Goal: Information Seeking & Learning: Learn about a topic

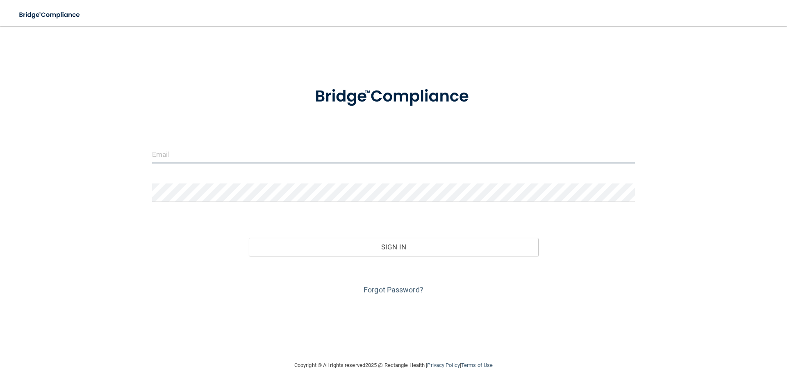
click at [243, 154] on input "email" at bounding box center [393, 154] width 483 height 18
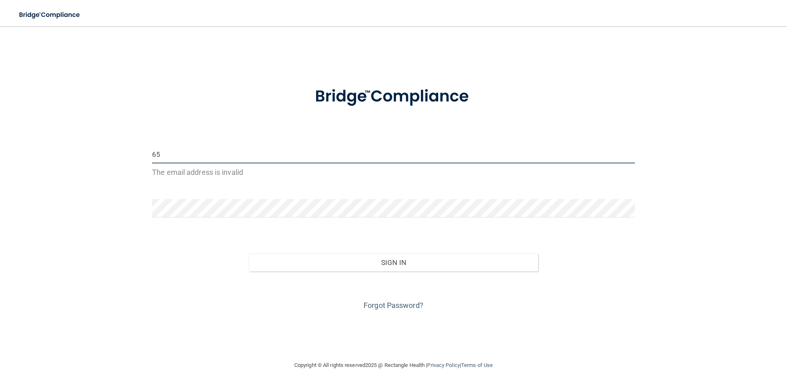
type input "6"
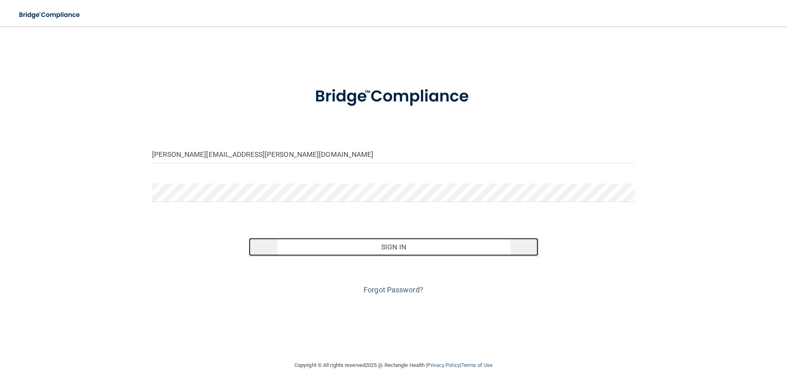
click at [373, 248] on button "Sign In" at bounding box center [394, 247] width 290 height 18
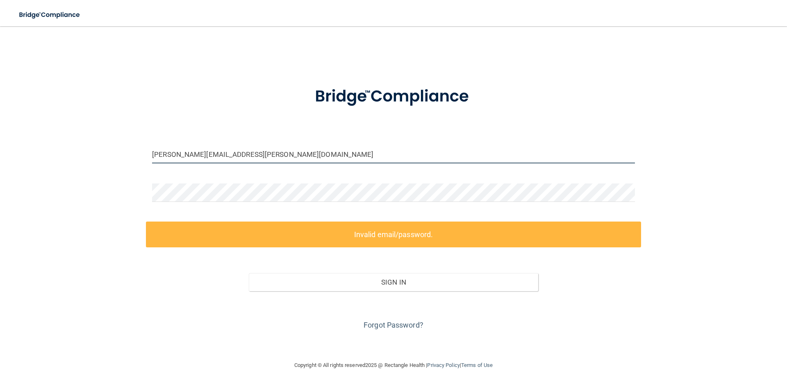
click at [301, 148] on input "[PERSON_NAME][EMAIL_ADDRESS][PERSON_NAME][DOMAIN_NAME]" at bounding box center [393, 154] width 483 height 18
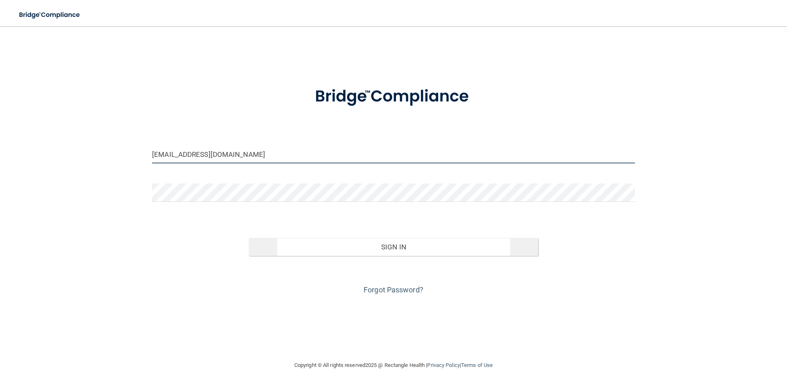
type input "[EMAIL_ADDRESS][DOMAIN_NAME]"
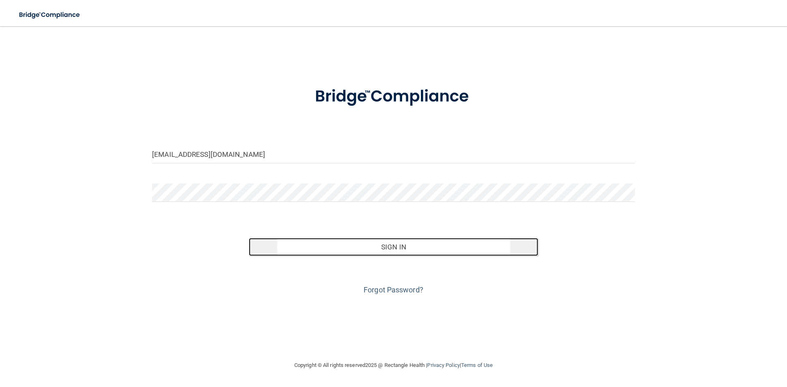
click at [406, 252] on button "Sign In" at bounding box center [394, 247] width 290 height 18
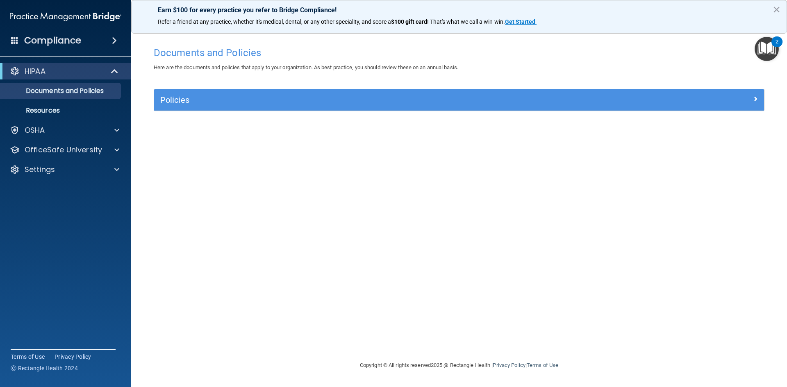
click at [767, 47] on img "Open Resource Center, 2 new notifications" at bounding box center [767, 49] width 24 height 24
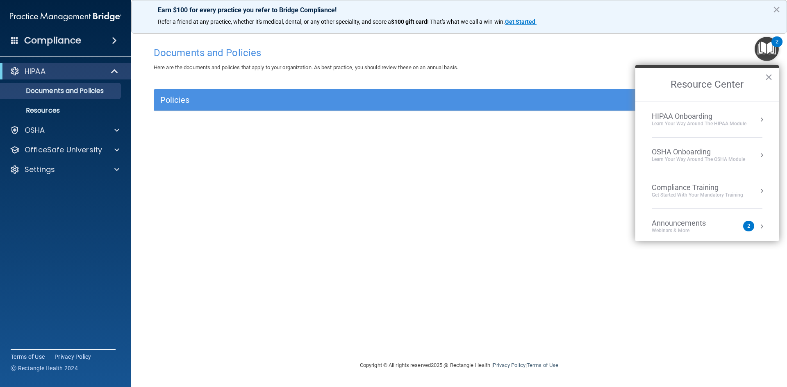
click at [697, 223] on div "Announcements" at bounding box center [687, 223] width 71 height 9
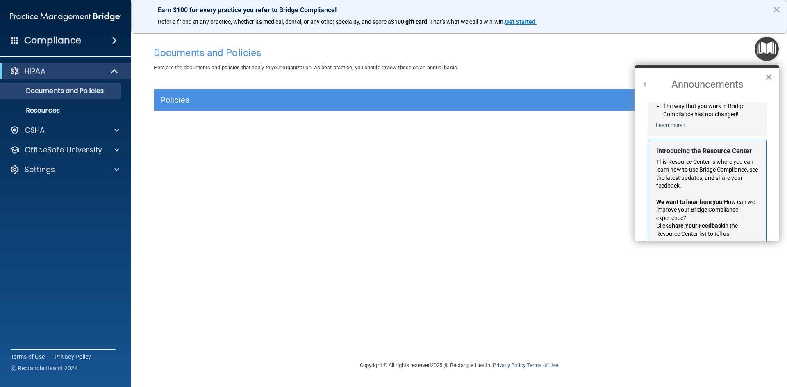
scroll to position [127, 0]
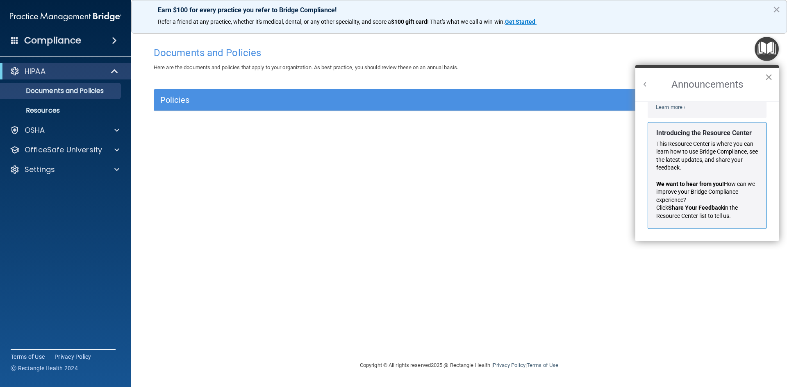
click at [770, 78] on button "×" at bounding box center [769, 77] width 8 height 13
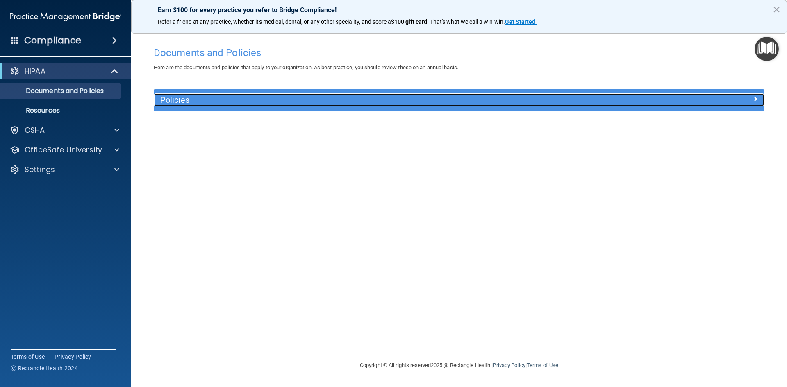
click at [627, 105] on div "Policies" at bounding box center [459, 99] width 610 height 13
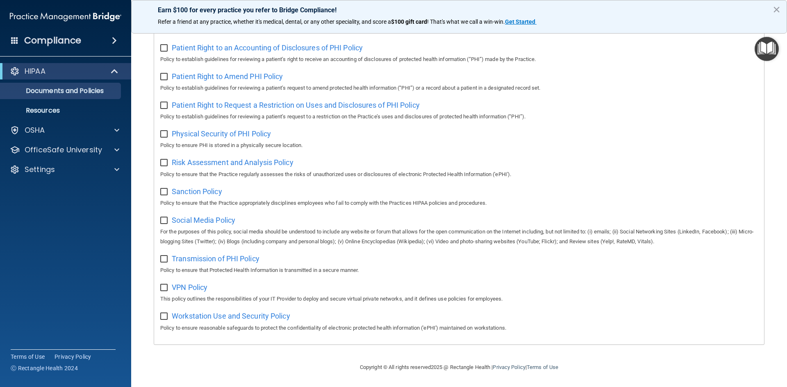
scroll to position [0, 0]
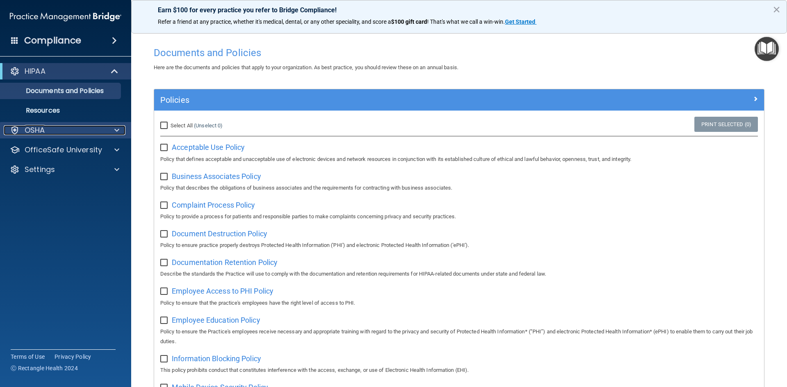
click at [70, 133] on div "OSHA" at bounding box center [55, 130] width 102 height 10
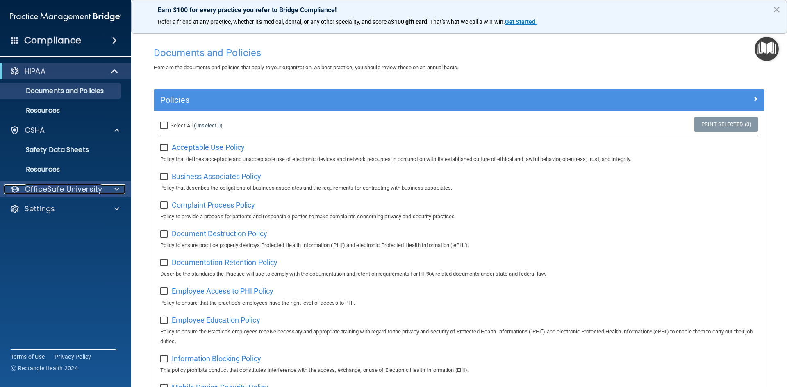
click at [70, 187] on p "OfficeSafe University" at bounding box center [63, 190] width 77 height 10
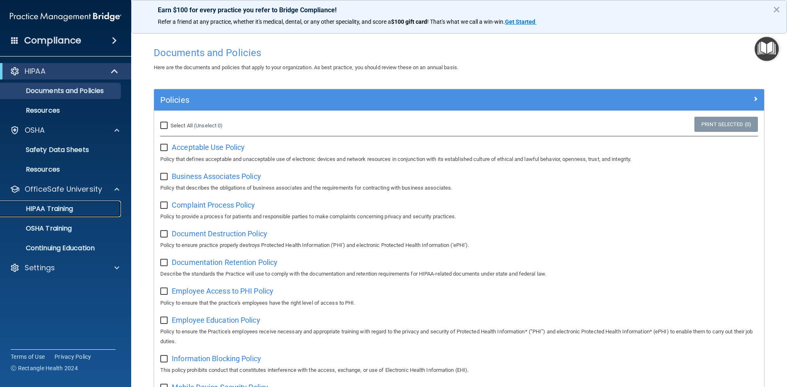
click at [64, 210] on p "HIPAA Training" at bounding box center [39, 209] width 68 height 8
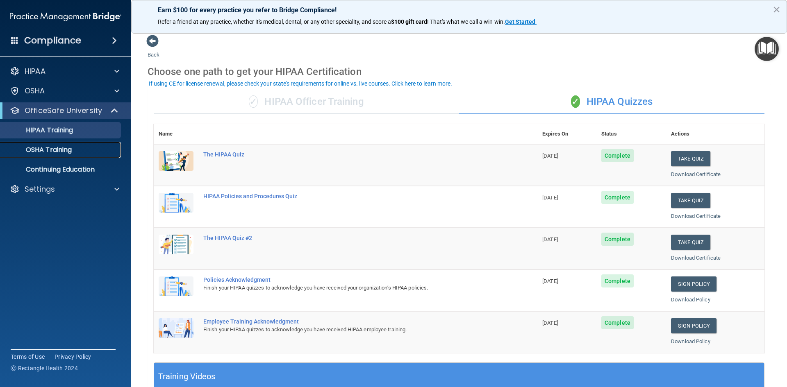
click at [72, 153] on p "OSHA Training" at bounding box center [38, 150] width 66 height 8
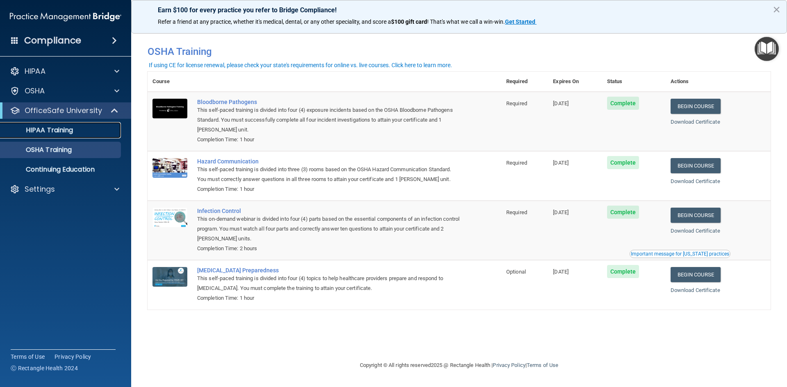
click at [71, 134] on p "HIPAA Training" at bounding box center [39, 130] width 68 height 8
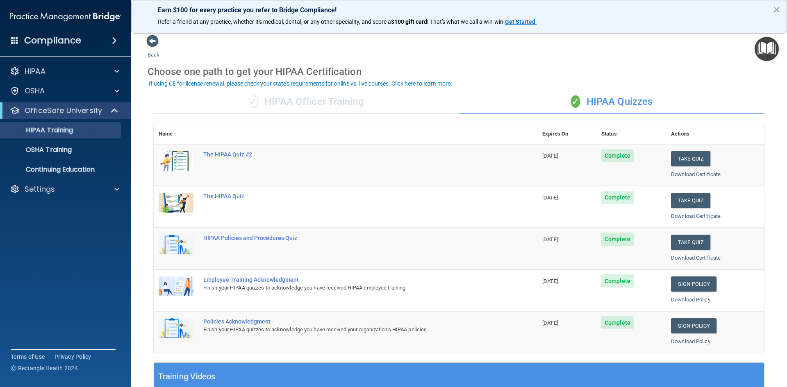
click at [287, 98] on div "✓ HIPAA Officer Training" at bounding box center [306, 102] width 305 height 25
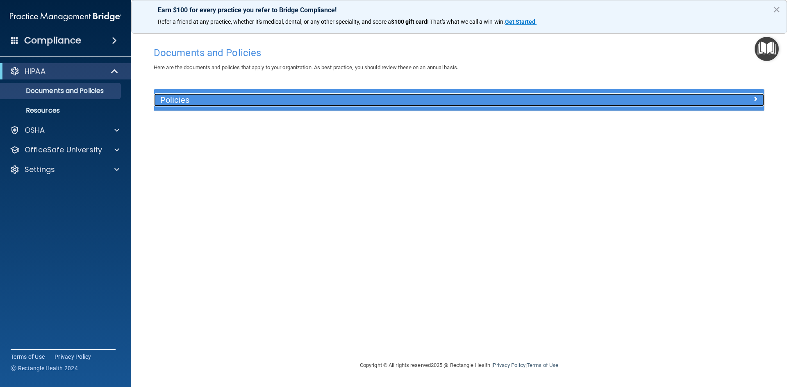
click at [220, 96] on h5 "Policies" at bounding box center [382, 100] width 445 height 9
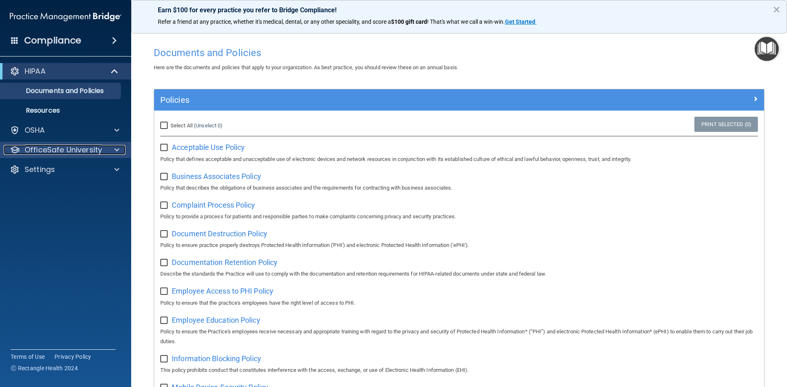
click at [81, 150] on p "OfficeSafe University" at bounding box center [63, 150] width 77 height 10
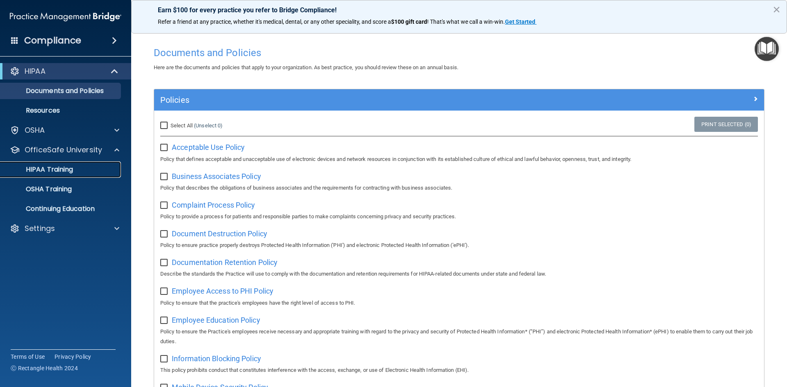
click at [63, 171] on p "HIPAA Training" at bounding box center [39, 170] width 68 height 8
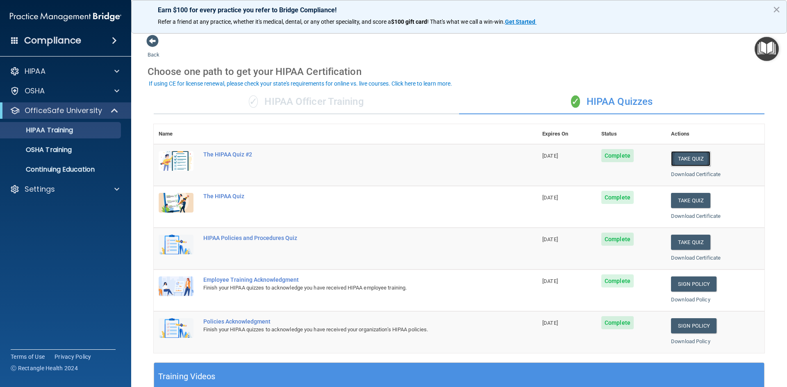
click at [700, 154] on button "Take Quiz" at bounding box center [690, 158] width 39 height 15
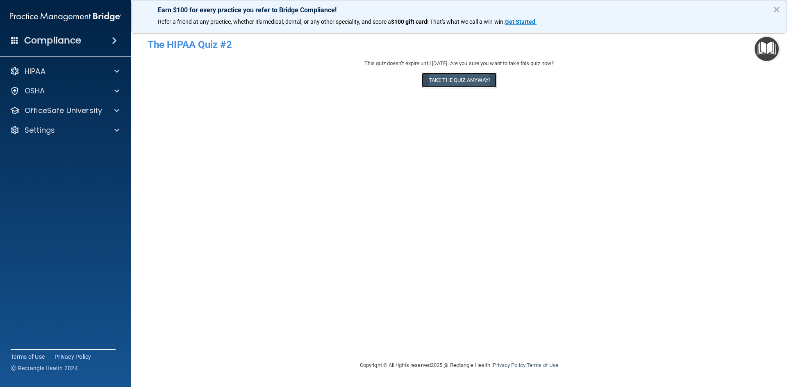
click at [460, 80] on button "Take the quiz anyway!" at bounding box center [459, 80] width 75 height 15
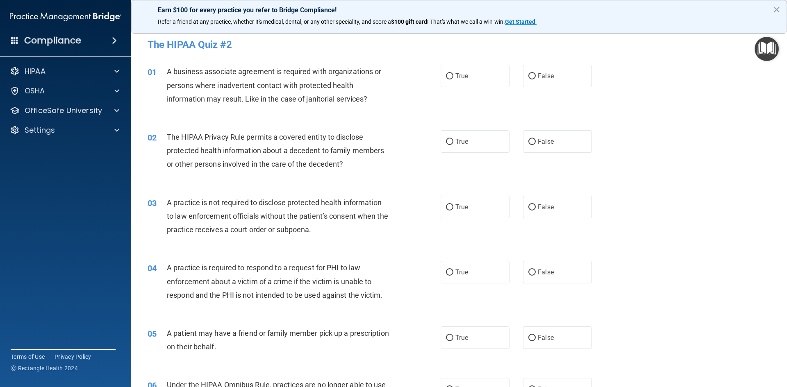
click at [460, 80] on span "True" at bounding box center [462, 76] width 13 height 8
click at [454, 80] on input "True" at bounding box center [449, 76] width 7 height 6
radio input "true"
click at [472, 139] on label "True" at bounding box center [475, 141] width 69 height 23
click at [454, 139] on input "True" at bounding box center [449, 142] width 7 height 6
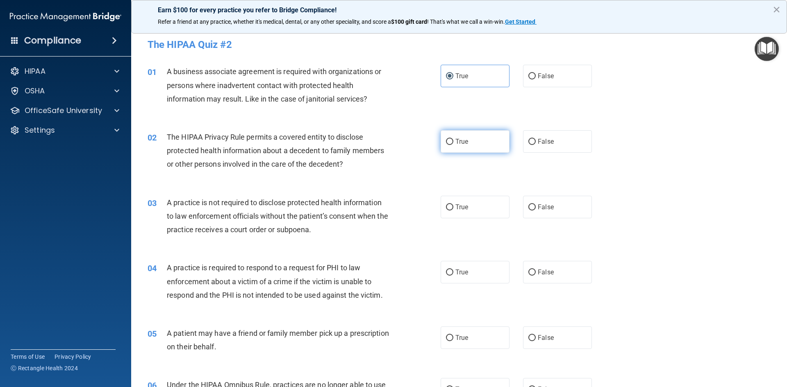
radio input "true"
click at [553, 203] on label "False" at bounding box center [557, 207] width 69 height 23
click at [536, 205] on input "False" at bounding box center [532, 208] width 7 height 6
radio input "true"
click at [563, 272] on label "False" at bounding box center [557, 272] width 69 height 23
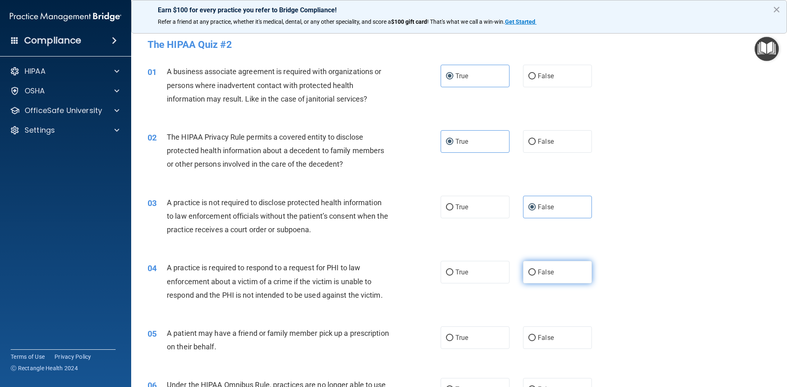
click at [536, 272] on input "False" at bounding box center [532, 273] width 7 height 6
radio input "true"
click at [558, 334] on label "False" at bounding box center [557, 338] width 69 height 23
click at [536, 335] on input "False" at bounding box center [532, 338] width 7 height 6
radio input "true"
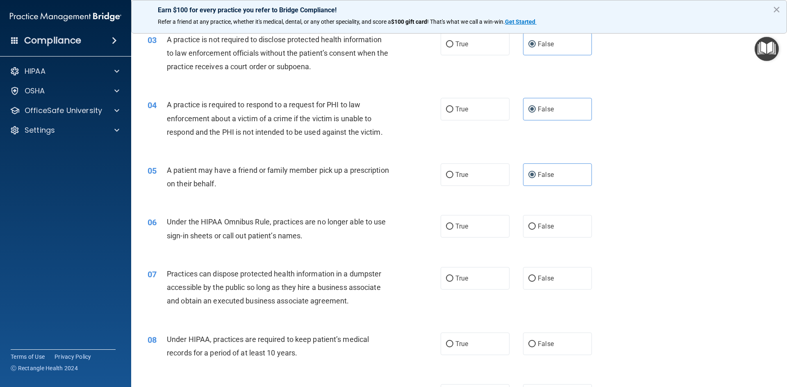
scroll to position [164, 0]
click at [487, 223] on label "True" at bounding box center [475, 226] width 69 height 23
click at [454, 223] on input "True" at bounding box center [449, 226] width 7 height 6
radio input "true"
click at [485, 280] on label "True" at bounding box center [475, 278] width 69 height 23
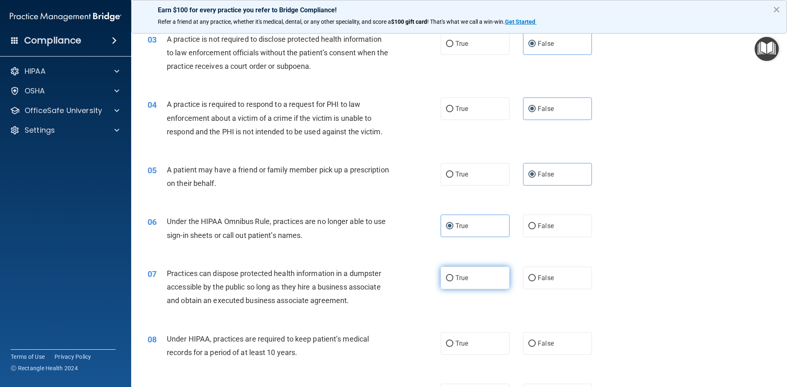
click at [454, 280] on input "True" at bounding box center [449, 279] width 7 height 6
radio input "true"
click at [484, 346] on label "True" at bounding box center [475, 344] width 69 height 23
click at [454, 346] on input "True" at bounding box center [449, 344] width 7 height 6
radio input "true"
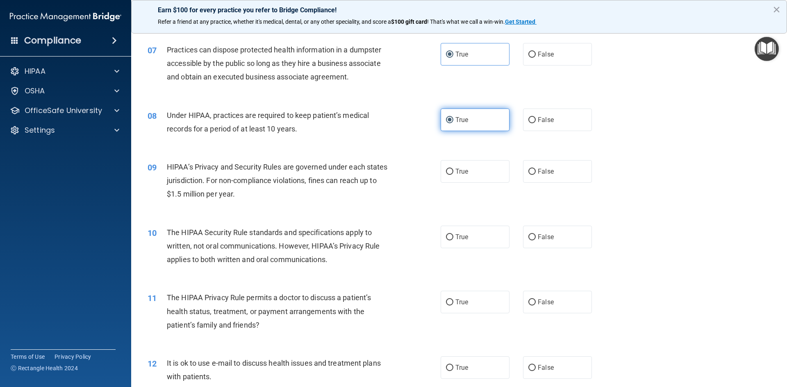
scroll to position [401, 0]
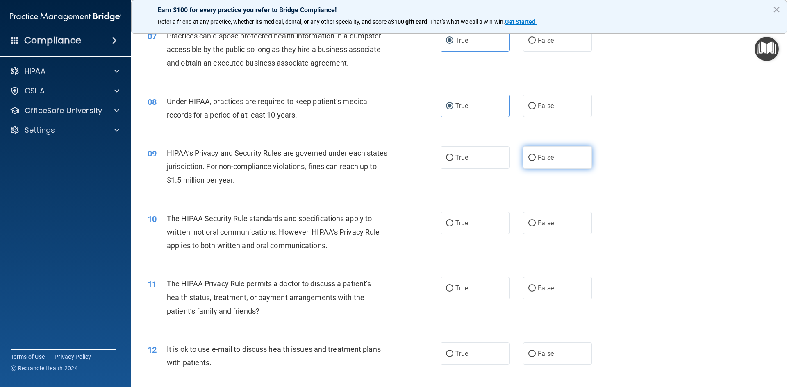
click at [567, 158] on label "False" at bounding box center [557, 157] width 69 height 23
click at [536, 158] on input "False" at bounding box center [532, 158] width 7 height 6
radio input "true"
click at [573, 220] on label "False" at bounding box center [557, 223] width 69 height 23
click at [536, 221] on input "False" at bounding box center [532, 224] width 7 height 6
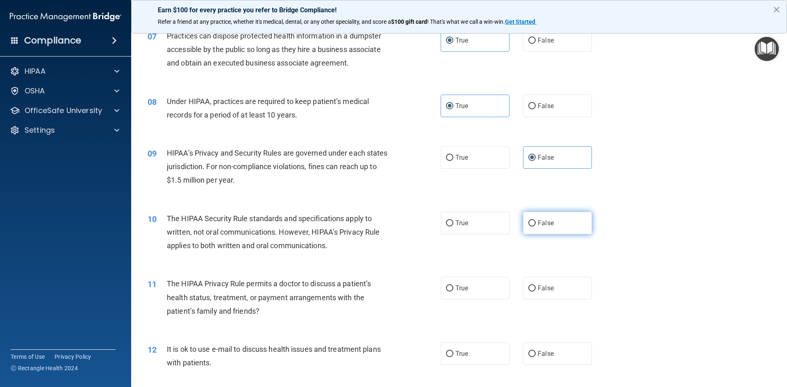
radio input "true"
click at [476, 288] on label "True" at bounding box center [475, 288] width 69 height 23
click at [454, 288] on input "True" at bounding box center [449, 289] width 7 height 6
radio input "true"
click at [476, 360] on label "True" at bounding box center [475, 354] width 69 height 23
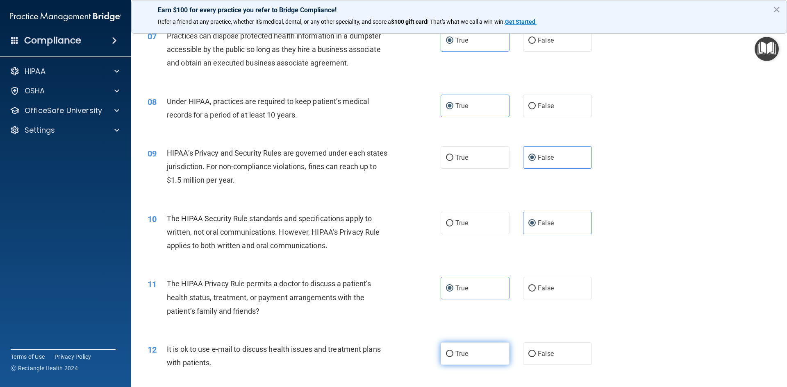
click at [454, 358] on input "True" at bounding box center [449, 354] width 7 height 6
radio input "true"
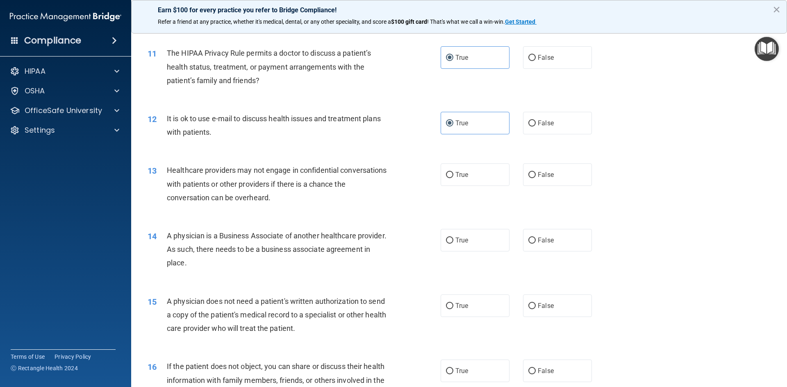
scroll to position [646, 0]
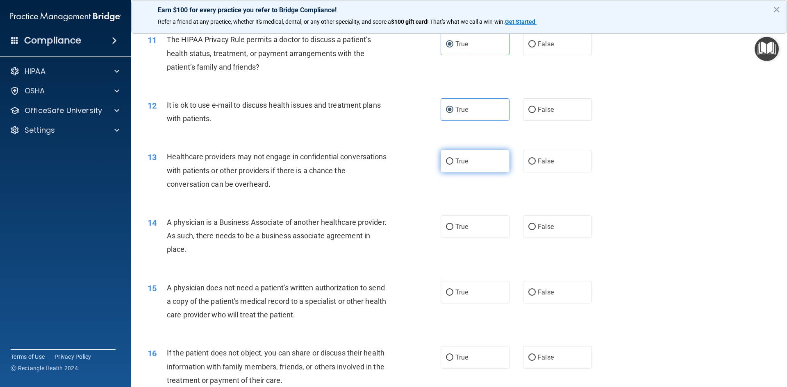
click at [486, 162] on label "True" at bounding box center [475, 161] width 69 height 23
click at [454, 162] on input "True" at bounding box center [449, 162] width 7 height 6
radio input "true"
click at [548, 224] on span "False" at bounding box center [546, 227] width 16 height 8
click at [536, 224] on input "False" at bounding box center [532, 227] width 7 height 6
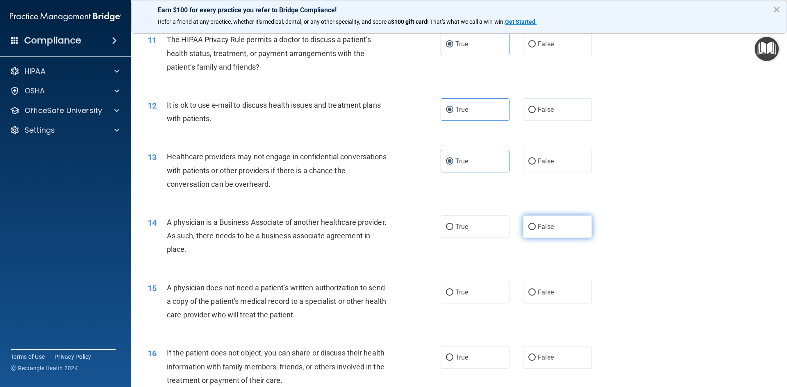
radio input "true"
click at [552, 296] on span "False" at bounding box center [546, 293] width 16 height 8
click at [536, 296] on input "False" at bounding box center [532, 293] width 7 height 6
radio input "true"
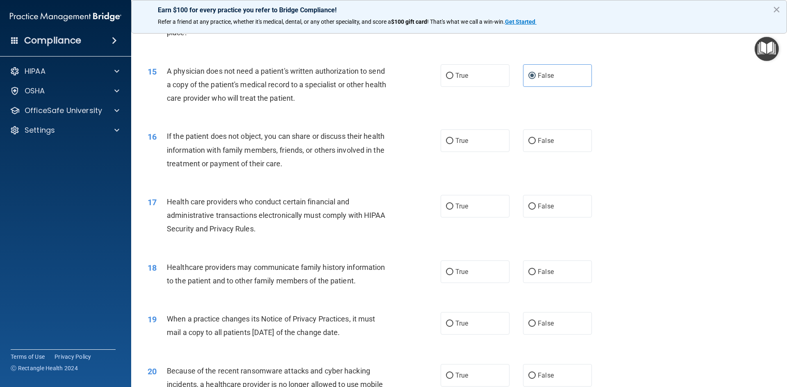
scroll to position [871, 0]
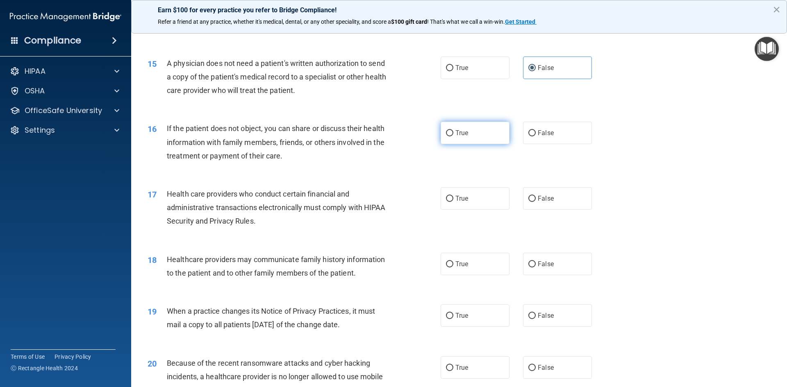
click at [475, 137] on label "True" at bounding box center [475, 133] width 69 height 23
click at [454, 137] on input "True" at bounding box center [449, 133] width 7 height 6
radio input "true"
click at [476, 202] on label "True" at bounding box center [475, 198] width 69 height 23
click at [454, 202] on input "True" at bounding box center [449, 199] width 7 height 6
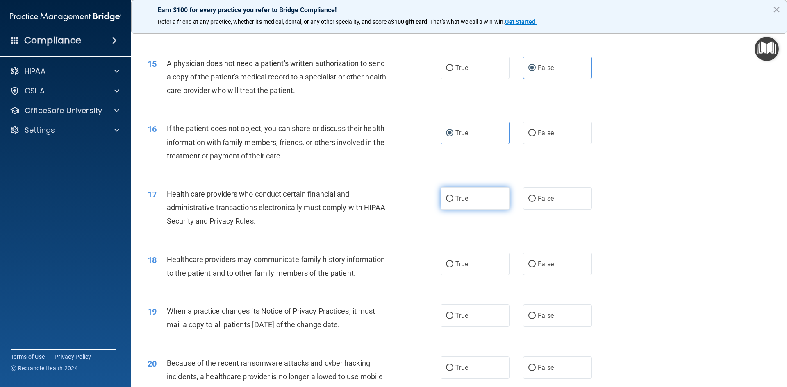
radio input "true"
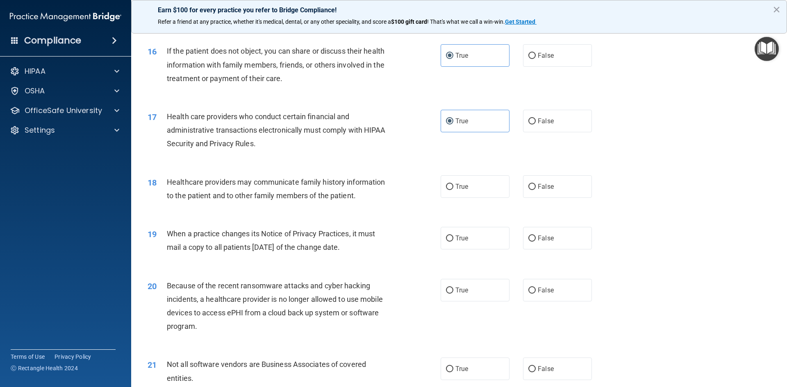
scroll to position [952, 0]
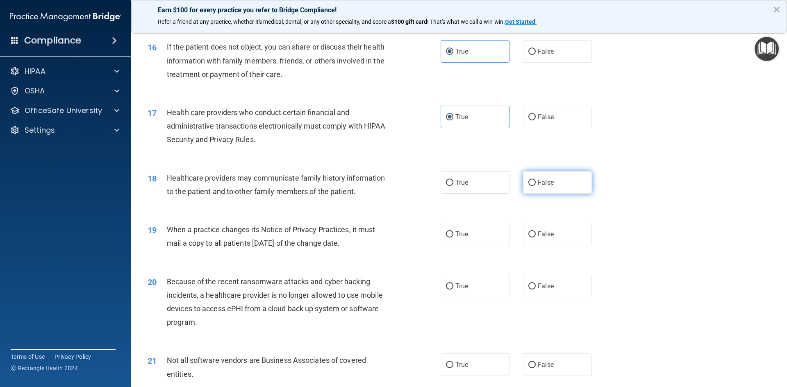
click at [549, 187] on label "False" at bounding box center [557, 182] width 69 height 23
click at [536, 186] on input "False" at bounding box center [532, 183] width 7 height 6
radio input "true"
click at [497, 230] on label "True" at bounding box center [475, 234] width 69 height 23
click at [454, 232] on input "True" at bounding box center [449, 235] width 7 height 6
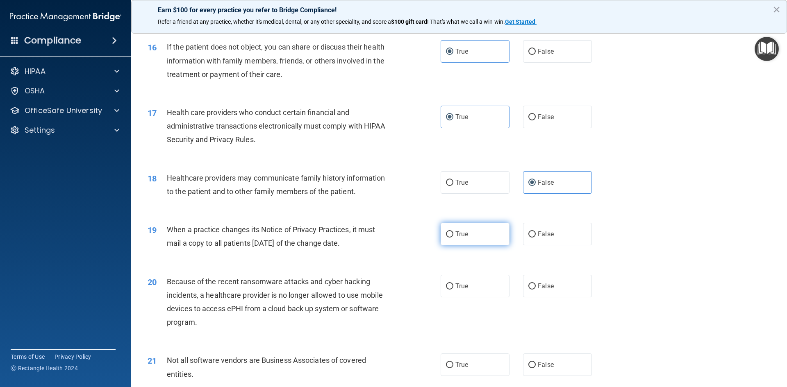
radio input "true"
click at [492, 285] on label "True" at bounding box center [475, 286] width 69 height 23
click at [454, 285] on input "True" at bounding box center [449, 287] width 7 height 6
radio input "true"
click at [541, 365] on span "False" at bounding box center [546, 365] width 16 height 8
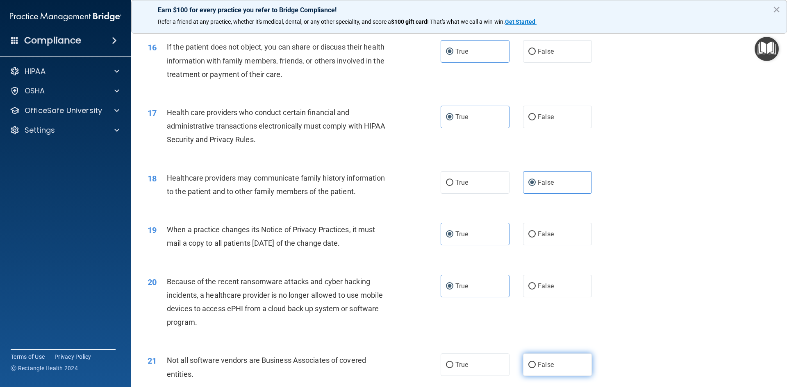
click at [536, 365] on input "False" at bounding box center [532, 365] width 7 height 6
radio input "true"
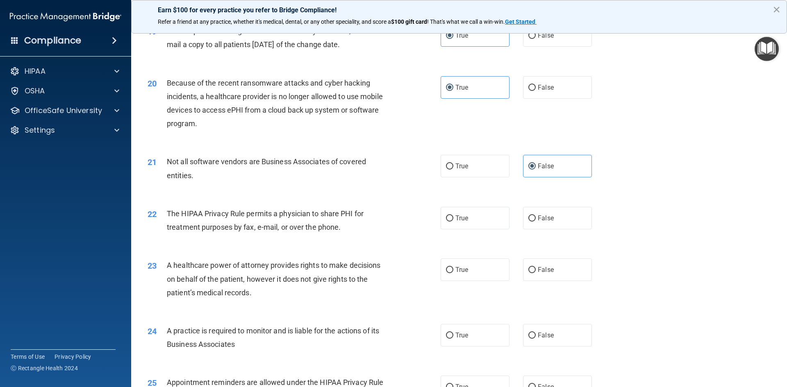
scroll to position [1152, 0]
click at [478, 210] on label "True" at bounding box center [475, 217] width 69 height 23
click at [454, 214] on input "True" at bounding box center [449, 217] width 7 height 6
radio input "true"
click at [540, 268] on span "False" at bounding box center [546, 269] width 16 height 8
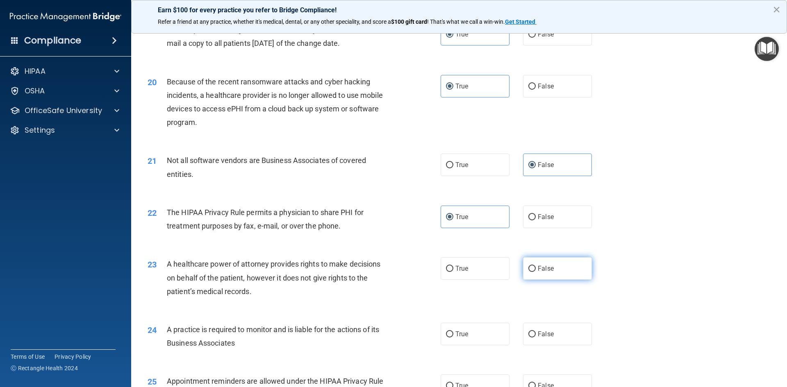
click at [536, 268] on input "False" at bounding box center [532, 269] width 7 height 6
radio input "true"
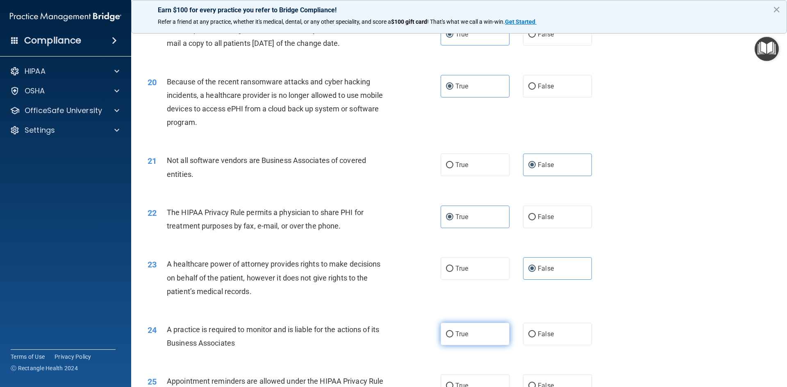
click at [486, 331] on label "True" at bounding box center [475, 334] width 69 height 23
click at [454, 332] on input "True" at bounding box center [449, 335] width 7 height 6
radio input "true"
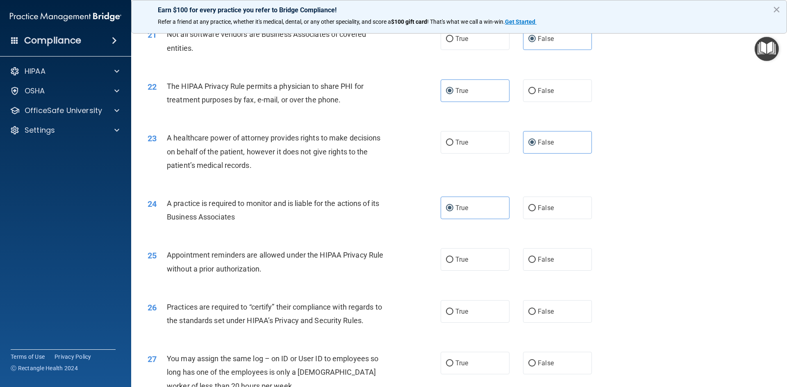
scroll to position [1281, 0]
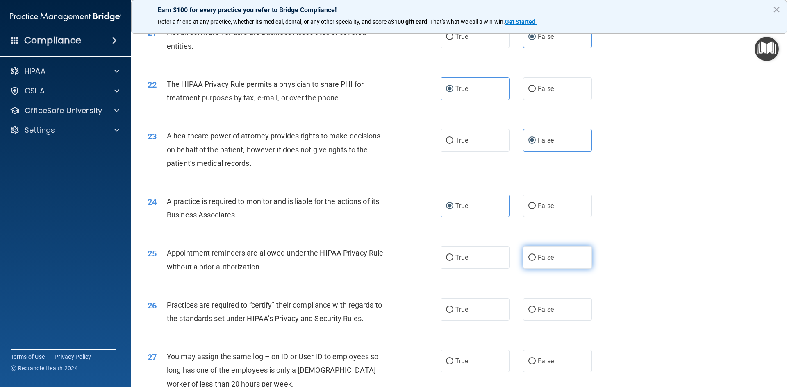
click at [562, 261] on label "False" at bounding box center [557, 257] width 69 height 23
click at [536, 261] on input "False" at bounding box center [532, 258] width 7 height 6
radio input "true"
click at [492, 307] on label "True" at bounding box center [475, 310] width 69 height 23
click at [454, 307] on input "True" at bounding box center [449, 310] width 7 height 6
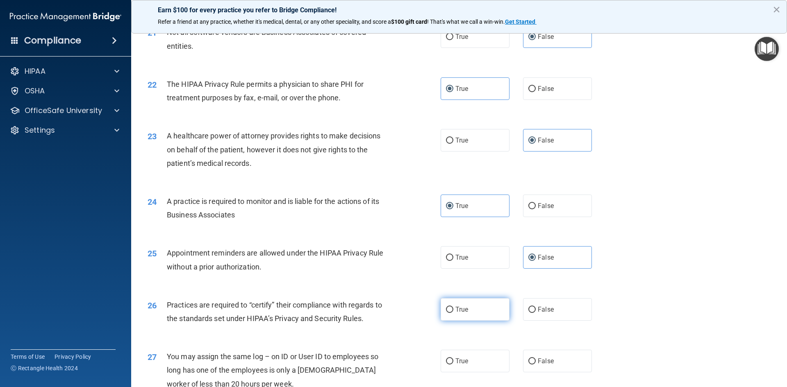
radio input "true"
click at [543, 361] on span "False" at bounding box center [546, 362] width 16 height 8
click at [536, 361] on input "False" at bounding box center [532, 362] width 7 height 6
radio input "true"
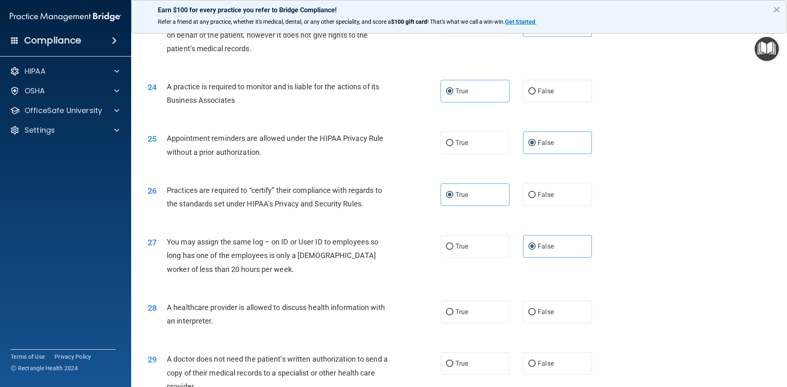
scroll to position [1400, 0]
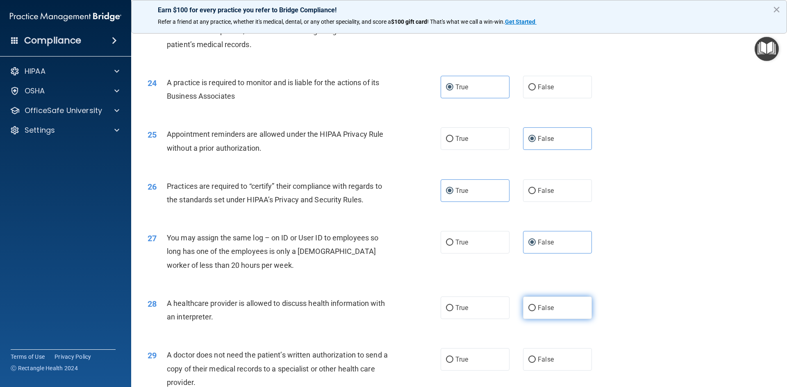
click at [558, 306] on label "False" at bounding box center [557, 308] width 69 height 23
click at [536, 306] on input "False" at bounding box center [532, 308] width 7 height 6
radio input "true"
click at [482, 357] on label "True" at bounding box center [475, 360] width 69 height 23
click at [454, 357] on input "True" at bounding box center [449, 360] width 7 height 6
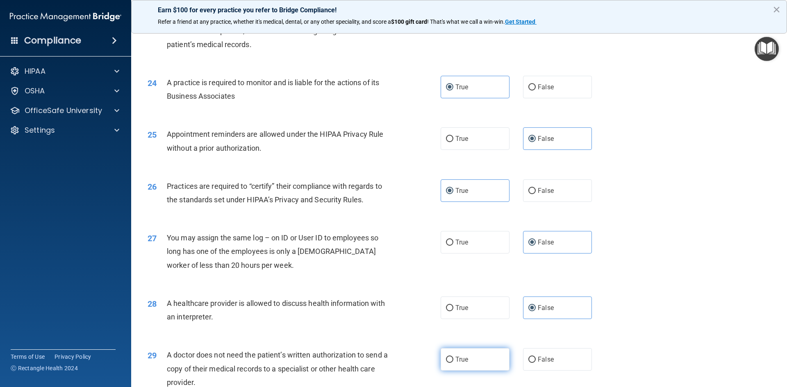
radio input "true"
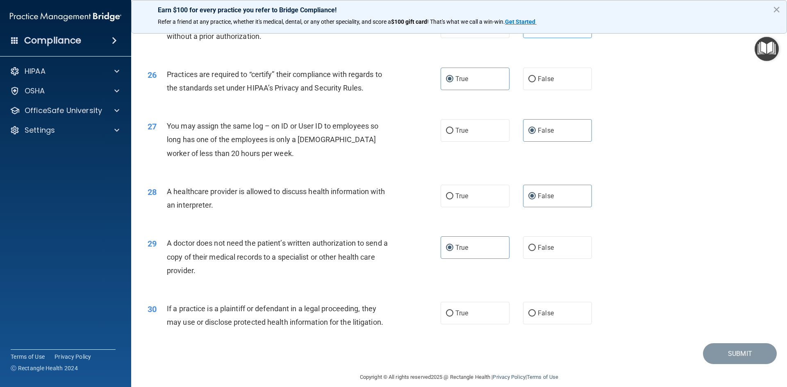
scroll to position [1521, 0]
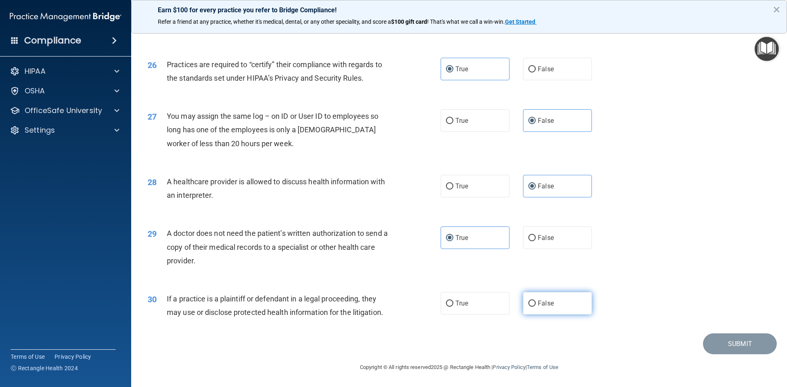
click at [555, 306] on label "False" at bounding box center [557, 303] width 69 height 23
click at [536, 306] on input "False" at bounding box center [532, 304] width 7 height 6
radio input "true"
click at [724, 341] on button "Submit" at bounding box center [740, 344] width 74 height 21
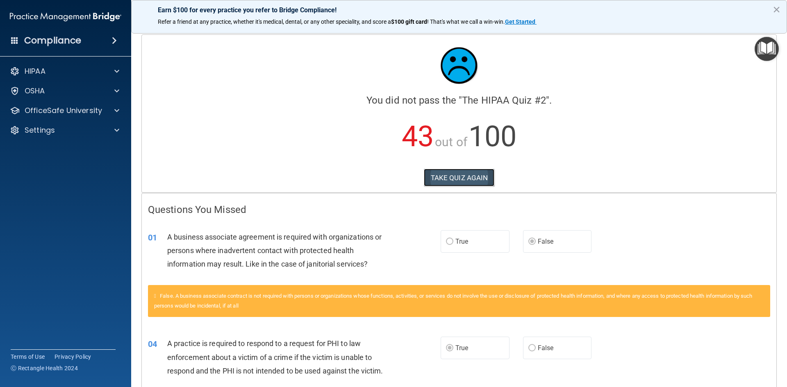
click at [448, 175] on button "TAKE QUIZ AGAIN" at bounding box center [459, 178] width 71 height 18
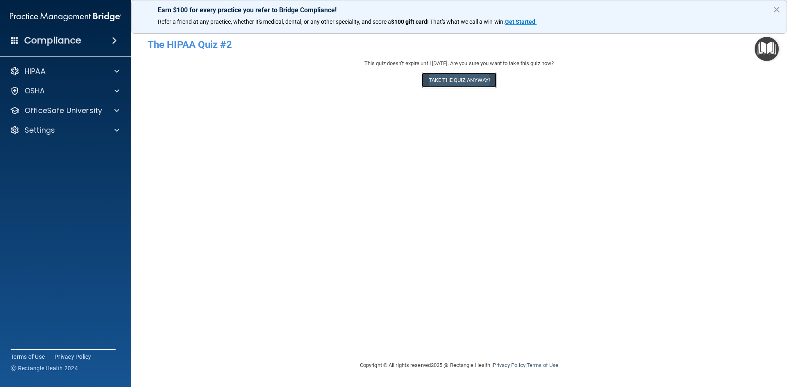
click at [458, 79] on button "Take the quiz anyway!" at bounding box center [459, 80] width 75 height 15
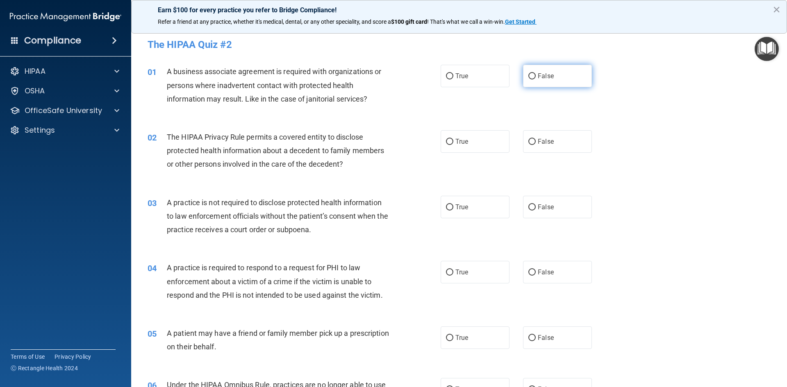
click at [546, 74] on span "False" at bounding box center [546, 76] width 16 height 8
click at [536, 74] on input "False" at bounding box center [532, 76] width 7 height 6
radio input "true"
click at [496, 143] on label "True" at bounding box center [475, 141] width 69 height 23
click at [454, 143] on input "True" at bounding box center [449, 142] width 7 height 6
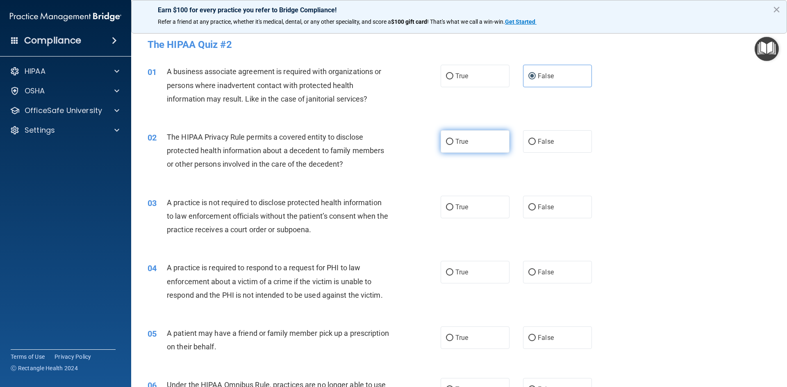
radio input "true"
click at [546, 205] on span "False" at bounding box center [546, 207] width 16 height 8
click at [536, 205] on input "False" at bounding box center [532, 208] width 7 height 6
radio input "true"
click at [480, 278] on label "True" at bounding box center [475, 272] width 69 height 23
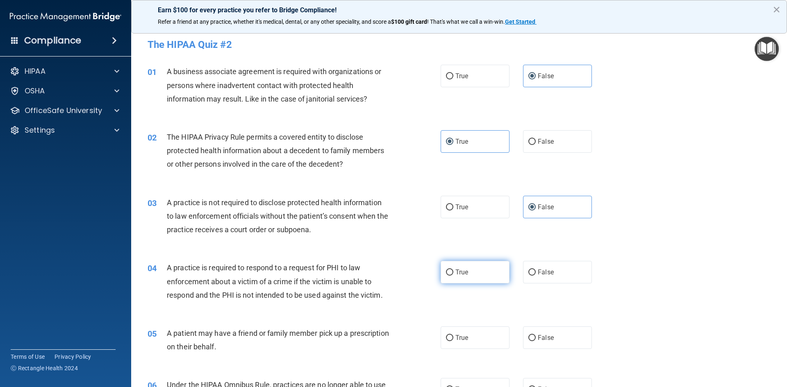
click at [454, 276] on input "True" at bounding box center [449, 273] width 7 height 6
radio input "true"
click at [482, 337] on label "True" at bounding box center [475, 338] width 69 height 23
click at [454, 337] on input "True" at bounding box center [449, 338] width 7 height 6
radio input "true"
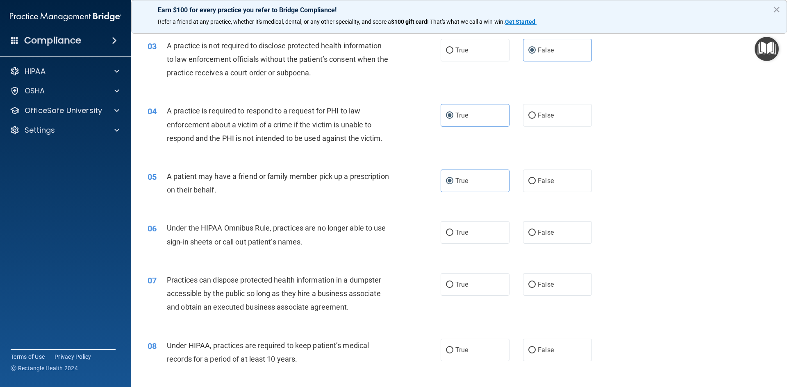
scroll to position [160, 0]
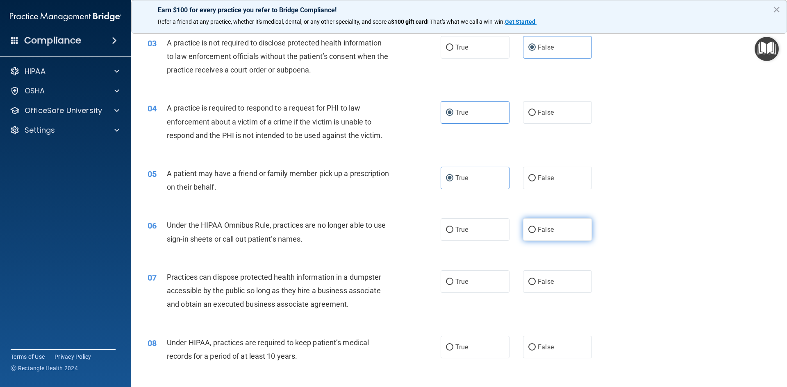
click at [552, 227] on span "False" at bounding box center [546, 230] width 16 height 8
click at [536, 227] on input "False" at bounding box center [532, 230] width 7 height 6
radio input "true"
click at [559, 278] on label "False" at bounding box center [557, 282] width 69 height 23
click at [536, 279] on input "False" at bounding box center [532, 282] width 7 height 6
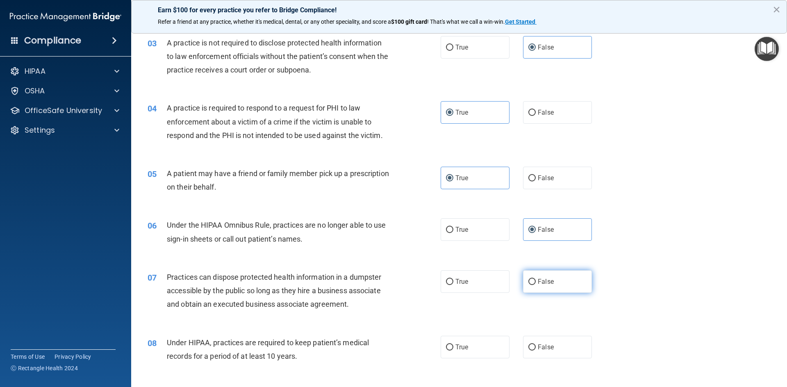
radio input "true"
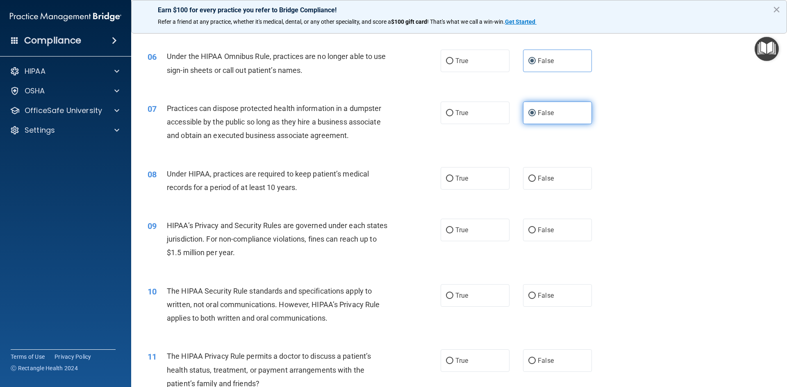
scroll to position [334, 0]
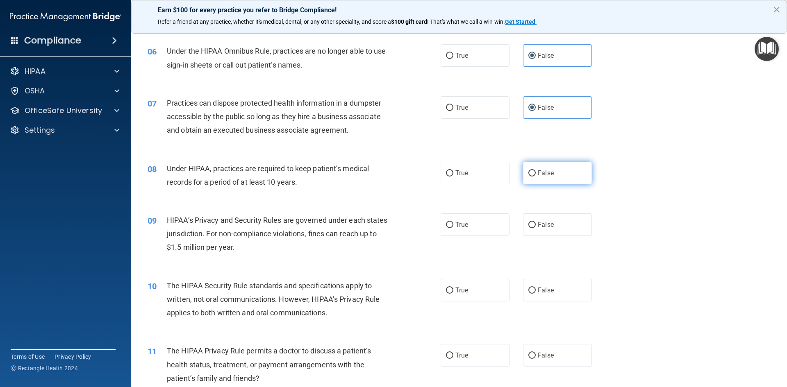
click at [550, 169] on span "False" at bounding box center [546, 173] width 16 height 8
click at [536, 171] on input "False" at bounding box center [532, 174] width 7 height 6
radio input "true"
click at [563, 228] on label "False" at bounding box center [557, 225] width 69 height 23
click at [536, 228] on input "False" at bounding box center [532, 225] width 7 height 6
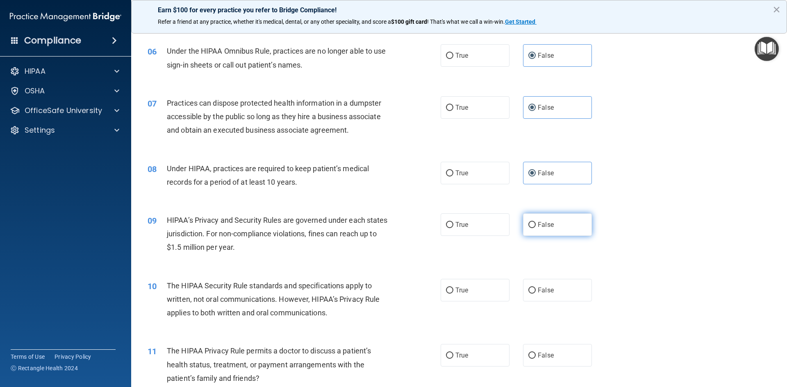
radio input "true"
click at [486, 283] on label "True" at bounding box center [475, 290] width 69 height 23
click at [454, 288] on input "True" at bounding box center [449, 291] width 7 height 6
radio input "true"
click at [483, 356] on label "True" at bounding box center [475, 355] width 69 height 23
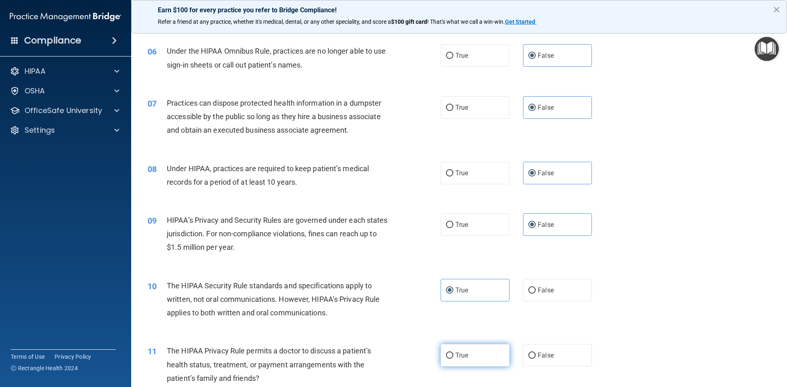
click at [454, 356] on input "True" at bounding box center [449, 356] width 7 height 6
radio input "true"
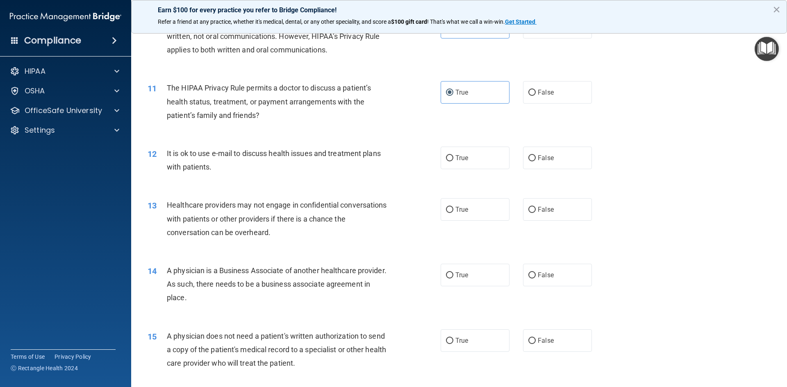
scroll to position [598, 0]
click at [488, 162] on label "True" at bounding box center [475, 157] width 69 height 23
click at [454, 161] on input "True" at bounding box center [449, 158] width 7 height 6
radio input "true"
click at [552, 215] on label "False" at bounding box center [557, 209] width 69 height 23
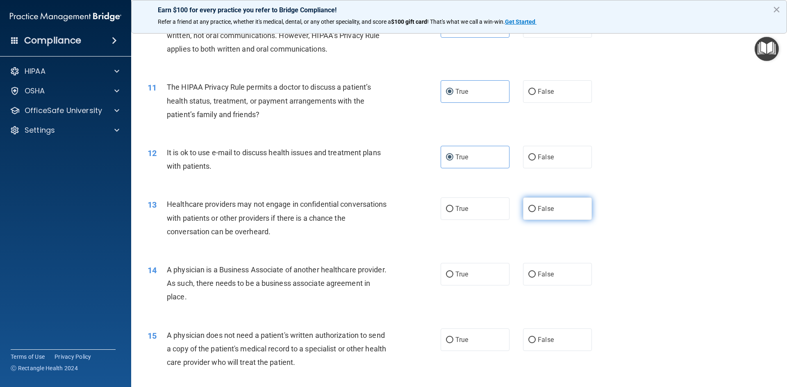
click at [536, 212] on input "False" at bounding box center [532, 209] width 7 height 6
radio input "true"
click at [557, 271] on label "False" at bounding box center [557, 274] width 69 height 23
click at [536, 272] on input "False" at bounding box center [532, 275] width 7 height 6
radio input "true"
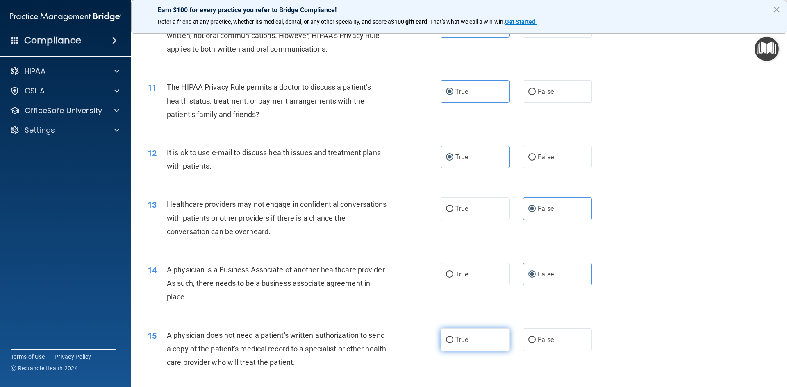
click at [484, 338] on label "True" at bounding box center [475, 340] width 69 height 23
click at [454, 338] on input "True" at bounding box center [449, 340] width 7 height 6
radio input "true"
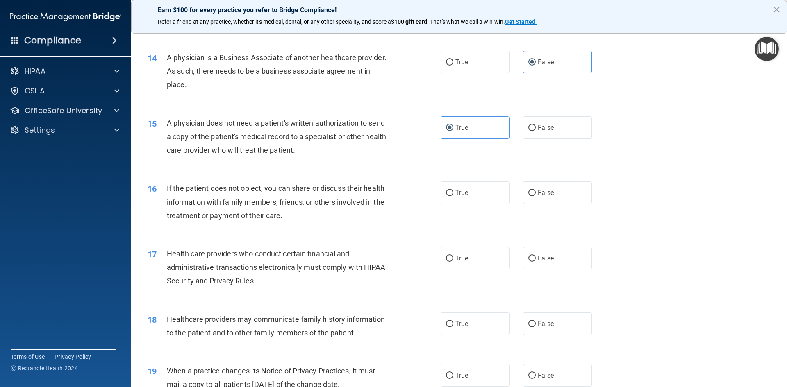
scroll to position [812, 0]
click at [501, 192] on label "True" at bounding box center [475, 191] width 69 height 23
click at [454, 192] on input "True" at bounding box center [449, 192] width 7 height 6
radio input "true"
click at [491, 256] on label "True" at bounding box center [475, 257] width 69 height 23
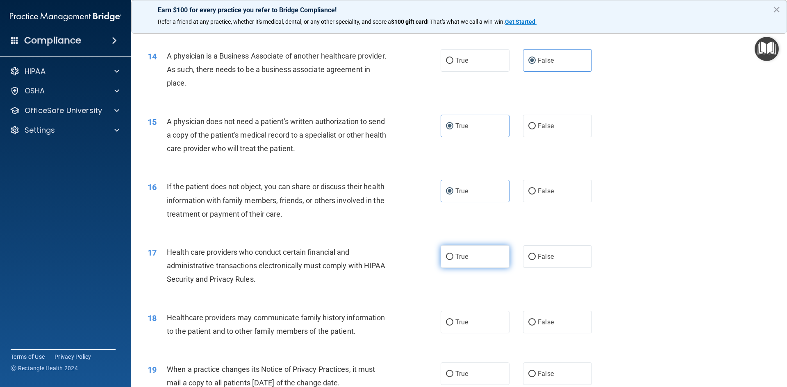
click at [454, 256] on input "True" at bounding box center [449, 257] width 7 height 6
radio input "true"
click at [546, 320] on span "False" at bounding box center [546, 323] width 16 height 8
click at [536, 320] on input "False" at bounding box center [532, 323] width 7 height 6
radio input "true"
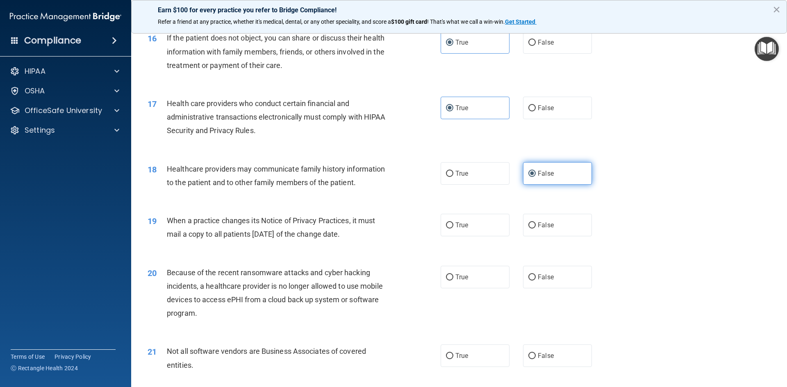
scroll to position [962, 0]
click at [552, 224] on span "False" at bounding box center [546, 225] width 16 height 8
click at [536, 224] on input "False" at bounding box center [532, 225] width 7 height 6
radio input "true"
click at [556, 273] on label "False" at bounding box center [557, 276] width 69 height 23
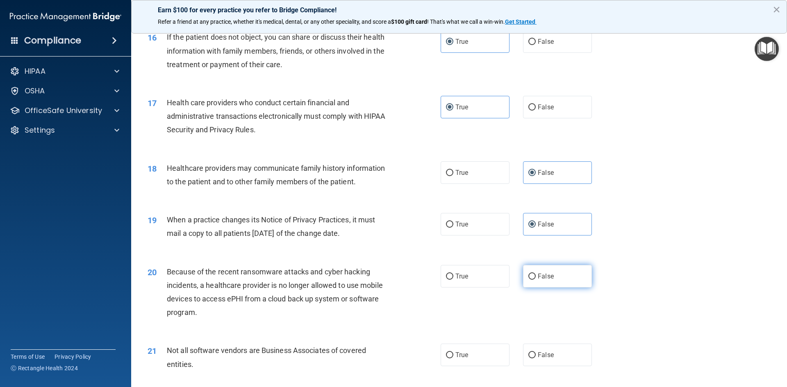
click at [536, 274] on input "False" at bounding box center [532, 277] width 7 height 6
radio input "true"
click at [481, 351] on label "True" at bounding box center [475, 355] width 69 height 23
click at [454, 353] on input "True" at bounding box center [449, 356] width 7 height 6
radio input "true"
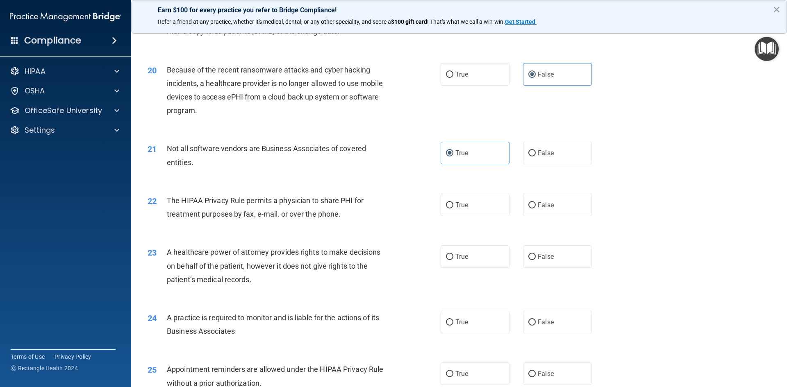
scroll to position [1172, 0]
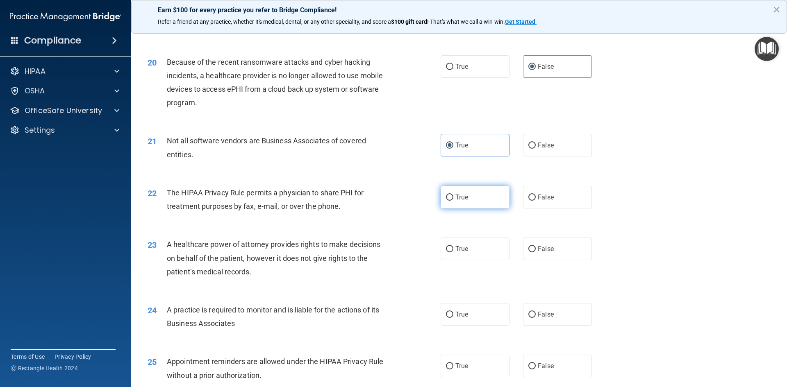
click at [481, 201] on label "True" at bounding box center [475, 197] width 69 height 23
click at [454, 201] on input "True" at bounding box center [449, 198] width 7 height 6
radio input "true"
click at [558, 246] on label "False" at bounding box center [557, 249] width 69 height 23
click at [536, 246] on input "False" at bounding box center [532, 249] width 7 height 6
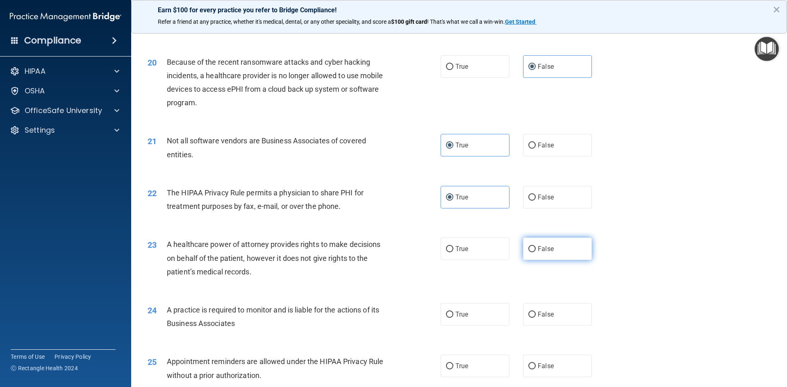
radio input "true"
click at [558, 315] on label "False" at bounding box center [557, 314] width 69 height 23
click at [536, 315] on input "False" at bounding box center [532, 315] width 7 height 6
radio input "true"
click at [486, 364] on label "True" at bounding box center [475, 366] width 69 height 23
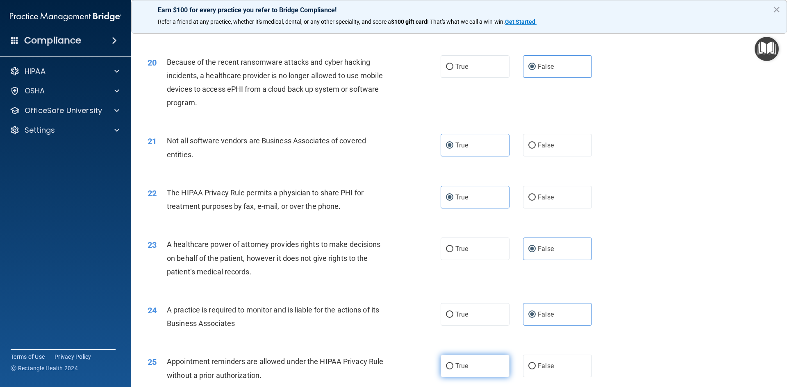
click at [454, 364] on input "True" at bounding box center [449, 367] width 7 height 6
radio input "true"
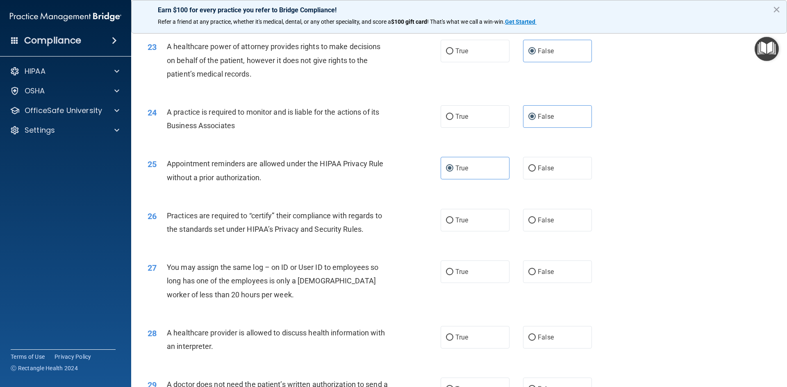
scroll to position [1373, 0]
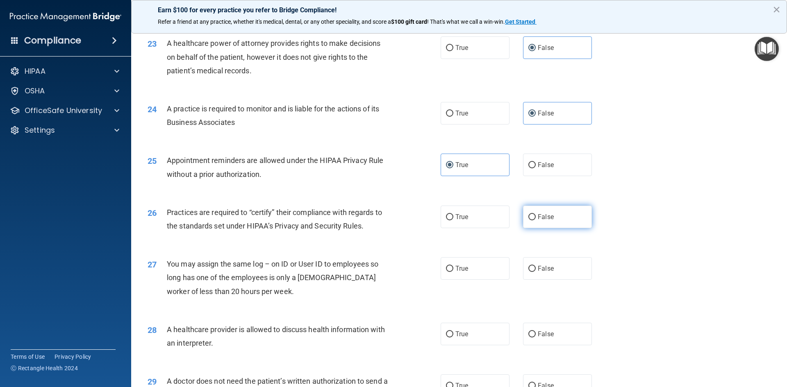
click at [552, 222] on label "False" at bounding box center [557, 217] width 69 height 23
click at [536, 221] on input "False" at bounding box center [532, 217] width 7 height 6
radio input "true"
click at [558, 268] on label "False" at bounding box center [557, 269] width 69 height 23
click at [536, 268] on input "False" at bounding box center [532, 269] width 7 height 6
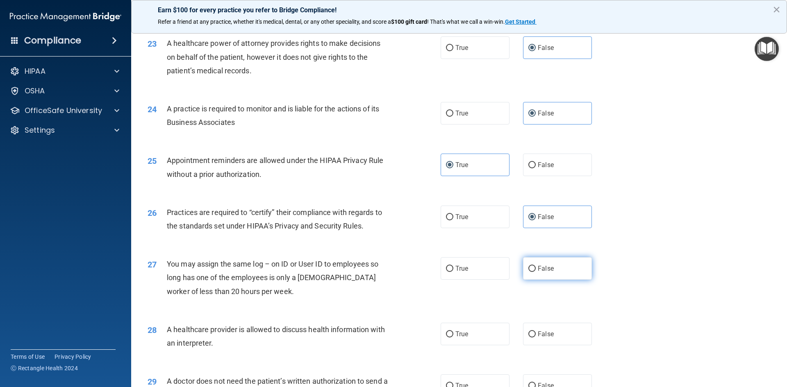
radio input "true"
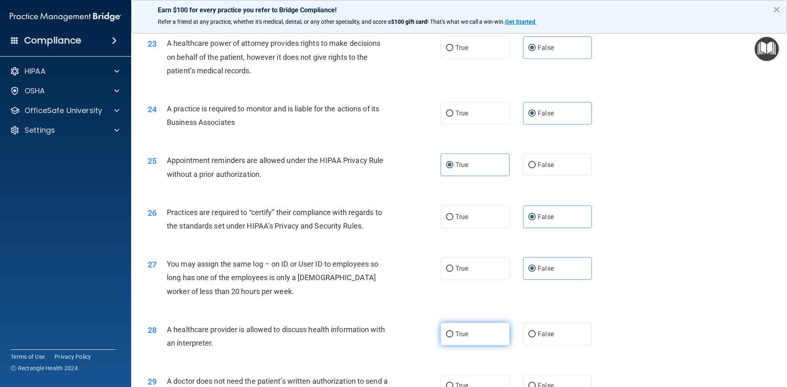
click at [504, 337] on label "True" at bounding box center [475, 334] width 69 height 23
click at [454, 337] on input "True" at bounding box center [449, 335] width 7 height 6
radio input "true"
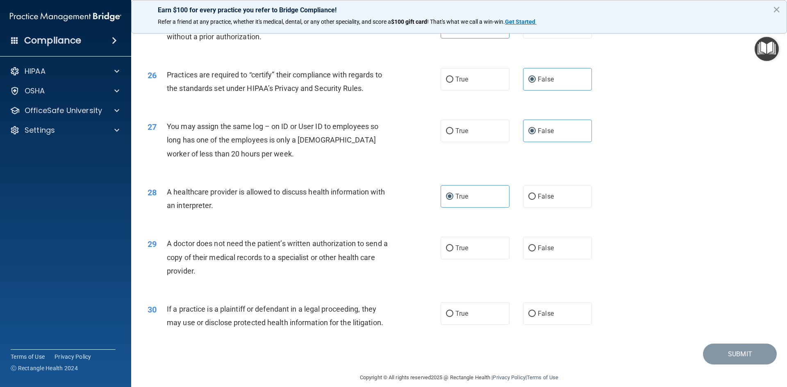
scroll to position [1512, 0]
click at [485, 255] on label "True" at bounding box center [475, 247] width 69 height 23
click at [454, 251] on input "True" at bounding box center [449, 248] width 7 height 6
radio input "true"
click at [490, 312] on label "True" at bounding box center [475, 313] width 69 height 23
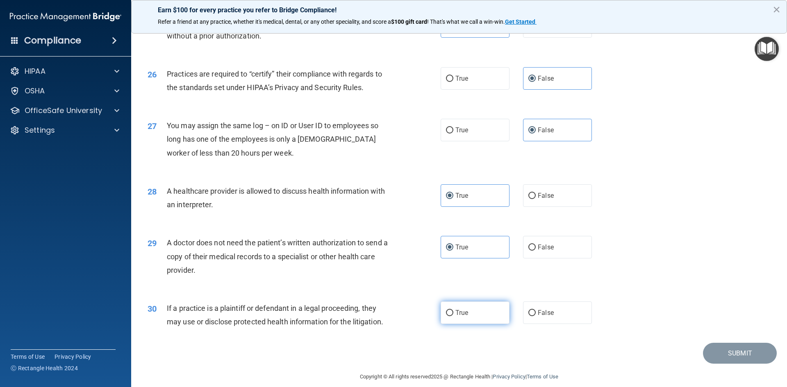
click at [454, 312] on input "True" at bounding box center [449, 313] width 7 height 6
radio input "true"
click at [732, 356] on button "Submit" at bounding box center [740, 353] width 74 height 21
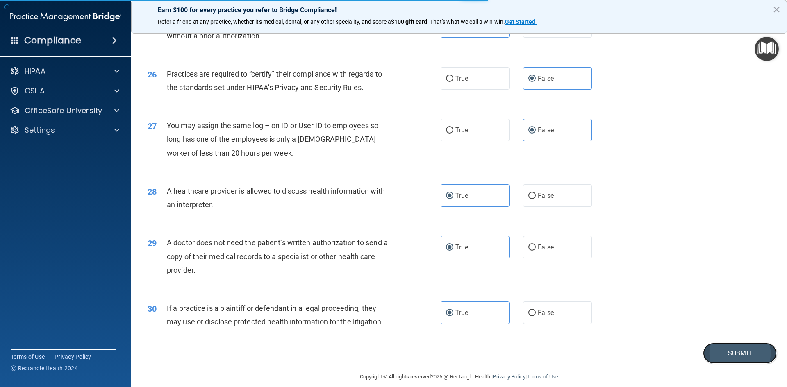
click at [732, 356] on button "Submit" at bounding box center [740, 353] width 74 height 21
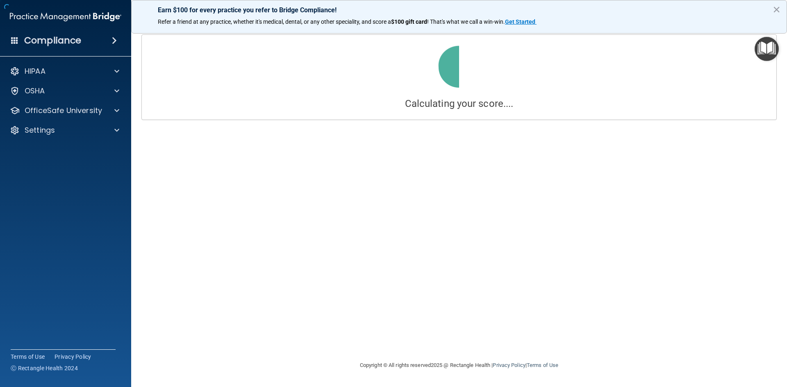
click at [455, 182] on div "Calculating your score.... Success! You've completed " The HIPAA Quiz #2 " with…" at bounding box center [459, 193] width 623 height 318
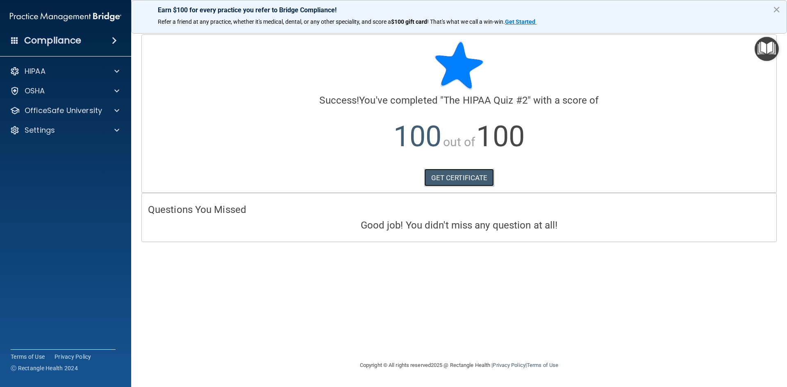
click at [455, 182] on link "GET CERTIFICATE" at bounding box center [459, 178] width 70 height 18
click at [117, 73] on span at bounding box center [116, 71] width 5 height 10
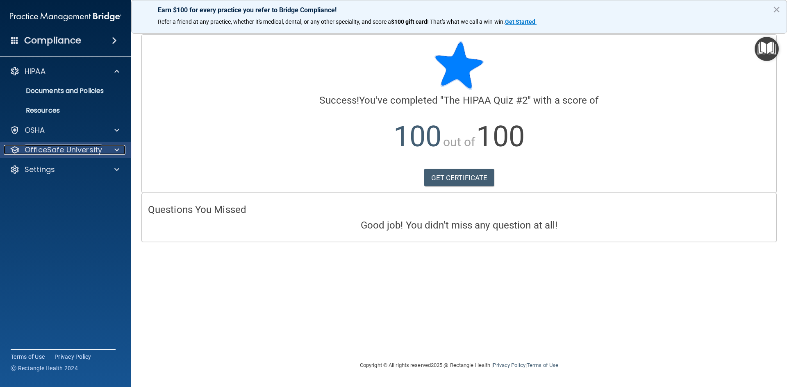
click at [117, 150] on span at bounding box center [116, 150] width 5 height 10
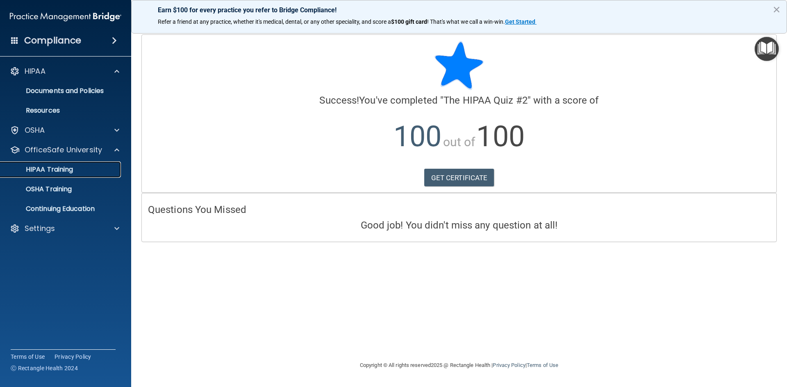
click at [75, 169] on div "HIPAA Training" at bounding box center [61, 170] width 112 height 8
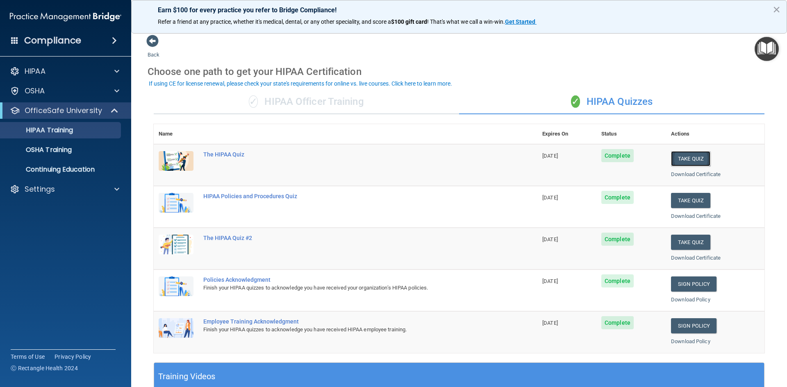
click at [689, 157] on button "Take Quiz" at bounding box center [690, 158] width 39 height 15
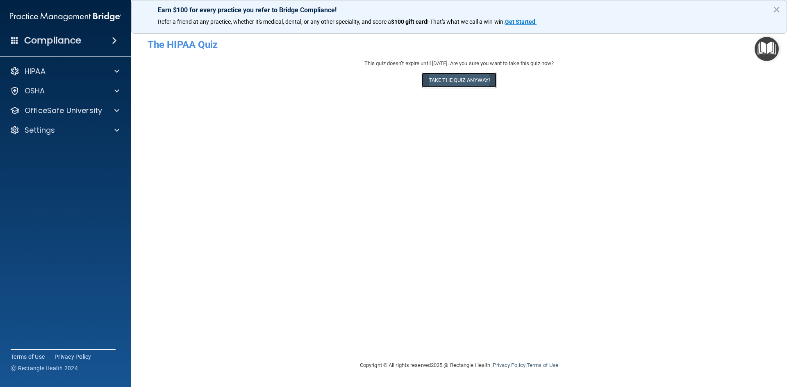
click at [456, 83] on button "Take the quiz anyway!" at bounding box center [459, 80] width 75 height 15
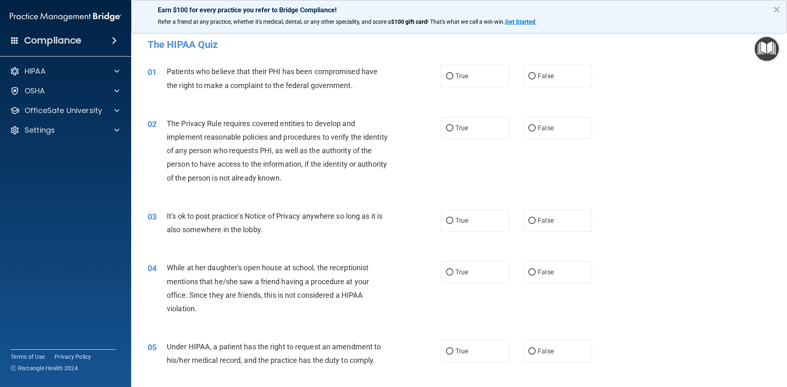
click at [456, 83] on label "True" at bounding box center [475, 76] width 69 height 23
click at [454, 80] on input "True" at bounding box center [449, 76] width 7 height 6
radio input "true"
click at [474, 131] on label "True" at bounding box center [475, 128] width 69 height 23
click at [454, 131] on input "True" at bounding box center [449, 128] width 7 height 6
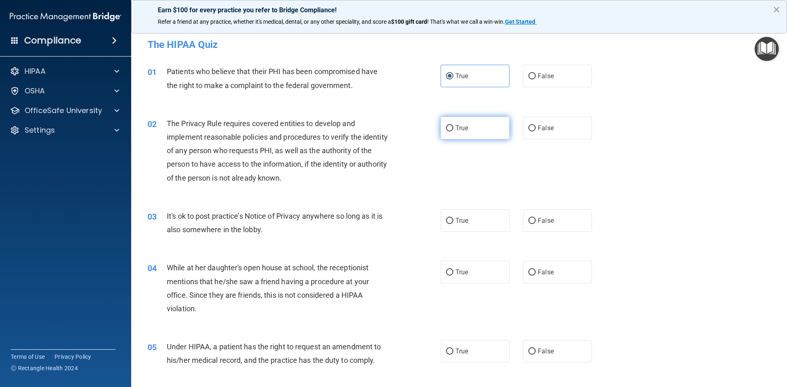
radio input "true"
click at [564, 215] on label "False" at bounding box center [557, 221] width 69 height 23
click at [536, 218] on input "False" at bounding box center [532, 221] width 7 height 6
radio input "true"
click at [569, 273] on label "False" at bounding box center [557, 272] width 69 height 23
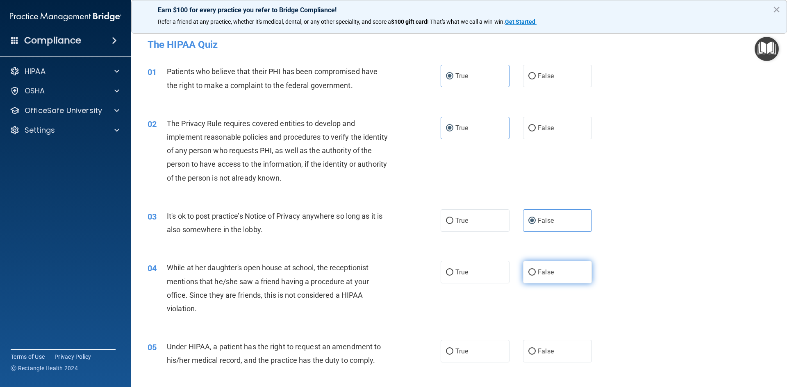
click at [536, 273] on input "False" at bounding box center [532, 273] width 7 height 6
radio input "true"
click at [556, 346] on label "False" at bounding box center [557, 351] width 69 height 23
click at [536, 349] on input "False" at bounding box center [532, 352] width 7 height 6
radio input "true"
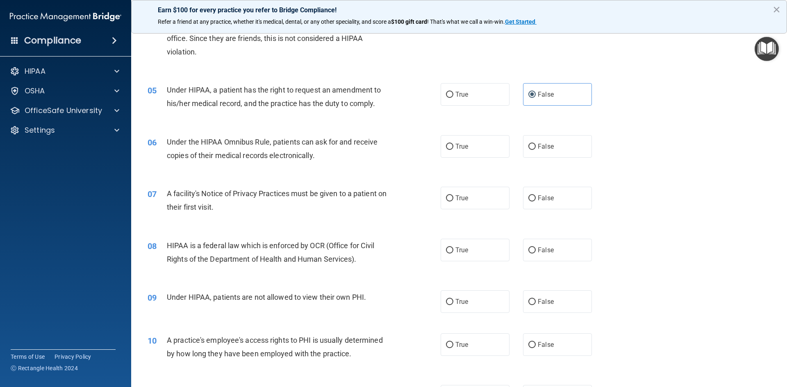
scroll to position [260, 0]
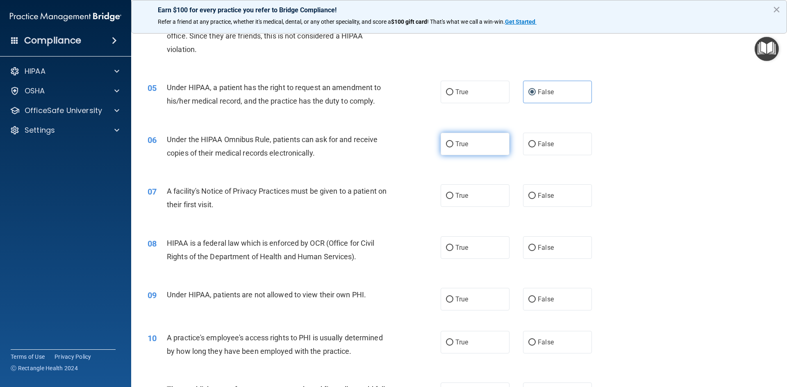
click at [492, 144] on label "True" at bounding box center [475, 144] width 69 height 23
click at [454, 144] on input "True" at bounding box center [449, 144] width 7 height 6
radio input "true"
click at [490, 192] on label "True" at bounding box center [475, 196] width 69 height 23
click at [454, 193] on input "True" at bounding box center [449, 196] width 7 height 6
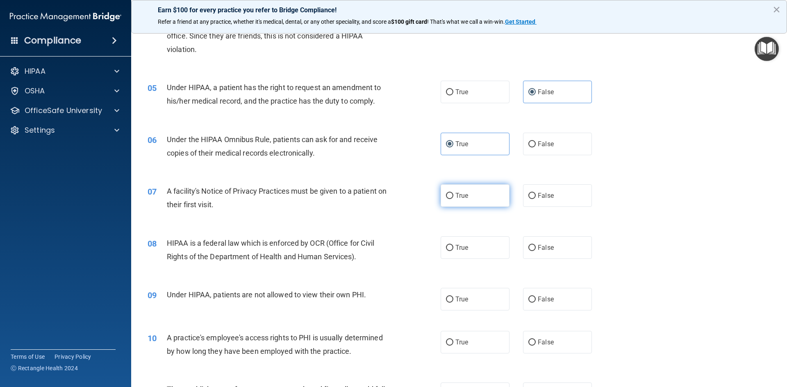
radio input "true"
click at [492, 253] on label "True" at bounding box center [475, 248] width 69 height 23
click at [454, 251] on input "True" at bounding box center [449, 248] width 7 height 6
radio input "true"
click at [556, 292] on label "False" at bounding box center [557, 299] width 69 height 23
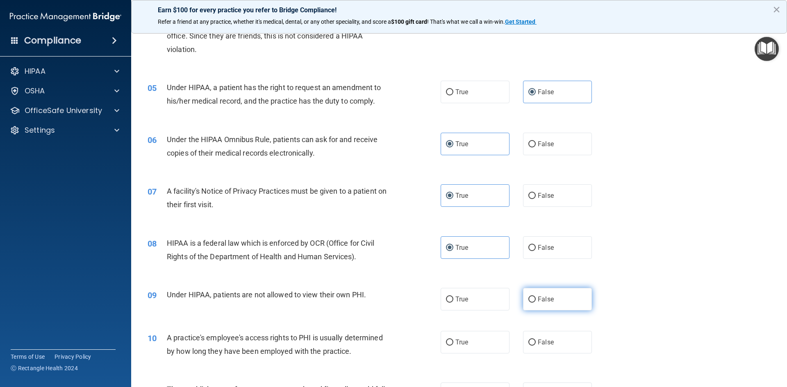
click at [536, 297] on input "False" at bounding box center [532, 300] width 7 height 6
radio input "true"
click at [566, 345] on label "False" at bounding box center [557, 342] width 69 height 23
click at [536, 345] on input "False" at bounding box center [532, 343] width 7 height 6
radio input "true"
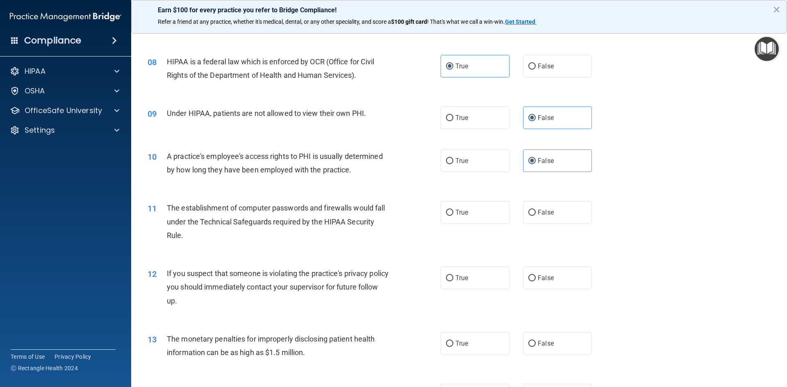
scroll to position [444, 0]
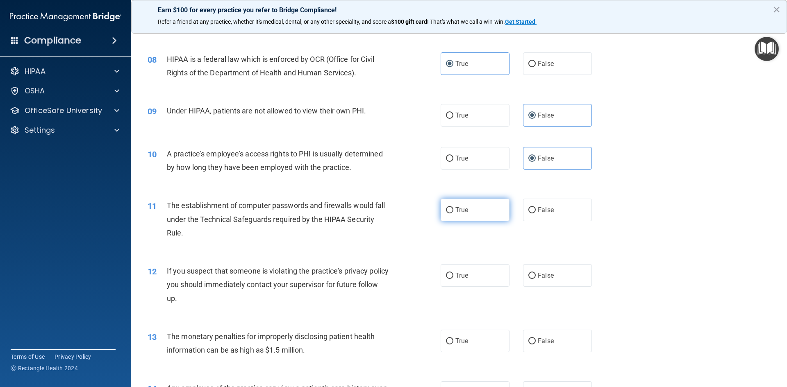
click at [484, 208] on label "True" at bounding box center [475, 210] width 69 height 23
click at [454, 208] on input "True" at bounding box center [449, 210] width 7 height 6
radio input "true"
click at [478, 282] on label "True" at bounding box center [475, 275] width 69 height 23
click at [454, 279] on input "True" at bounding box center [449, 276] width 7 height 6
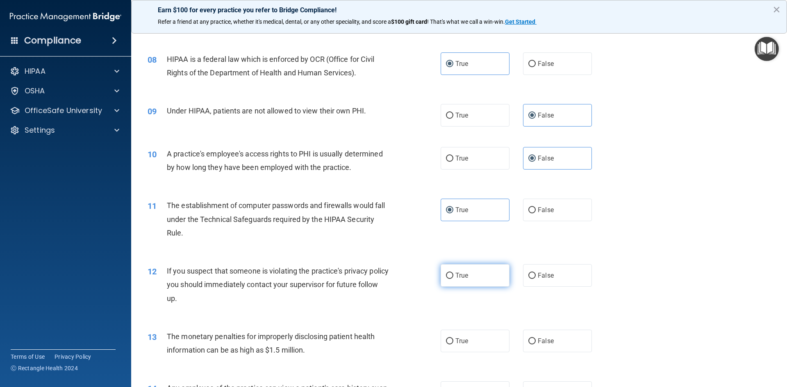
radio input "true"
click at [479, 341] on label "True" at bounding box center [475, 341] width 69 height 23
click at [454, 341] on input "True" at bounding box center [449, 342] width 7 height 6
radio input "true"
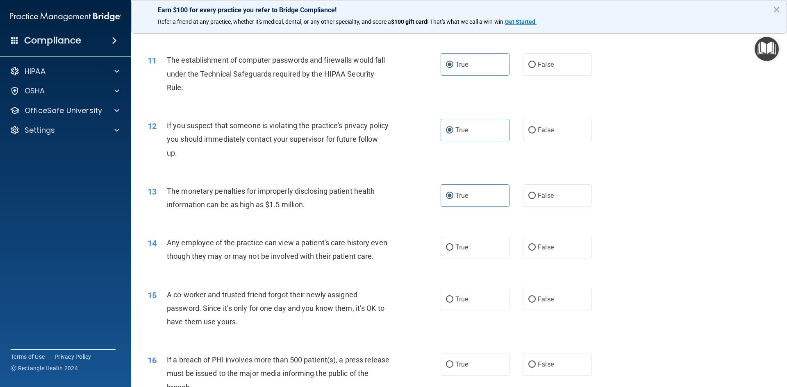
scroll to position [599, 0]
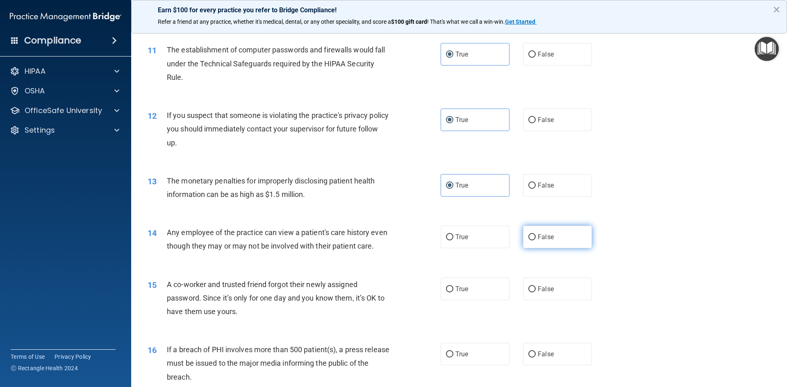
click at [558, 244] on label "False" at bounding box center [557, 237] width 69 height 23
click at [536, 241] on input "False" at bounding box center [532, 238] width 7 height 6
radio input "true"
click at [565, 287] on label "False" at bounding box center [557, 289] width 69 height 23
click at [536, 287] on input "False" at bounding box center [532, 290] width 7 height 6
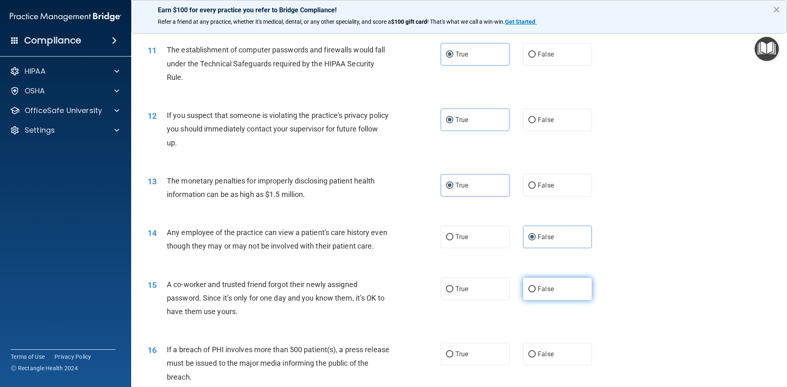
radio input "true"
click at [478, 360] on label "True" at bounding box center [475, 354] width 69 height 23
click at [454, 358] on input "True" at bounding box center [449, 355] width 7 height 6
radio input "true"
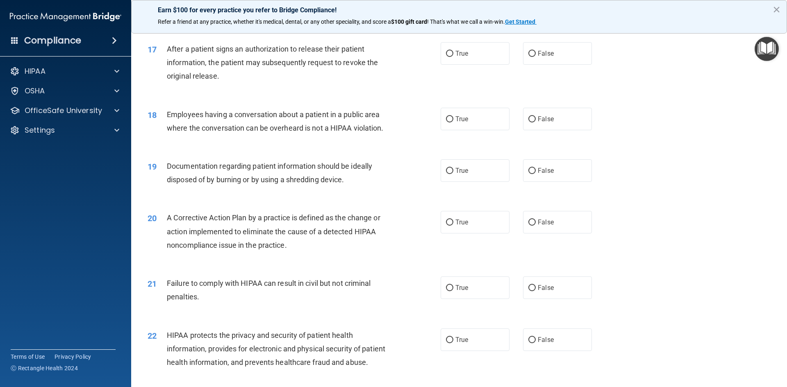
scroll to position [967, 0]
click at [476, 56] on label "True" at bounding box center [475, 52] width 69 height 23
click at [454, 56] on input "True" at bounding box center [449, 53] width 7 height 6
radio input "true"
click at [541, 112] on label "False" at bounding box center [557, 118] width 69 height 23
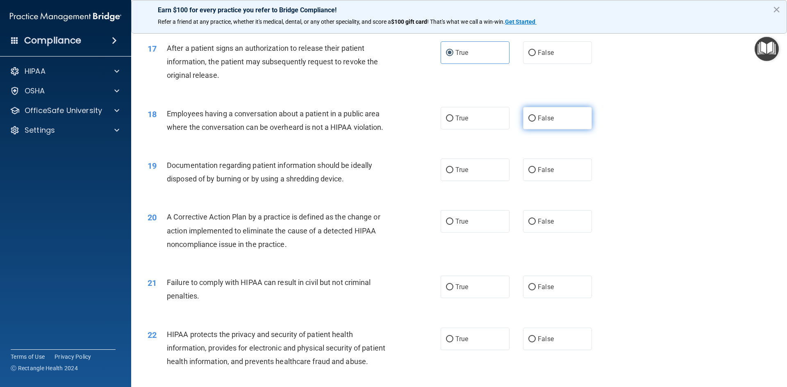
click at [536, 116] on input "False" at bounding box center [532, 119] width 7 height 6
radio input "true"
click at [552, 166] on span "False" at bounding box center [546, 170] width 16 height 8
click at [536, 167] on input "False" at bounding box center [532, 170] width 7 height 6
radio input "true"
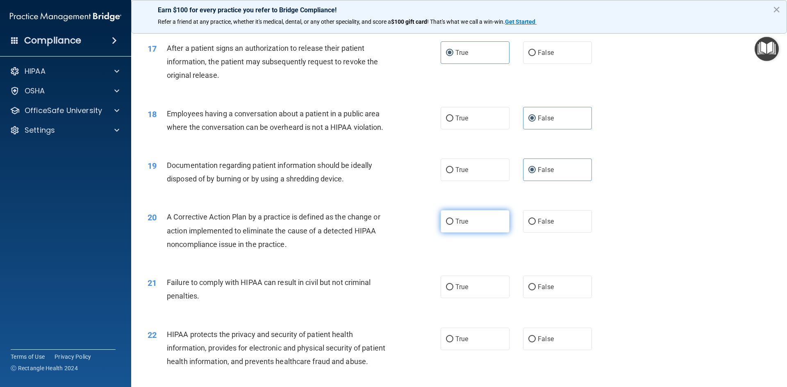
click at [492, 227] on label "True" at bounding box center [475, 221] width 69 height 23
click at [454, 225] on input "True" at bounding box center [449, 222] width 7 height 6
radio input "true"
click at [529, 285] on input "False" at bounding box center [532, 288] width 7 height 6
radio input "true"
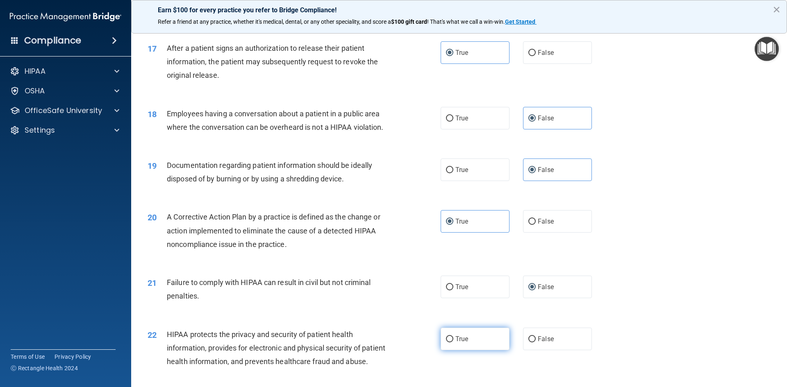
click at [463, 346] on label "True" at bounding box center [475, 339] width 69 height 23
click at [454, 343] on input "True" at bounding box center [449, 340] width 7 height 6
radio input "true"
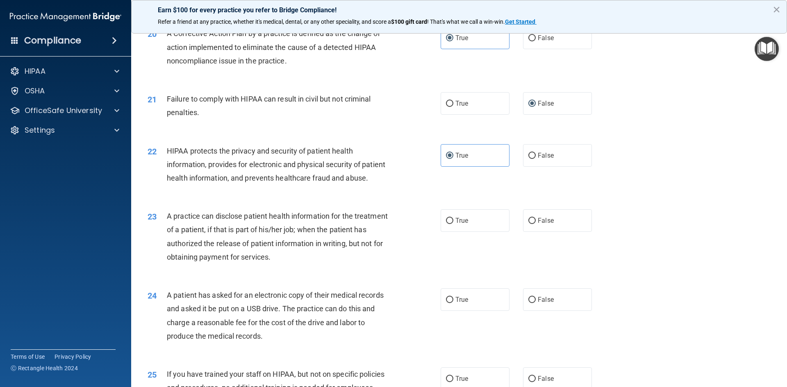
scroll to position [1155, 0]
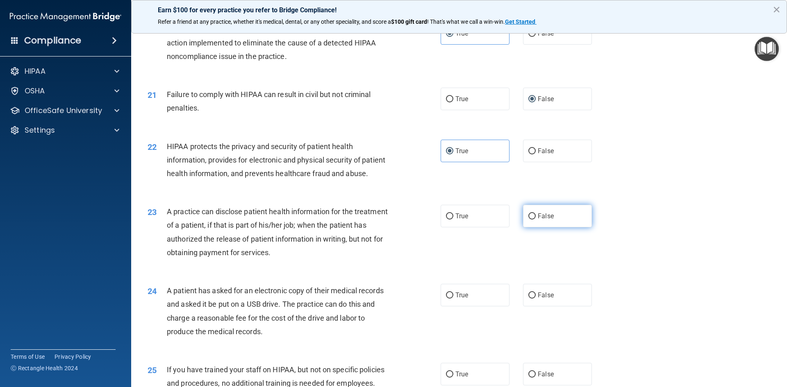
click at [560, 218] on label "False" at bounding box center [557, 216] width 69 height 23
click at [536, 218] on input "False" at bounding box center [532, 217] width 7 height 6
radio input "true"
click at [497, 302] on label "True" at bounding box center [475, 295] width 69 height 23
click at [454, 299] on input "True" at bounding box center [449, 296] width 7 height 6
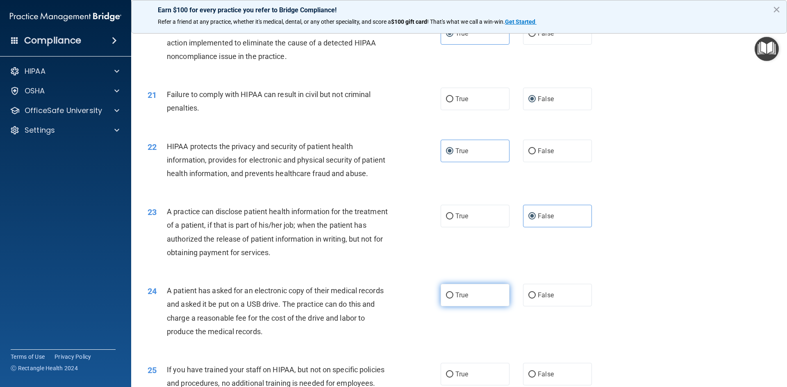
radio input "true"
click at [544, 376] on span "False" at bounding box center [546, 375] width 16 height 8
click at [536, 376] on input "False" at bounding box center [532, 375] width 7 height 6
radio input "true"
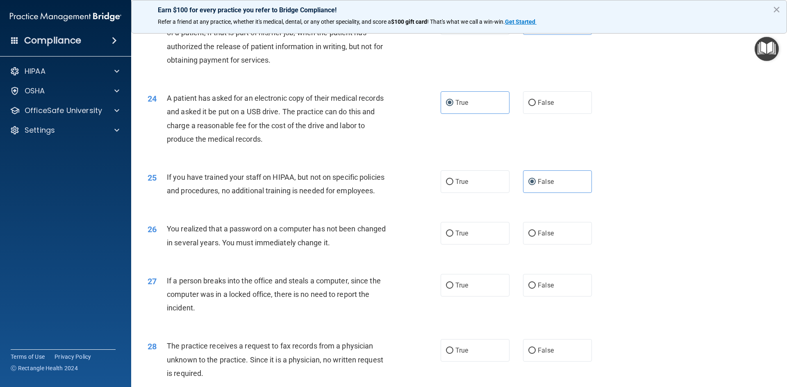
scroll to position [1349, 0]
click at [495, 236] on label "True" at bounding box center [475, 232] width 69 height 23
click at [454, 236] on input "True" at bounding box center [449, 233] width 7 height 6
radio input "true"
click at [555, 297] on div "27 If a person breaks into the office and steals a computer, since the computer…" at bounding box center [459, 296] width 636 height 66
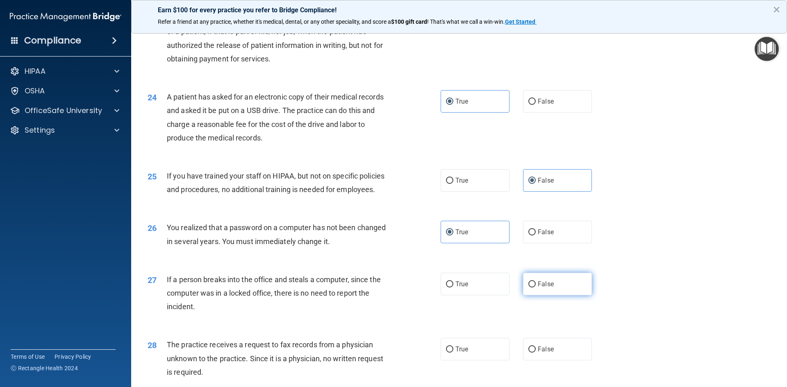
click at [557, 283] on label "False" at bounding box center [557, 284] width 69 height 23
click at [536, 283] on input "False" at bounding box center [532, 285] width 7 height 6
radio input "true"
click at [563, 346] on label "False" at bounding box center [557, 349] width 69 height 23
click at [536, 347] on input "False" at bounding box center [532, 350] width 7 height 6
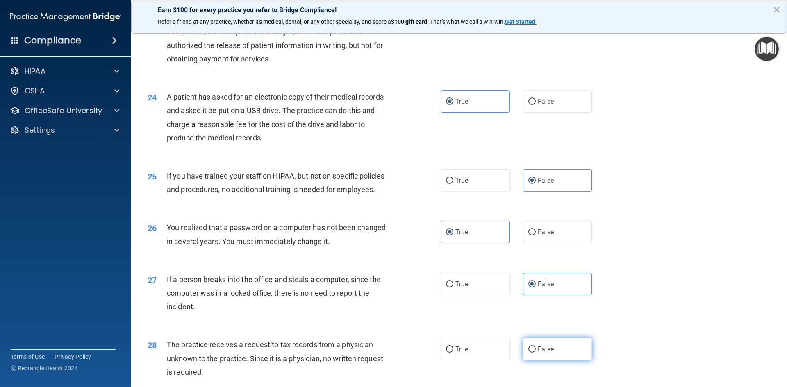
radio input "true"
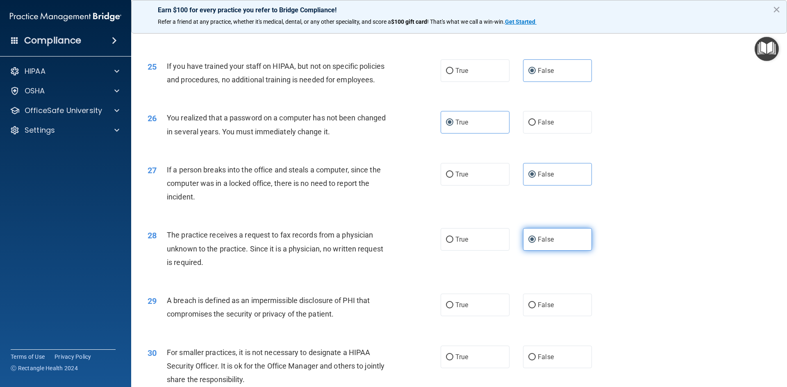
scroll to position [1464, 0]
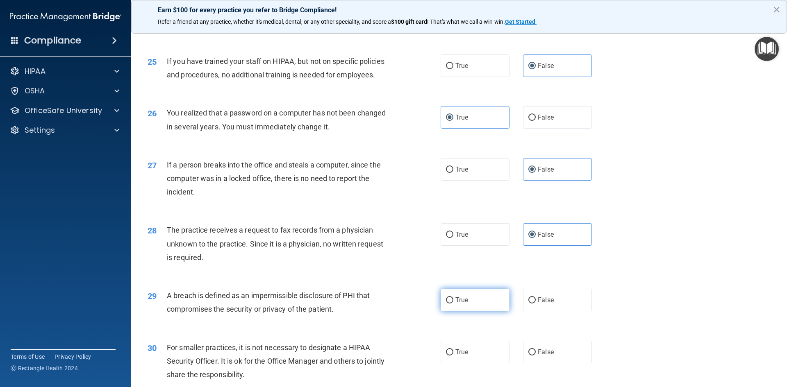
click at [451, 303] on input "True" at bounding box center [449, 301] width 7 height 6
radio input "true"
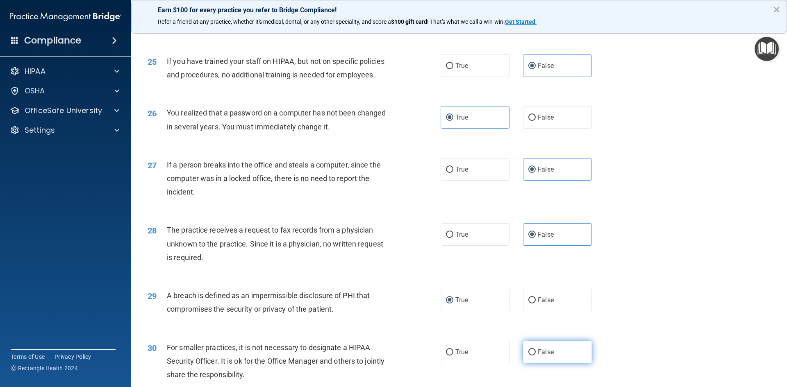
click at [549, 351] on span "False" at bounding box center [546, 353] width 16 height 8
click at [536, 351] on input "False" at bounding box center [532, 353] width 7 height 6
radio input "true"
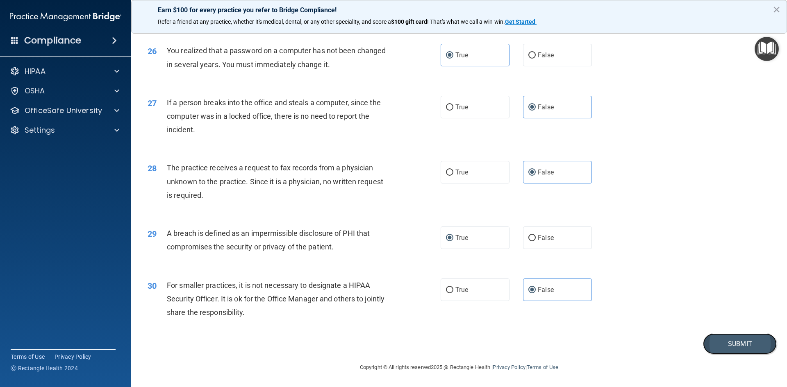
click at [745, 343] on button "Submit" at bounding box center [740, 344] width 74 height 21
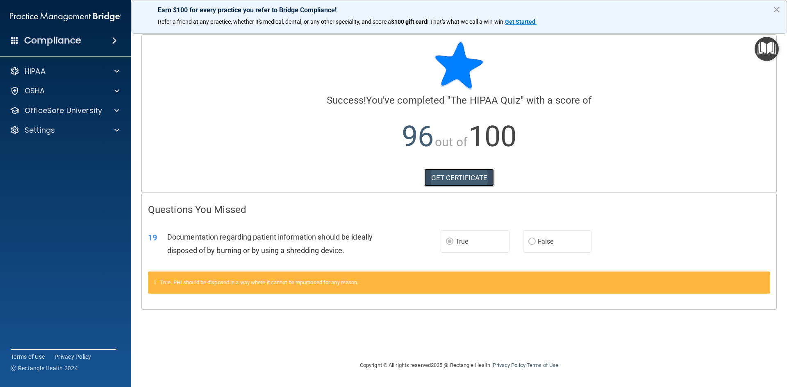
click at [466, 176] on link "GET CERTIFICATE" at bounding box center [459, 178] width 70 height 18
click at [96, 110] on p "OfficeSafe University" at bounding box center [63, 111] width 77 height 10
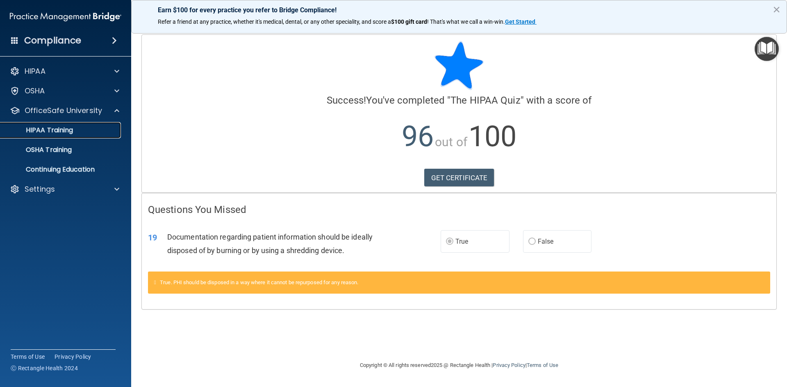
click at [86, 132] on div "HIPAA Training" at bounding box center [61, 130] width 112 height 8
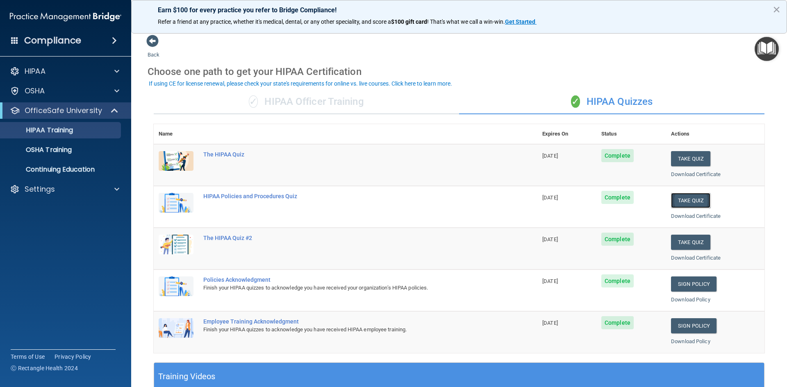
click at [692, 202] on button "Take Quiz" at bounding box center [690, 200] width 39 height 15
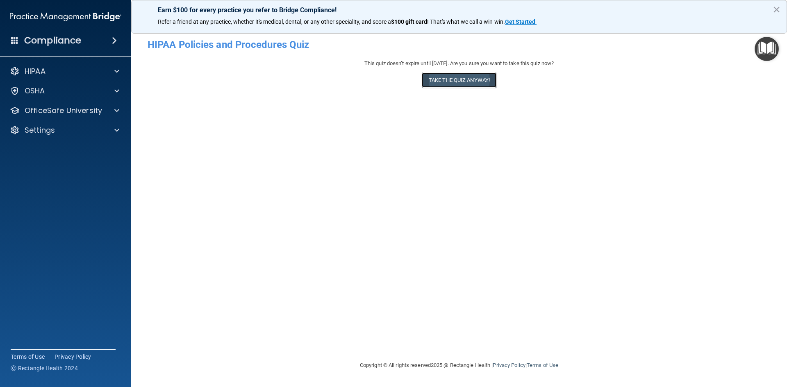
click at [449, 80] on button "Take the quiz anyway!" at bounding box center [459, 80] width 75 height 15
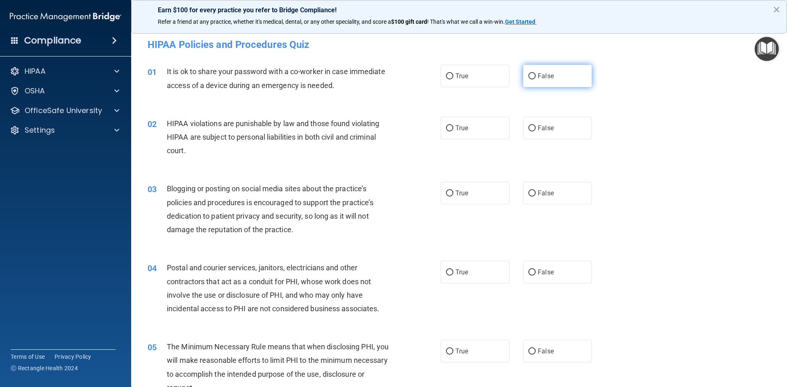
click at [539, 74] on span "False" at bounding box center [546, 76] width 16 height 8
click at [536, 74] on input "False" at bounding box center [532, 76] width 7 height 6
radio input "true"
click at [489, 129] on label "True" at bounding box center [475, 128] width 69 height 23
click at [454, 129] on input "True" at bounding box center [449, 128] width 7 height 6
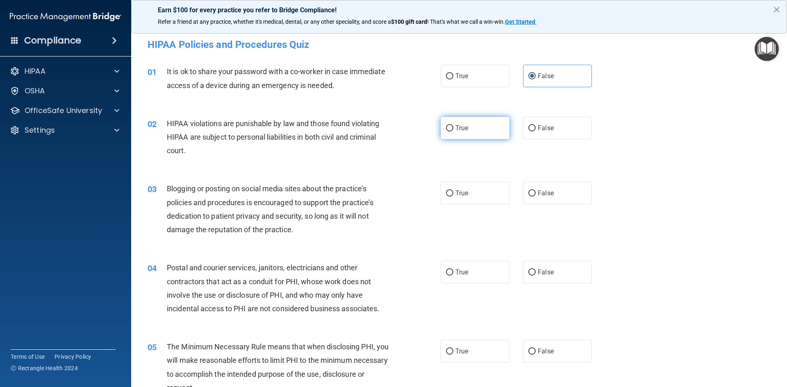
radio input "true"
click at [555, 189] on label "False" at bounding box center [557, 193] width 69 height 23
click at [536, 191] on input "False" at bounding box center [532, 194] width 7 height 6
radio input "true"
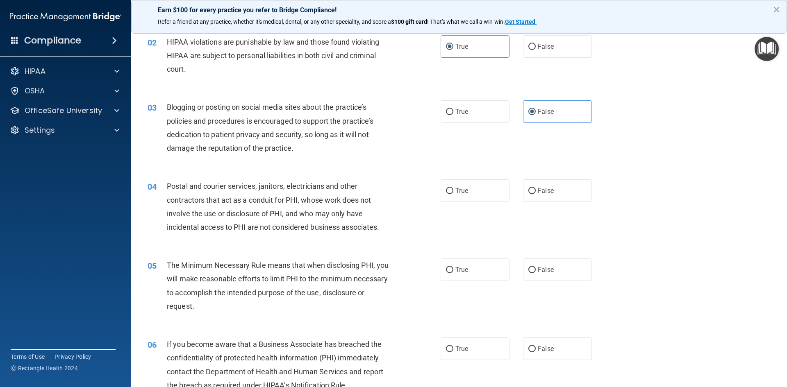
scroll to position [84, 0]
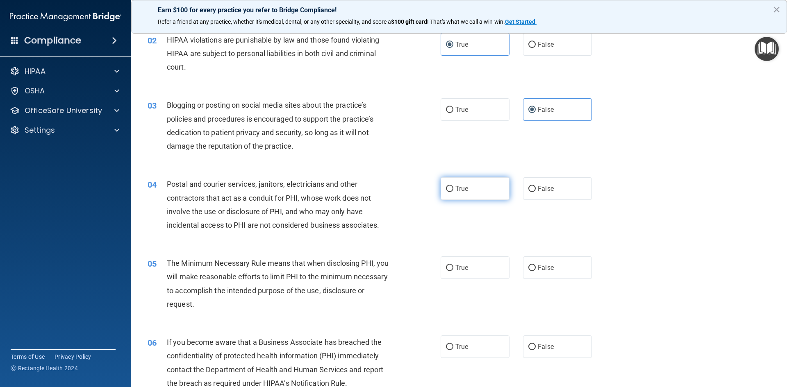
click at [470, 187] on label "True" at bounding box center [475, 189] width 69 height 23
click at [454, 187] on input "True" at bounding box center [449, 189] width 7 height 6
radio input "true"
click at [467, 268] on span "True" at bounding box center [462, 268] width 13 height 8
click at [454, 268] on input "True" at bounding box center [449, 268] width 7 height 6
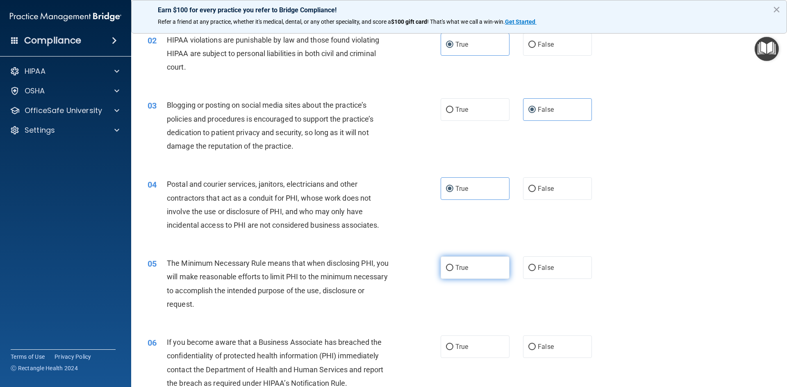
radio input "true"
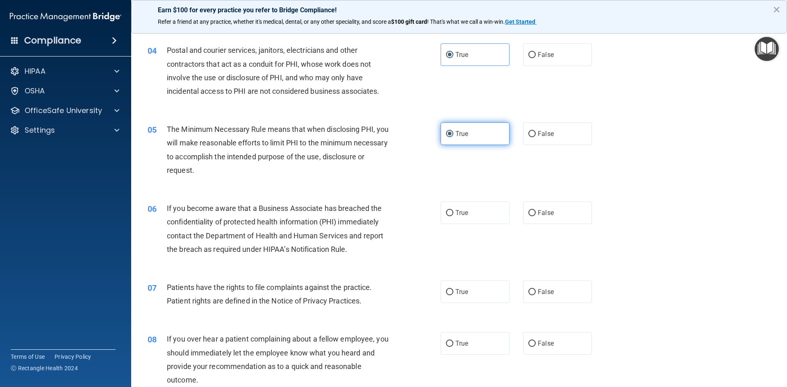
scroll to position [220, 0]
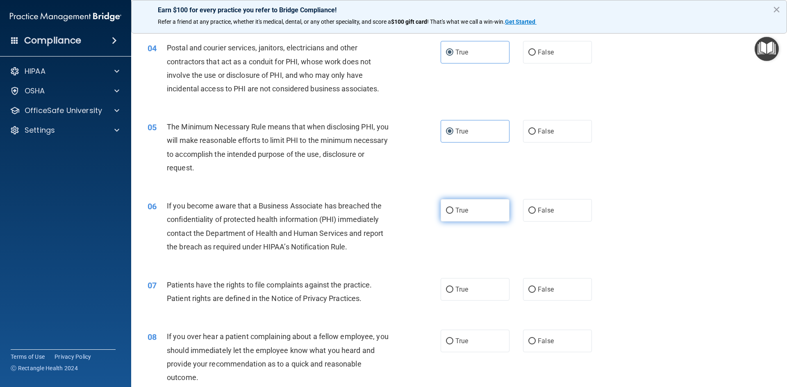
click at [467, 214] on span "True" at bounding box center [462, 211] width 13 height 8
click at [454, 214] on input "True" at bounding box center [449, 211] width 7 height 6
radio input "true"
click at [461, 290] on span "True" at bounding box center [462, 290] width 13 height 8
click at [454, 290] on input "True" at bounding box center [449, 290] width 7 height 6
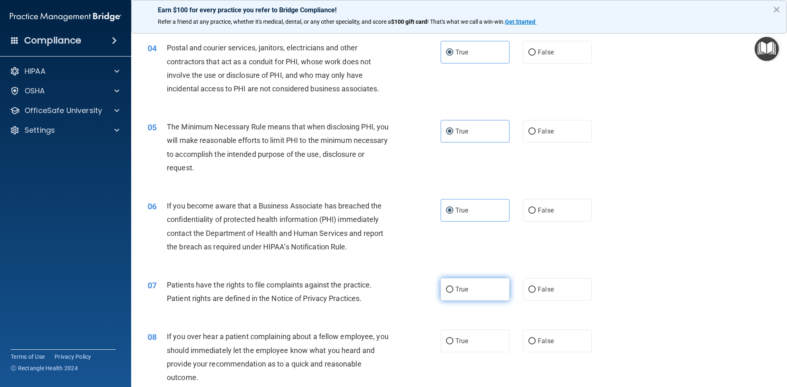
radio input "true"
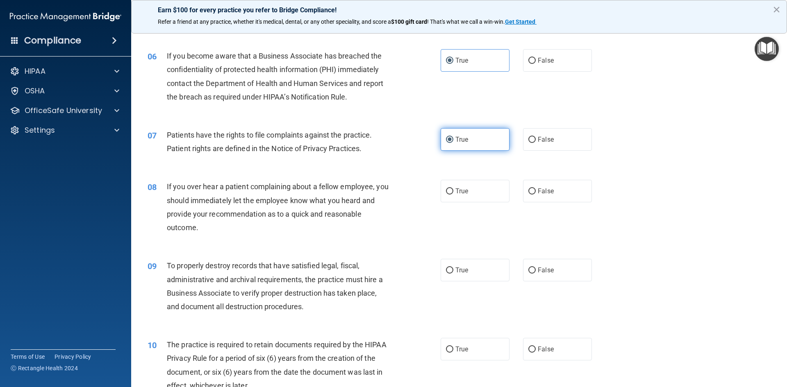
scroll to position [376, 0]
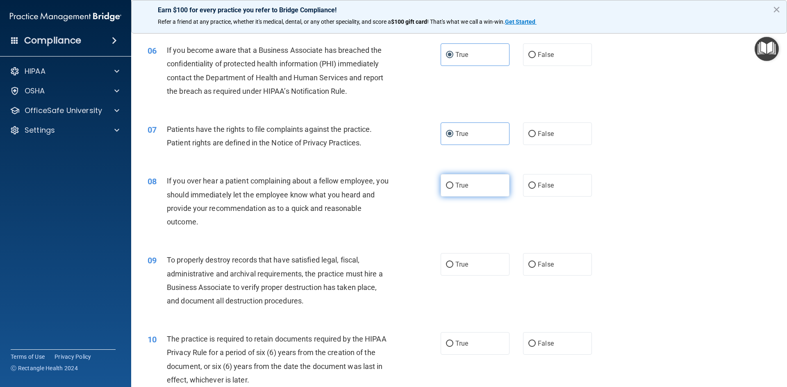
click at [488, 189] on label "True" at bounding box center [475, 185] width 69 height 23
click at [454, 189] on input "True" at bounding box center [449, 186] width 7 height 6
radio input "true"
click at [548, 258] on label "False" at bounding box center [557, 264] width 69 height 23
click at [536, 262] on input "False" at bounding box center [532, 265] width 7 height 6
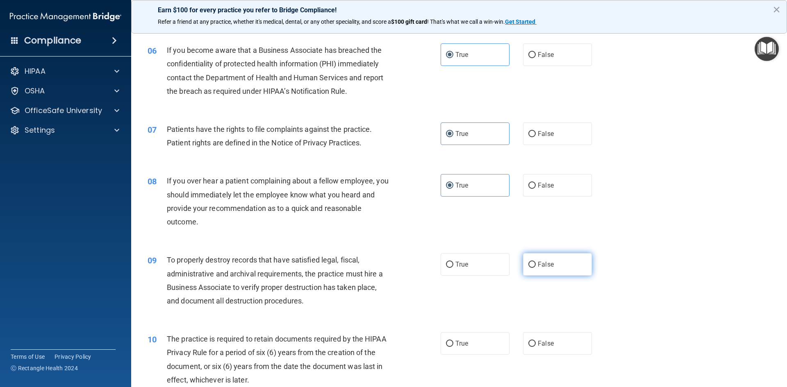
radio input "true"
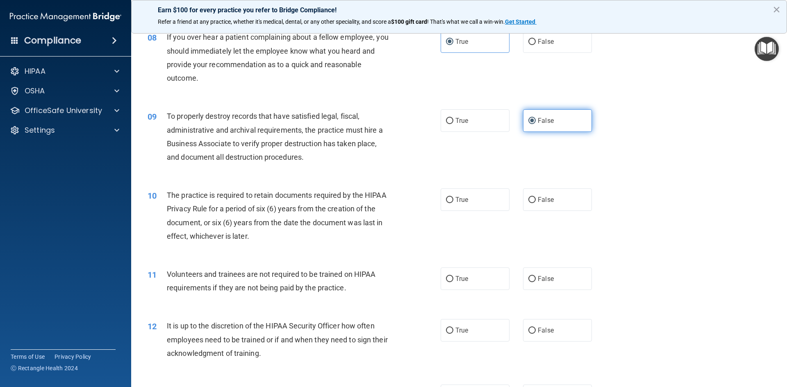
scroll to position [521, 0]
click at [449, 197] on input "True" at bounding box center [449, 199] width 7 height 6
radio input "true"
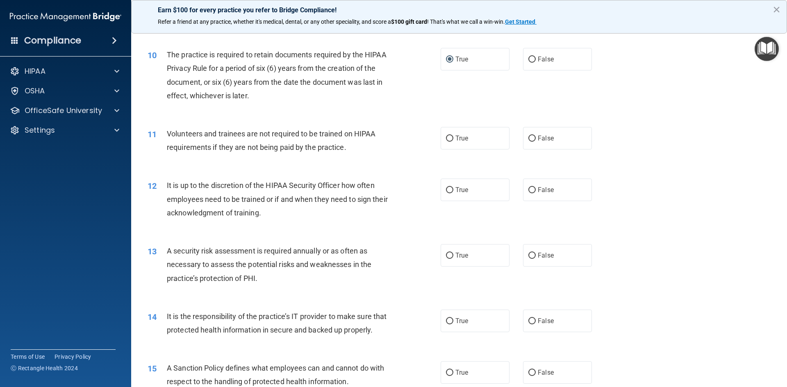
scroll to position [663, 0]
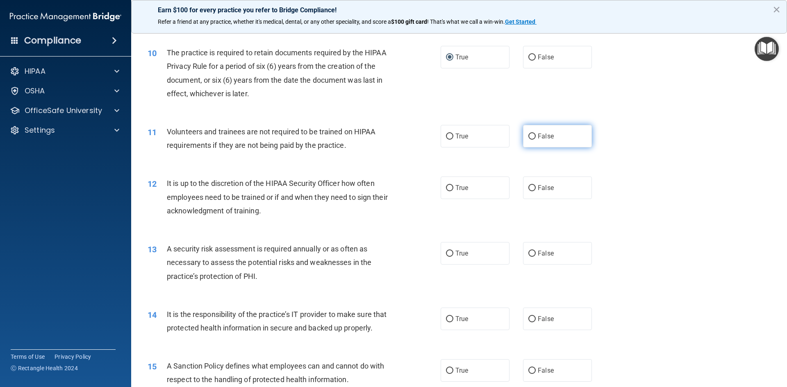
click at [554, 138] on label "False" at bounding box center [557, 136] width 69 height 23
click at [536, 138] on input "False" at bounding box center [532, 137] width 7 height 6
radio input "true"
click at [565, 187] on label "False" at bounding box center [557, 188] width 69 height 23
click at [536, 187] on input "False" at bounding box center [532, 188] width 7 height 6
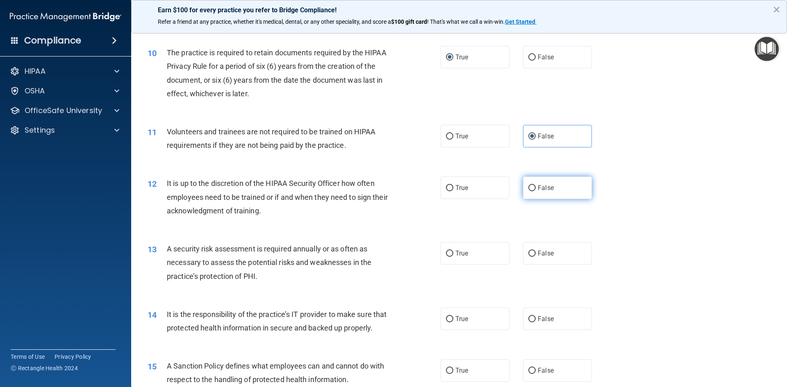
radio input "true"
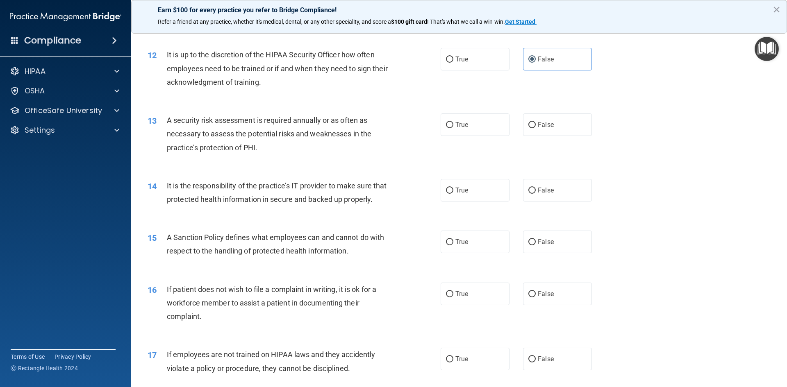
scroll to position [795, 0]
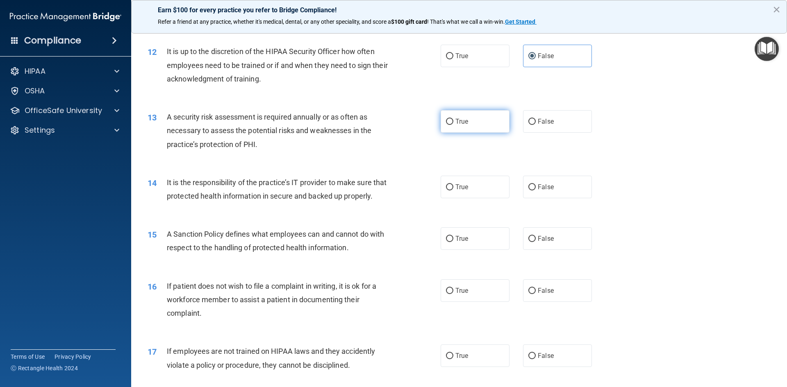
click at [457, 123] on span "True" at bounding box center [462, 122] width 13 height 8
click at [454, 123] on input "True" at bounding box center [449, 122] width 7 height 6
radio input "true"
click at [465, 185] on span "True" at bounding box center [462, 187] width 13 height 8
click at [454, 185] on input "True" at bounding box center [449, 188] width 7 height 6
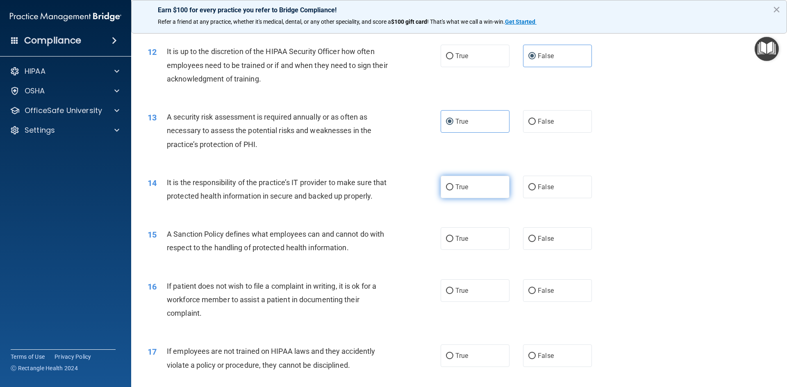
radio input "true"
click at [473, 237] on label "True" at bounding box center [475, 239] width 69 height 23
click at [454, 237] on input "True" at bounding box center [449, 239] width 7 height 6
radio input "true"
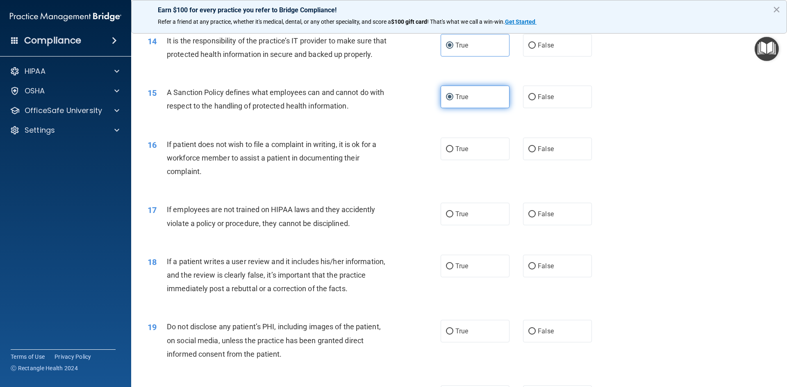
scroll to position [938, 0]
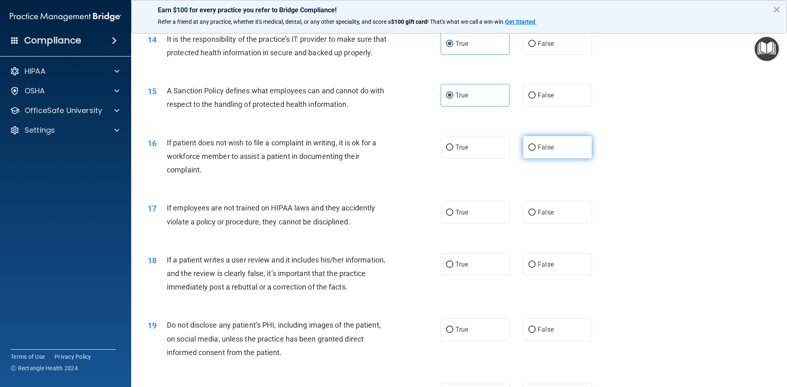
click at [541, 144] on span "False" at bounding box center [546, 148] width 16 height 8
click at [536, 145] on input "False" at bounding box center [532, 148] width 7 height 6
radio input "true"
click at [472, 212] on label "True" at bounding box center [475, 212] width 69 height 23
click at [454, 212] on input "True" at bounding box center [449, 213] width 7 height 6
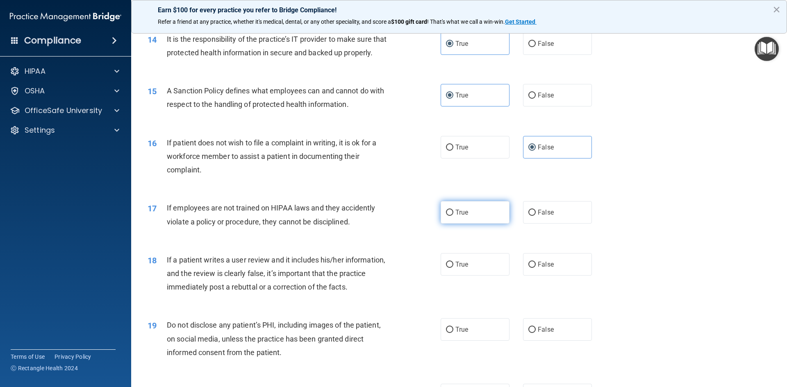
radio input "true"
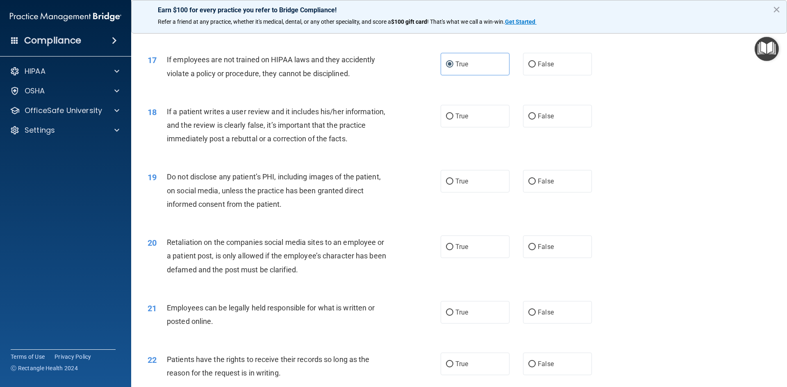
scroll to position [1087, 0]
click at [555, 112] on label "False" at bounding box center [557, 115] width 69 height 23
click at [536, 113] on input "False" at bounding box center [532, 116] width 7 height 6
radio input "true"
click at [469, 182] on label "True" at bounding box center [475, 180] width 69 height 23
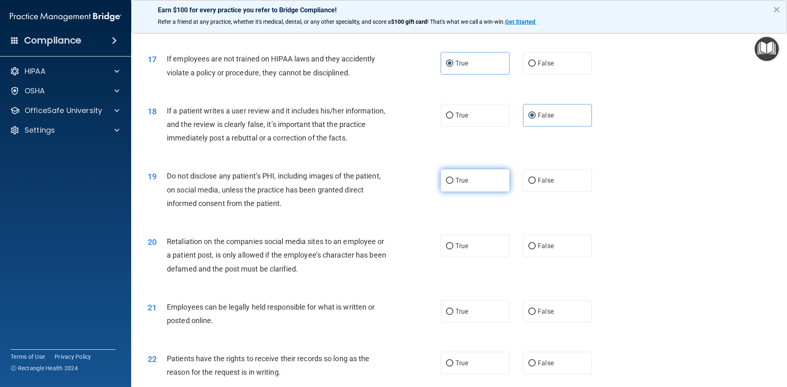
click at [454, 182] on input "True" at bounding box center [449, 181] width 7 height 6
radio input "true"
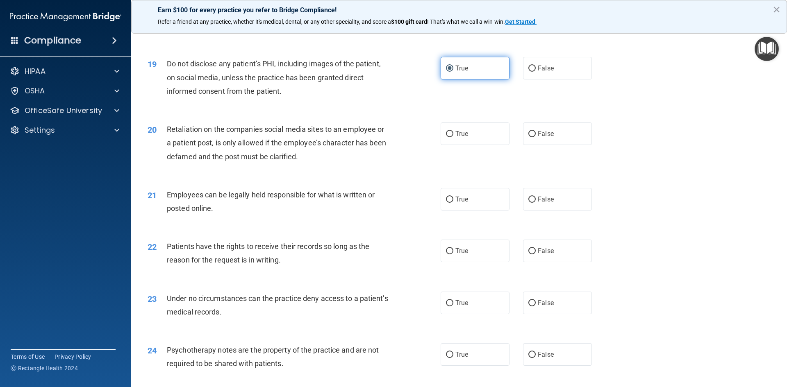
scroll to position [1203, 0]
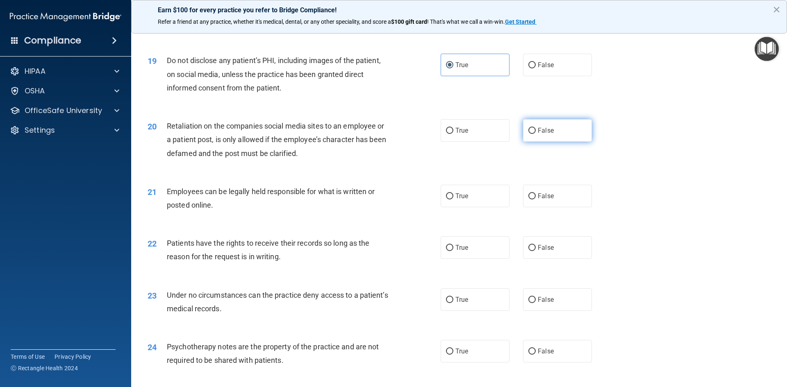
click at [545, 128] on span "False" at bounding box center [546, 131] width 16 height 8
click at [536, 128] on input "False" at bounding box center [532, 131] width 7 height 6
radio input "true"
click at [461, 196] on span "True" at bounding box center [462, 196] width 13 height 8
click at [454, 196] on input "True" at bounding box center [449, 197] width 7 height 6
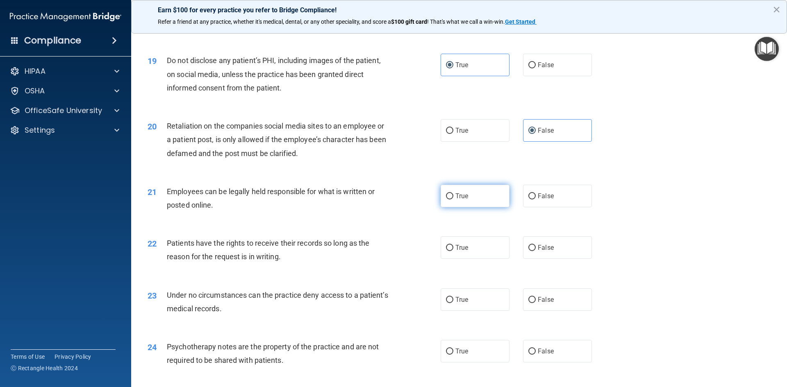
radio input "true"
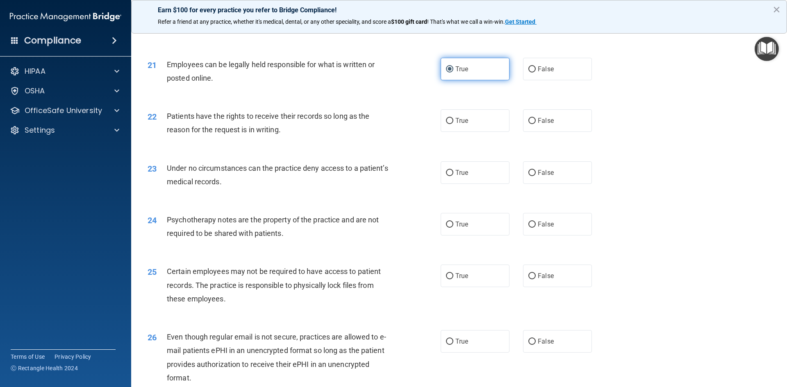
scroll to position [1335, 0]
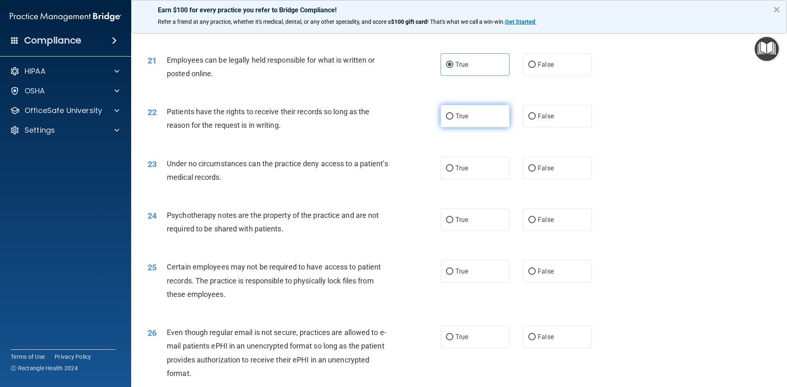
click at [491, 117] on label "True" at bounding box center [475, 116] width 69 height 23
click at [454, 117] on input "True" at bounding box center [449, 117] width 7 height 6
radio input "true"
click at [468, 170] on span "True" at bounding box center [462, 168] width 13 height 8
click at [454, 170] on input "True" at bounding box center [449, 169] width 7 height 6
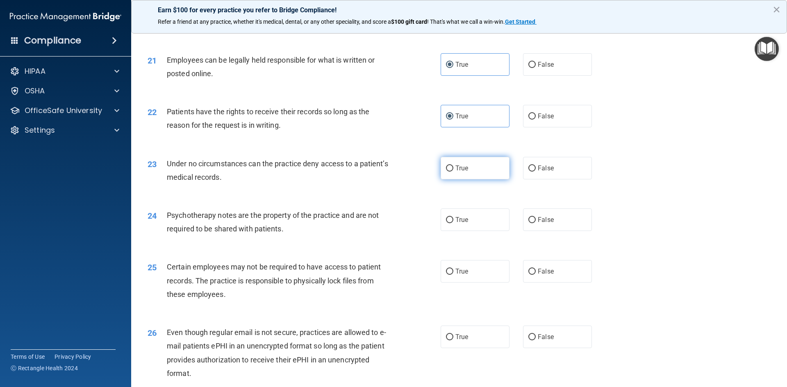
radio input "true"
click at [540, 223] on span "False" at bounding box center [546, 220] width 16 height 8
click at [536, 223] on input "False" at bounding box center [532, 220] width 7 height 6
radio input "true"
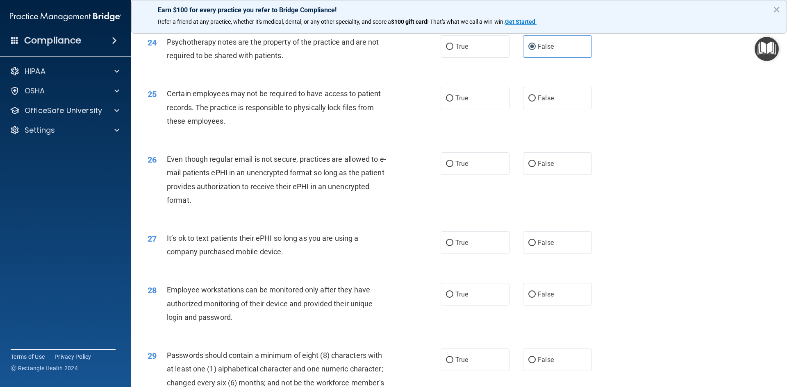
scroll to position [1516, 0]
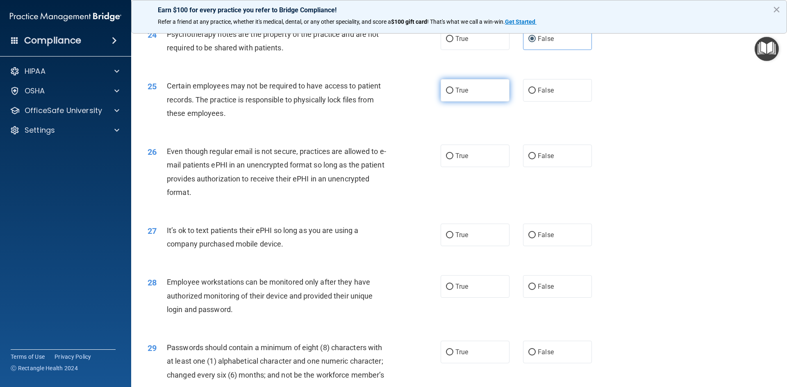
click at [484, 93] on label "True" at bounding box center [475, 90] width 69 height 23
click at [454, 93] on input "True" at bounding box center [449, 91] width 7 height 6
radio input "true"
click at [544, 153] on span "False" at bounding box center [546, 156] width 16 height 8
click at [536, 153] on input "False" at bounding box center [532, 156] width 7 height 6
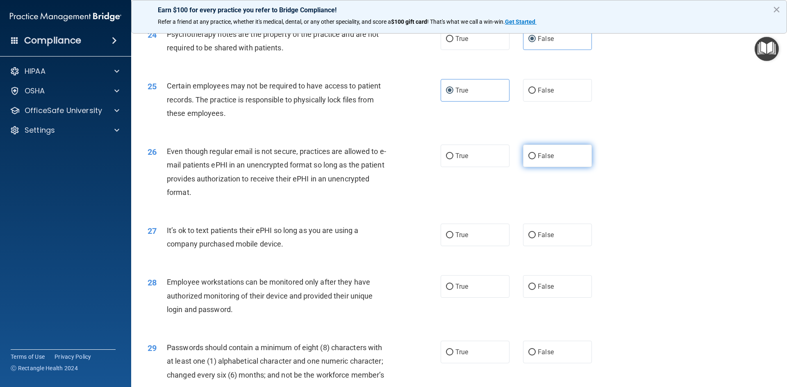
radio input "true"
click at [536, 235] on label "False" at bounding box center [557, 235] width 69 height 23
click at [536, 235] on input "False" at bounding box center [532, 235] width 7 height 6
radio input "true"
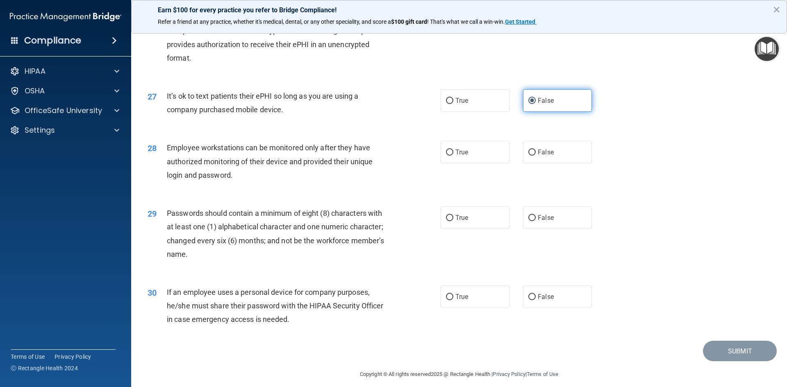
scroll to position [1657, 0]
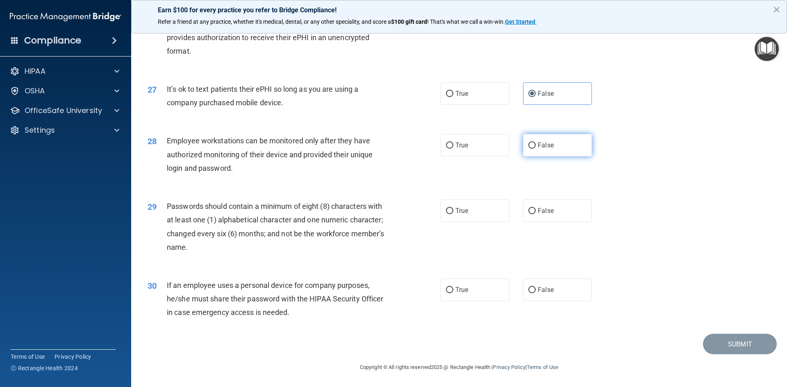
click at [536, 140] on label "False" at bounding box center [557, 145] width 69 height 23
click at [536, 143] on input "False" at bounding box center [532, 146] width 7 height 6
radio input "true"
click at [476, 210] on label "True" at bounding box center [475, 211] width 69 height 23
click at [454, 210] on input "True" at bounding box center [449, 211] width 7 height 6
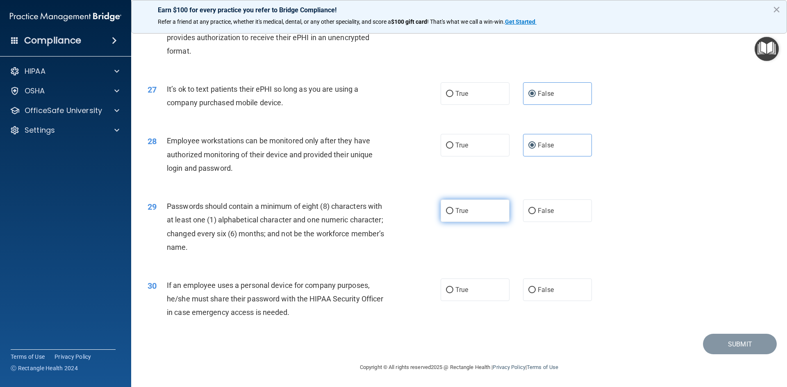
radio input "true"
click at [486, 298] on label "True" at bounding box center [475, 290] width 69 height 23
click at [454, 294] on input "True" at bounding box center [449, 290] width 7 height 6
radio input "true"
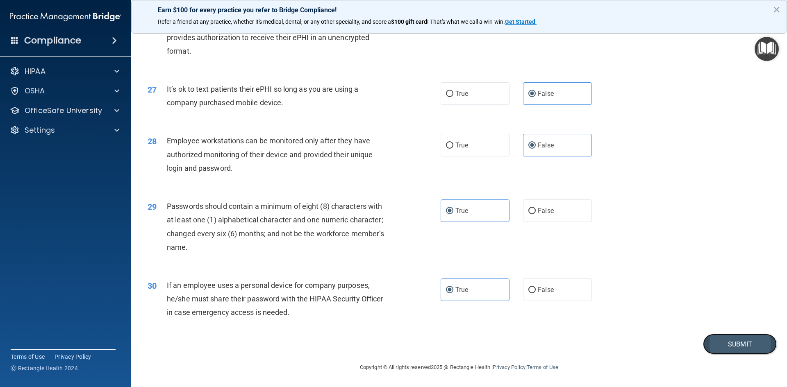
click at [737, 343] on button "Submit" at bounding box center [740, 344] width 74 height 21
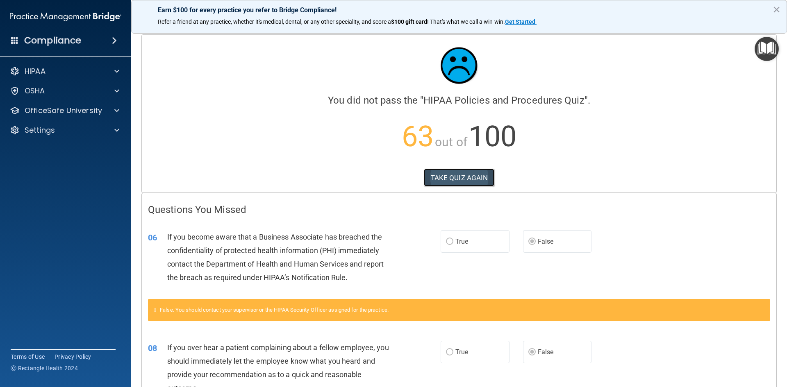
click at [468, 180] on button "TAKE QUIZ AGAIN" at bounding box center [459, 178] width 71 height 18
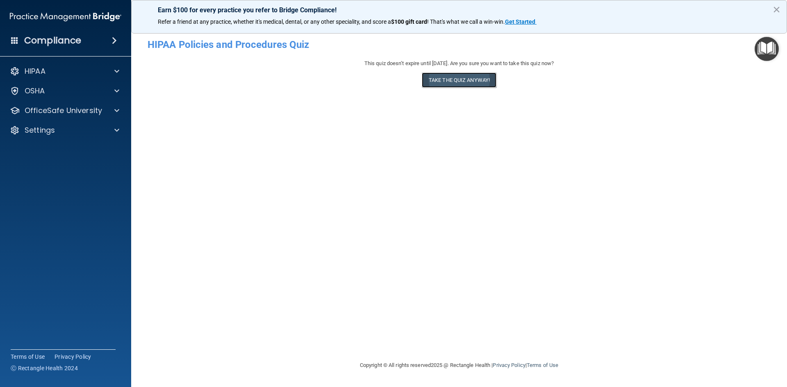
click at [466, 82] on button "Take the quiz anyway!" at bounding box center [459, 80] width 75 height 15
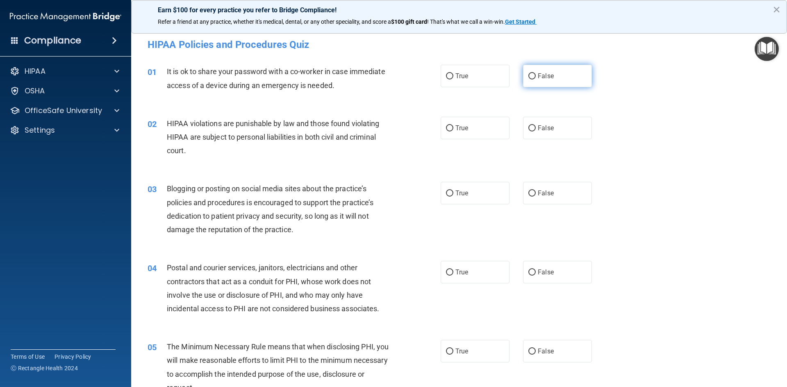
click at [541, 75] on span "False" at bounding box center [546, 76] width 16 height 8
click at [536, 75] on input "False" at bounding box center [532, 76] width 7 height 6
radio input "true"
click at [463, 128] on span "True" at bounding box center [462, 128] width 13 height 8
click at [454, 128] on input "True" at bounding box center [449, 128] width 7 height 6
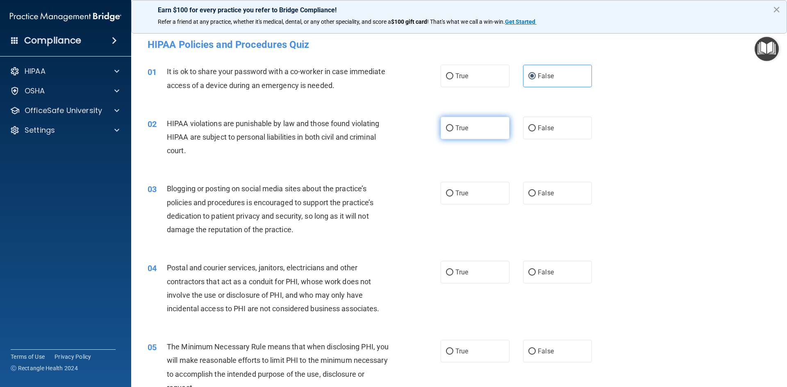
radio input "true"
click at [547, 196] on span "False" at bounding box center [546, 193] width 16 height 8
click at [536, 196] on input "False" at bounding box center [532, 194] width 7 height 6
radio input "true"
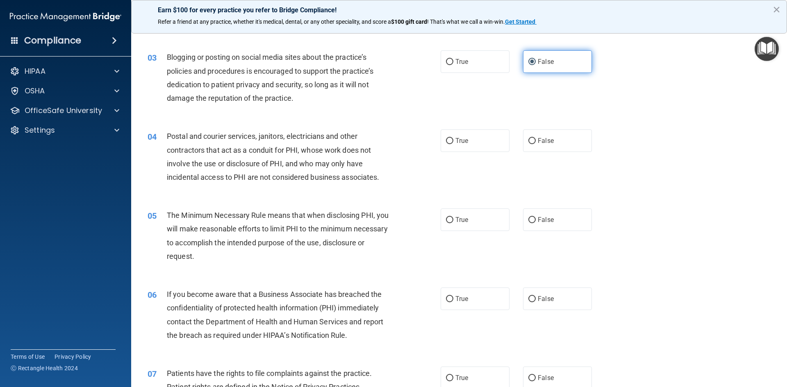
scroll to position [135, 0]
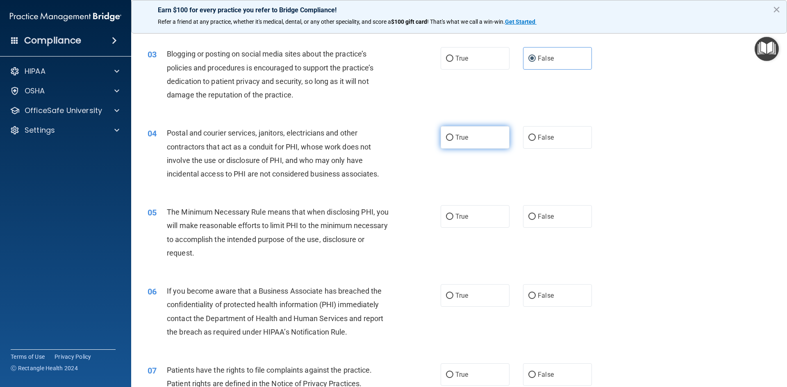
click at [481, 139] on label "True" at bounding box center [475, 137] width 69 height 23
click at [454, 139] on input "True" at bounding box center [449, 138] width 7 height 6
radio input "true"
click at [479, 218] on label "True" at bounding box center [475, 216] width 69 height 23
click at [454, 218] on input "True" at bounding box center [449, 217] width 7 height 6
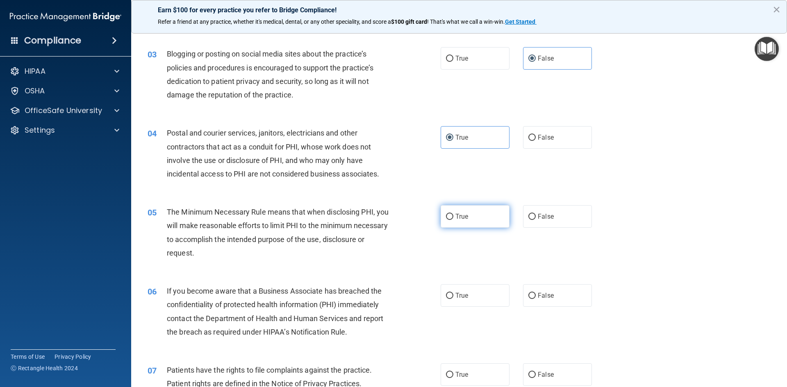
radio input "true"
click at [467, 301] on label "True" at bounding box center [475, 296] width 69 height 23
click at [454, 299] on input "True" at bounding box center [449, 296] width 7 height 6
radio input "true"
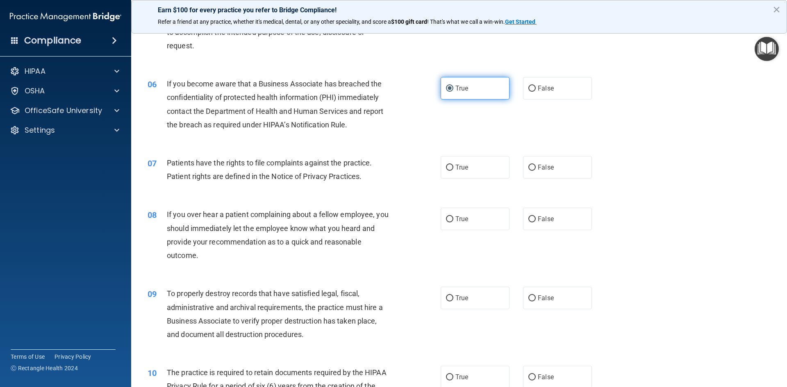
scroll to position [343, 0]
click at [468, 172] on label "True" at bounding box center [475, 167] width 69 height 23
click at [454, 171] on input "True" at bounding box center [449, 167] width 7 height 6
radio input "true"
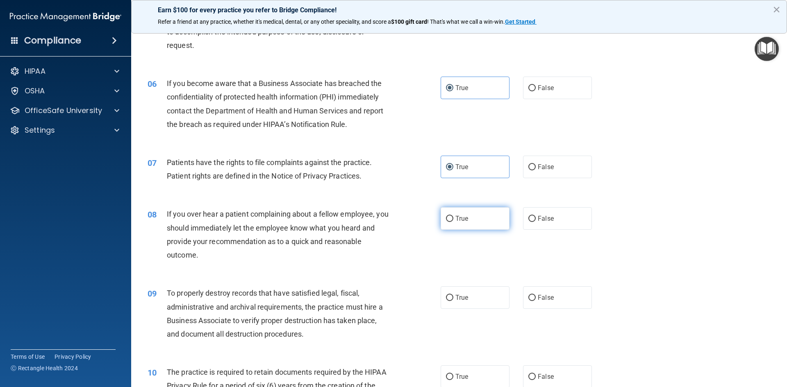
click at [472, 218] on label "True" at bounding box center [475, 218] width 69 height 23
click at [454, 218] on input "True" at bounding box center [449, 219] width 7 height 6
radio input "true"
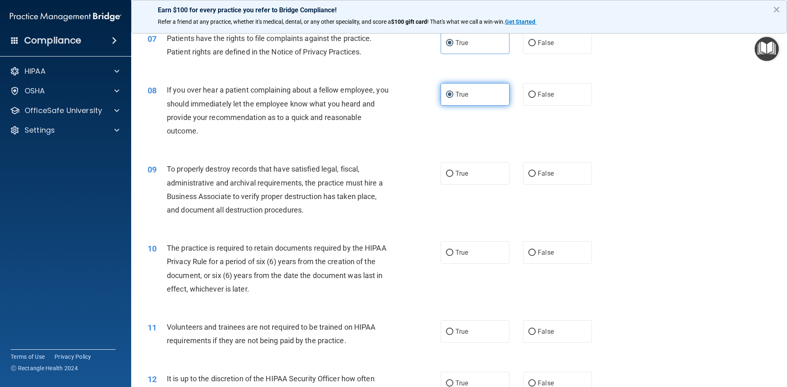
scroll to position [476, 0]
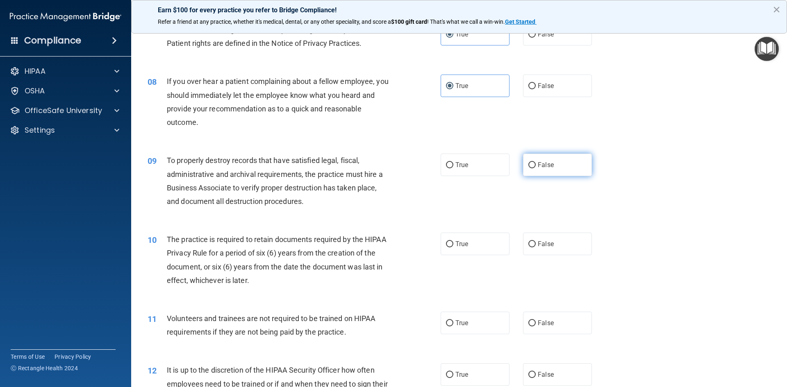
click at [556, 169] on label "False" at bounding box center [557, 165] width 69 height 23
click at [536, 169] on input "False" at bounding box center [532, 165] width 7 height 6
radio input "true"
click at [491, 244] on label "True" at bounding box center [475, 244] width 69 height 23
click at [454, 244] on input "True" at bounding box center [449, 245] width 7 height 6
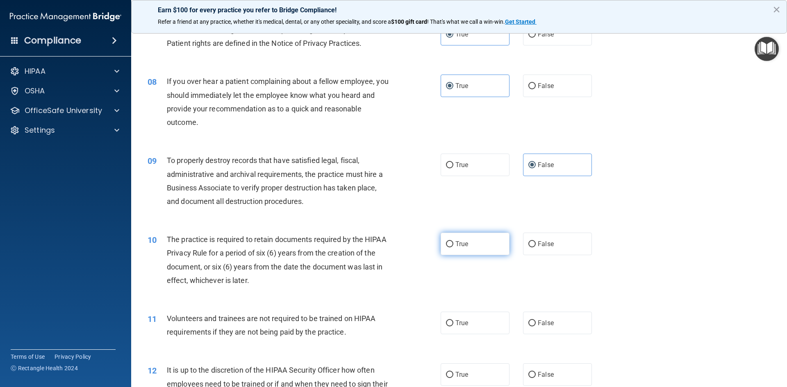
radio input "true"
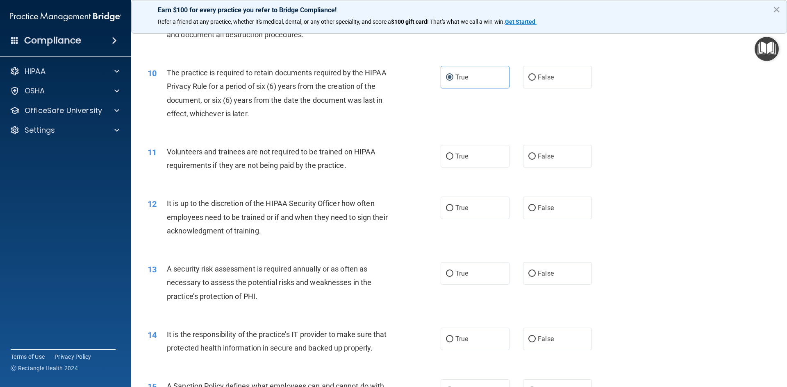
scroll to position [643, 0]
click at [548, 146] on label "False" at bounding box center [557, 156] width 69 height 23
click at [536, 153] on input "False" at bounding box center [532, 156] width 7 height 6
radio input "true"
click at [545, 208] on span "False" at bounding box center [546, 208] width 16 height 8
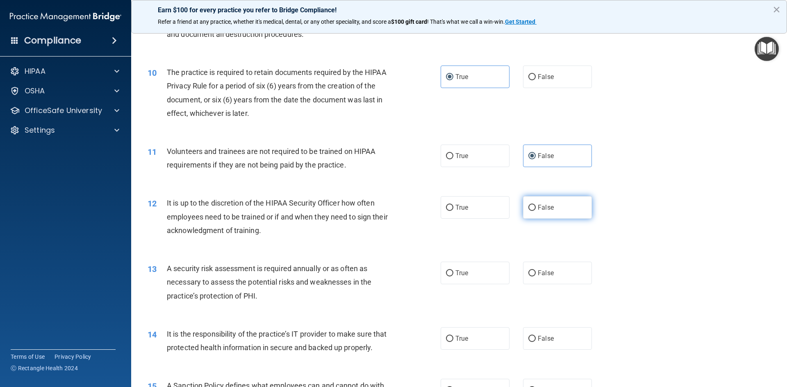
click at [536, 208] on input "False" at bounding box center [532, 208] width 7 height 6
radio input "true"
click at [470, 280] on label "True" at bounding box center [475, 273] width 69 height 23
click at [454, 277] on input "True" at bounding box center [449, 274] width 7 height 6
radio input "true"
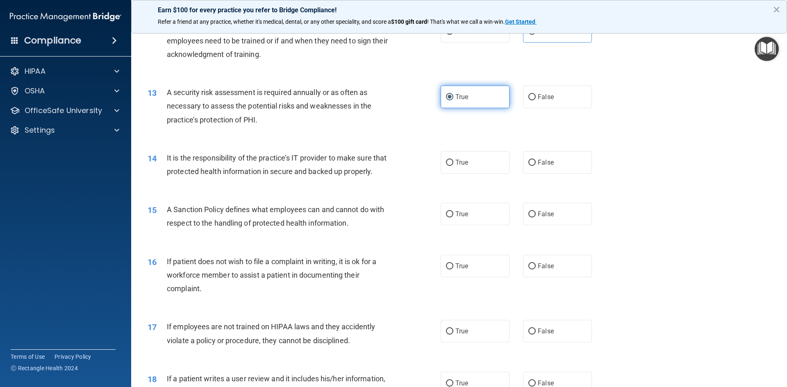
scroll to position [827, 0]
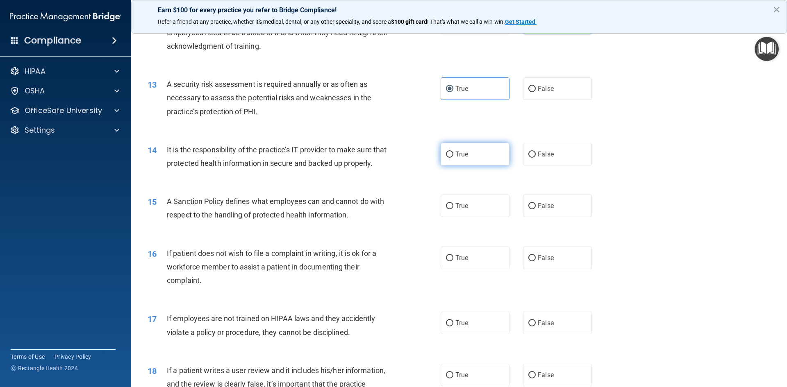
click at [479, 161] on label "True" at bounding box center [475, 154] width 69 height 23
click at [454, 158] on input "True" at bounding box center [449, 155] width 7 height 6
radio input "true"
click at [472, 208] on label "True" at bounding box center [475, 206] width 69 height 23
click at [454, 208] on input "True" at bounding box center [449, 206] width 7 height 6
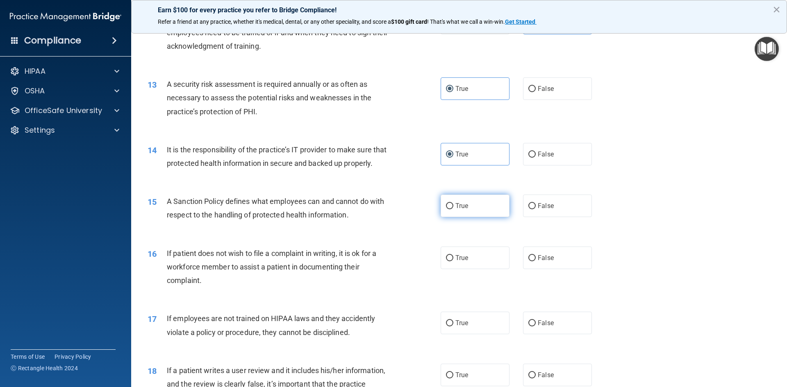
radio input "true"
click at [535, 259] on input "False" at bounding box center [532, 258] width 7 height 6
radio input "true"
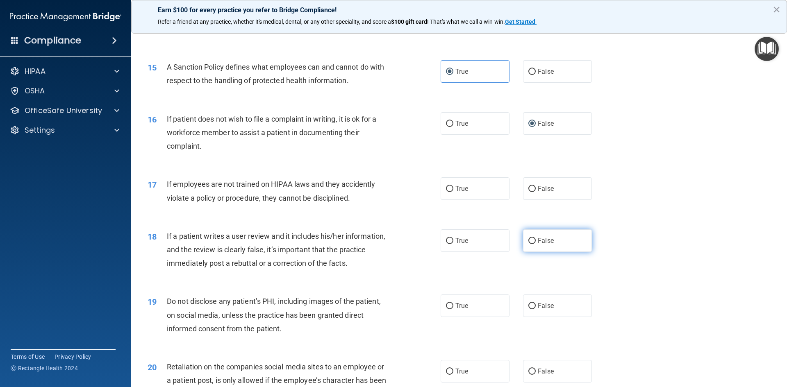
scroll to position [962, 0]
click at [488, 195] on label "True" at bounding box center [475, 188] width 69 height 23
click at [454, 192] on input "True" at bounding box center [449, 189] width 7 height 6
radio input "true"
click at [531, 240] on input "False" at bounding box center [532, 241] width 7 height 6
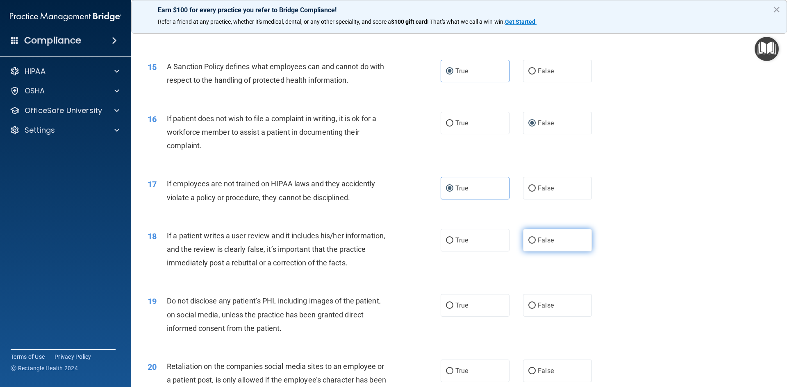
radio input "true"
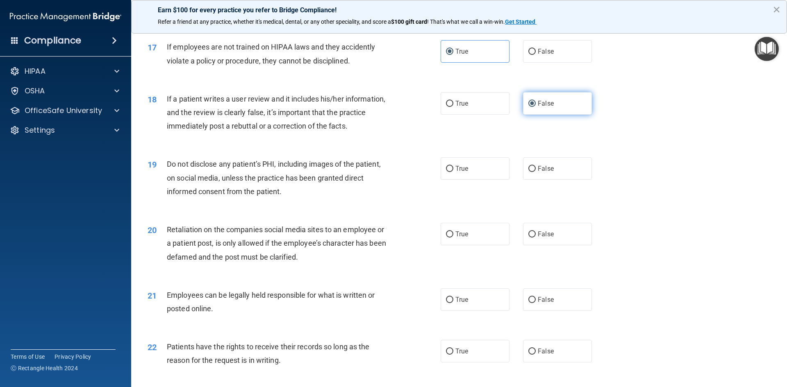
scroll to position [1111, 0]
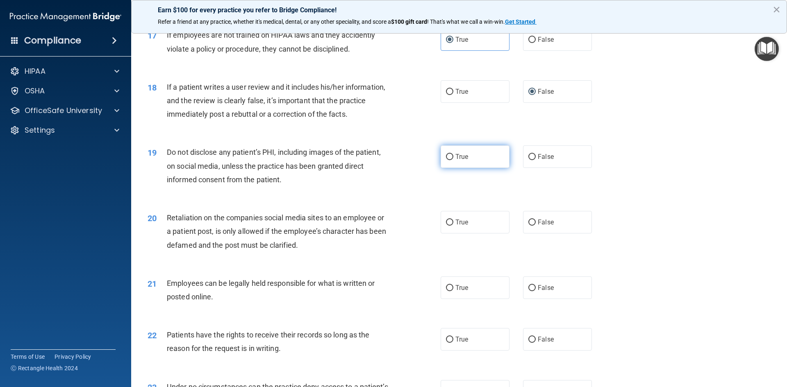
click at [483, 159] on label "True" at bounding box center [475, 157] width 69 height 23
click at [454, 159] on input "True" at bounding box center [449, 157] width 7 height 6
radio input "true"
click at [564, 217] on label "False" at bounding box center [557, 222] width 69 height 23
click at [536, 220] on input "False" at bounding box center [532, 223] width 7 height 6
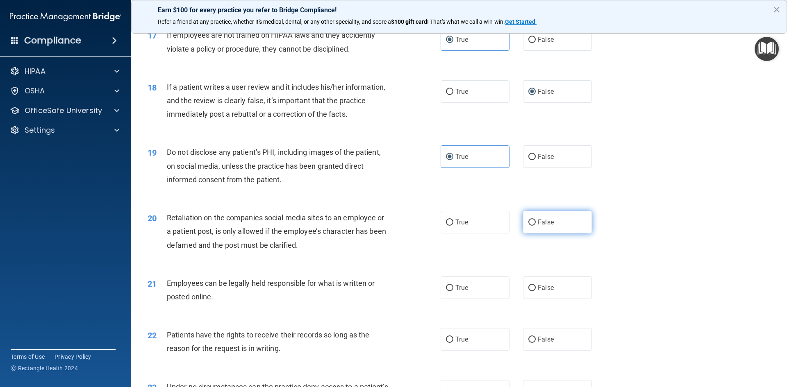
radio input "true"
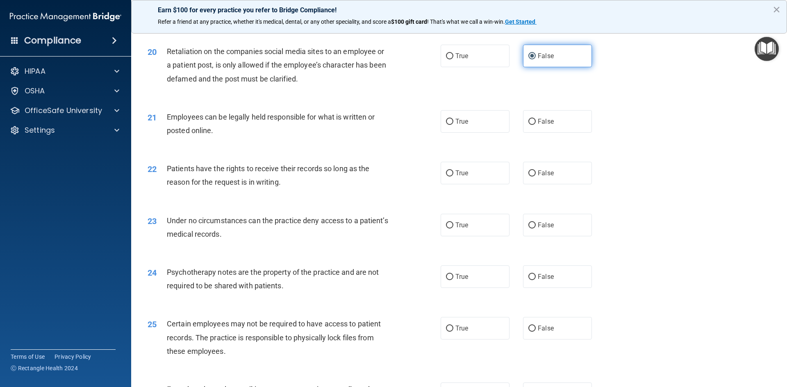
scroll to position [1278, 0]
click at [469, 123] on label "True" at bounding box center [475, 121] width 69 height 23
click at [454, 123] on input "True" at bounding box center [449, 122] width 7 height 6
radio input "true"
click at [479, 169] on label "True" at bounding box center [475, 173] width 69 height 23
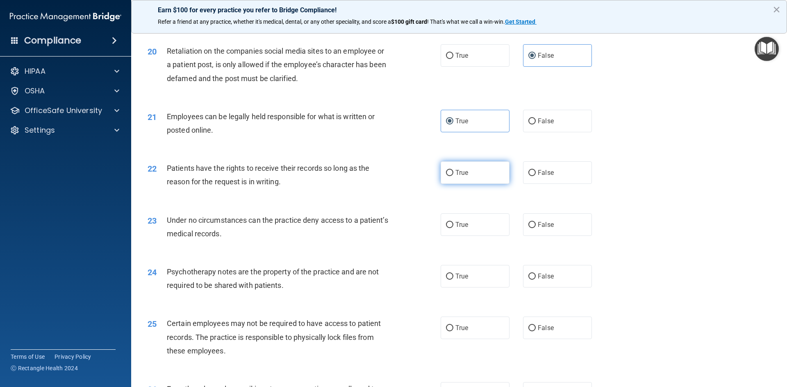
click at [454, 170] on input "True" at bounding box center [449, 173] width 7 height 6
radio input "true"
click at [477, 229] on label "True" at bounding box center [475, 225] width 69 height 23
click at [454, 228] on input "True" at bounding box center [449, 225] width 7 height 6
radio input "true"
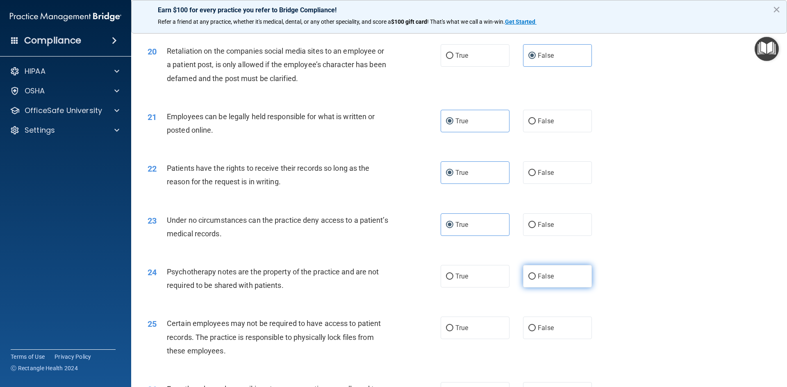
click at [542, 284] on label "False" at bounding box center [557, 276] width 69 height 23
click at [536, 280] on input "False" at bounding box center [532, 277] width 7 height 6
radio input "true"
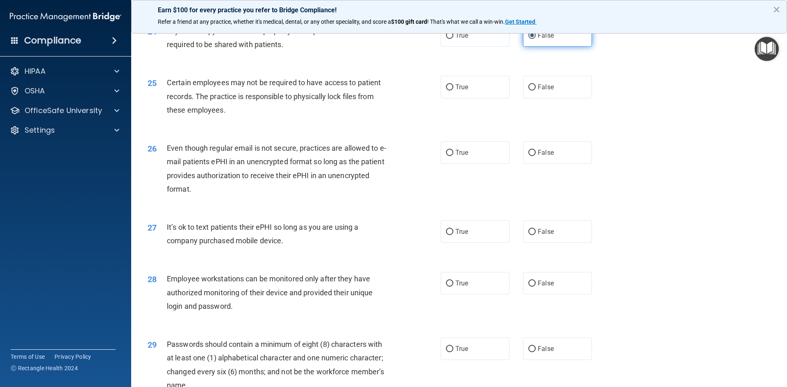
scroll to position [1524, 0]
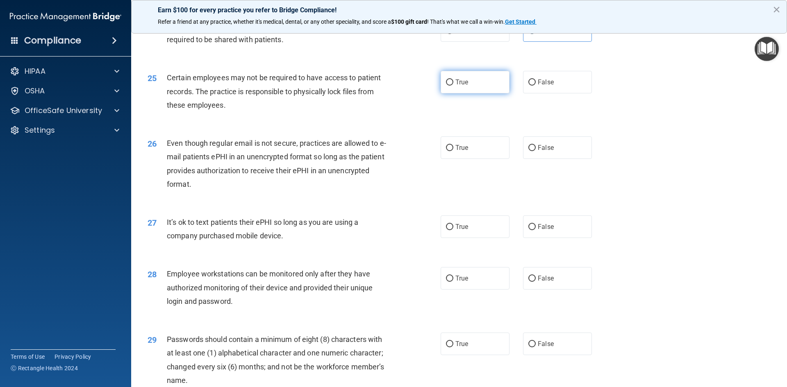
click at [479, 79] on label "True" at bounding box center [475, 82] width 69 height 23
click at [454, 80] on input "True" at bounding box center [449, 83] width 7 height 6
radio input "true"
click at [557, 145] on label "False" at bounding box center [557, 148] width 69 height 23
click at [536, 145] on input "False" at bounding box center [532, 148] width 7 height 6
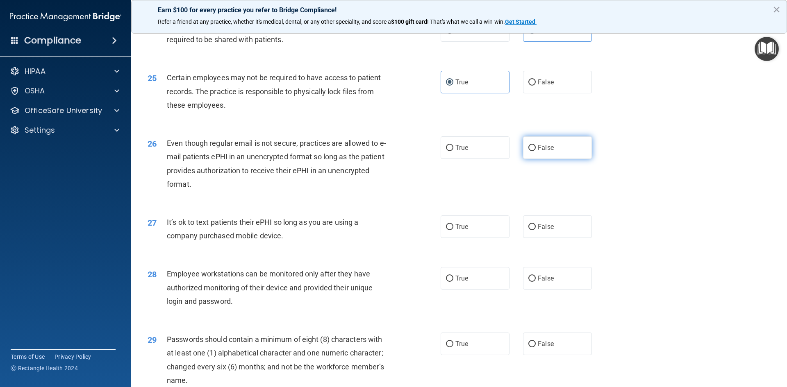
radio input "true"
click at [538, 226] on span "False" at bounding box center [546, 227] width 16 height 8
click at [536, 226] on input "False" at bounding box center [532, 227] width 7 height 6
radio input "true"
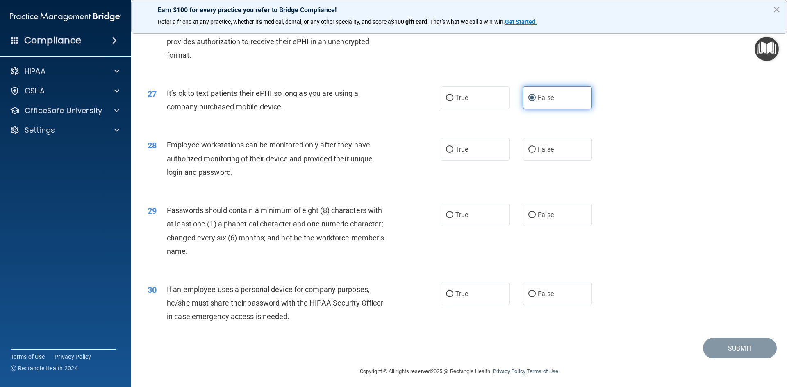
scroll to position [1655, 0]
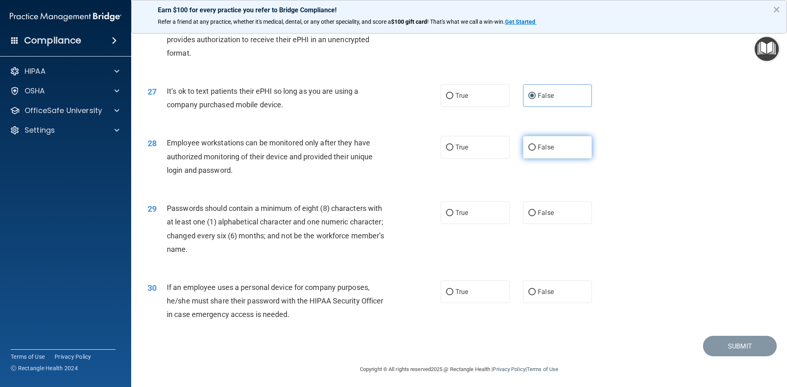
click at [550, 150] on span "False" at bounding box center [546, 148] width 16 height 8
click at [536, 150] on input "False" at bounding box center [532, 148] width 7 height 6
radio input "true"
click at [496, 212] on label "True" at bounding box center [475, 213] width 69 height 23
click at [454, 212] on input "True" at bounding box center [449, 213] width 7 height 6
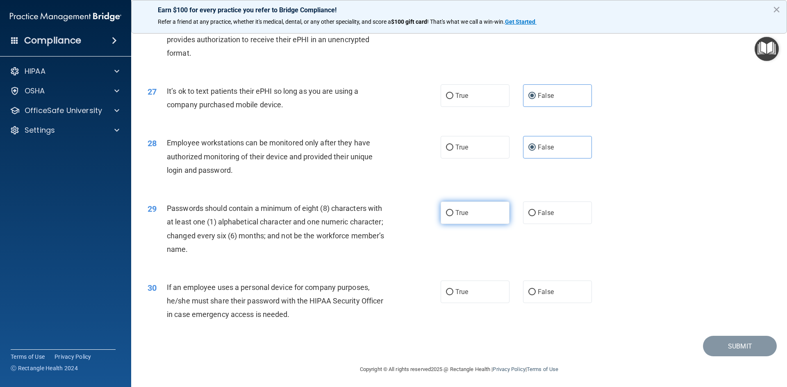
radio input "true"
click at [484, 294] on label "True" at bounding box center [475, 292] width 69 height 23
click at [454, 294] on input "True" at bounding box center [449, 292] width 7 height 6
radio input "true"
click at [717, 341] on button "Submit" at bounding box center [740, 346] width 74 height 21
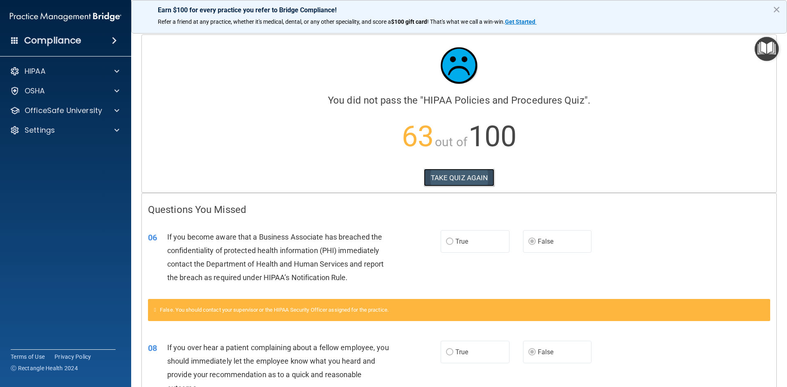
click at [465, 176] on button "TAKE QUIZ AGAIN" at bounding box center [459, 178] width 71 height 18
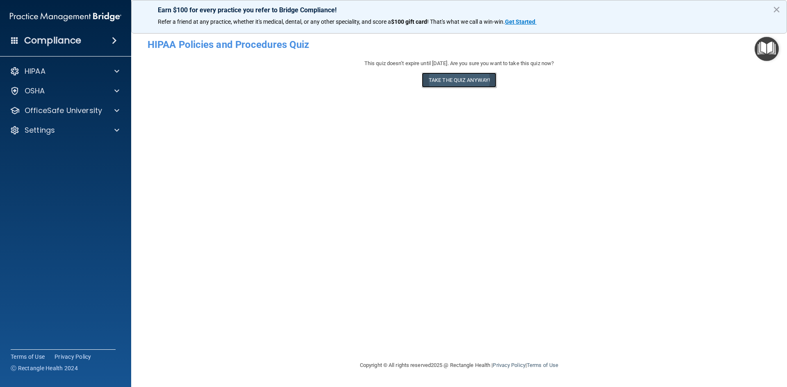
click at [459, 80] on button "Take the quiz anyway!" at bounding box center [459, 80] width 75 height 15
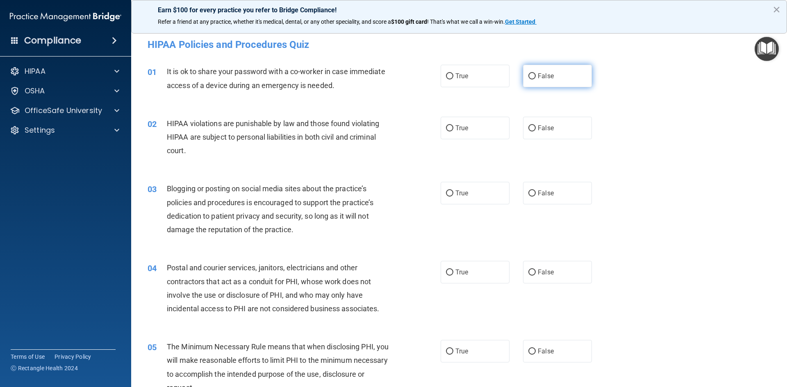
click at [565, 78] on label "False" at bounding box center [557, 76] width 69 height 23
click at [536, 78] on input "False" at bounding box center [532, 76] width 7 height 6
radio input "true"
click at [478, 130] on label "True" at bounding box center [475, 128] width 69 height 23
click at [454, 130] on input "True" at bounding box center [449, 128] width 7 height 6
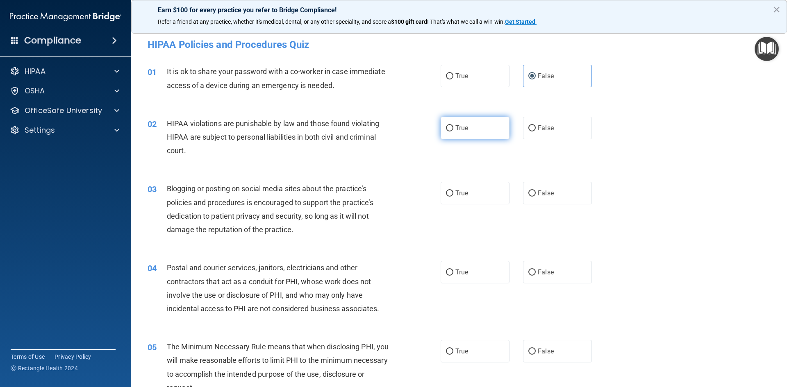
radio input "true"
click at [558, 196] on label "False" at bounding box center [557, 193] width 69 height 23
click at [536, 196] on input "False" at bounding box center [532, 194] width 7 height 6
radio input "true"
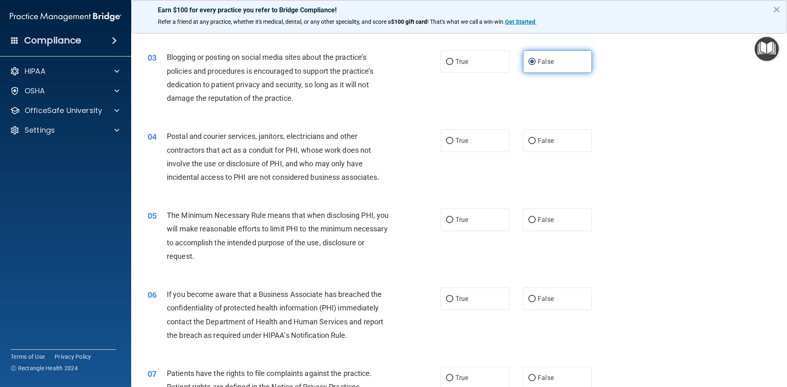
scroll to position [132, 0]
click at [467, 141] on span "True" at bounding box center [462, 141] width 13 height 8
click at [454, 141] on input "True" at bounding box center [449, 141] width 7 height 6
radio input "true"
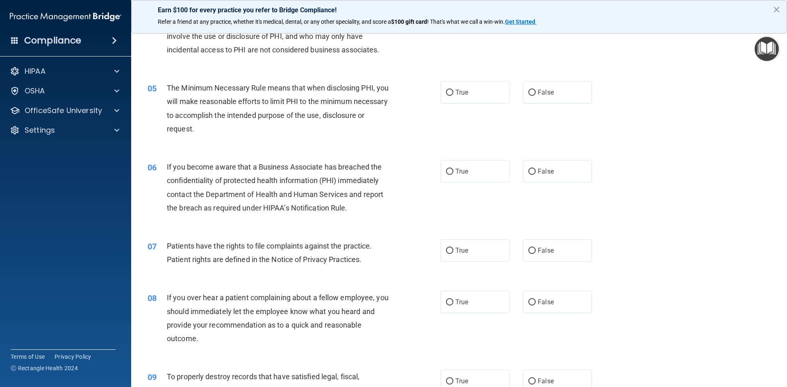
scroll to position [263, 0]
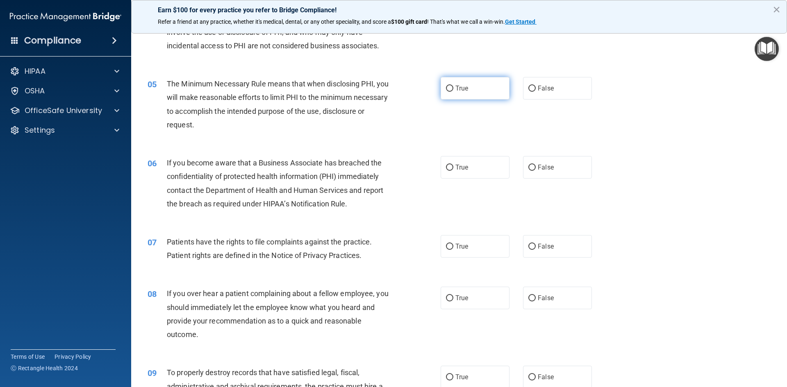
click at [469, 89] on label "True" at bounding box center [475, 88] width 69 height 23
click at [454, 89] on input "True" at bounding box center [449, 89] width 7 height 6
radio input "true"
click at [486, 169] on label "True" at bounding box center [475, 167] width 69 height 23
click at [454, 169] on input "True" at bounding box center [449, 168] width 7 height 6
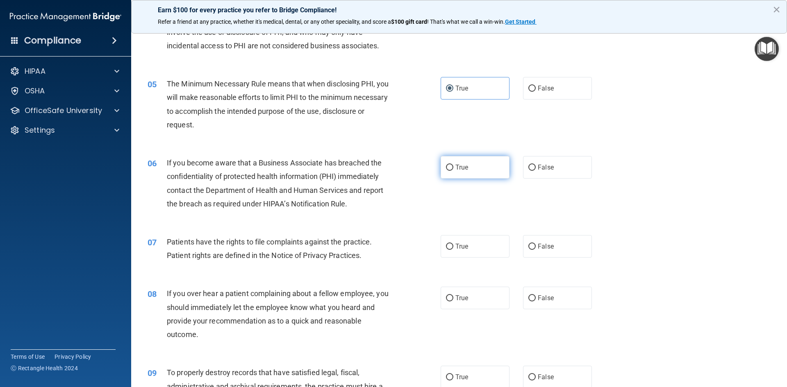
radio input "true"
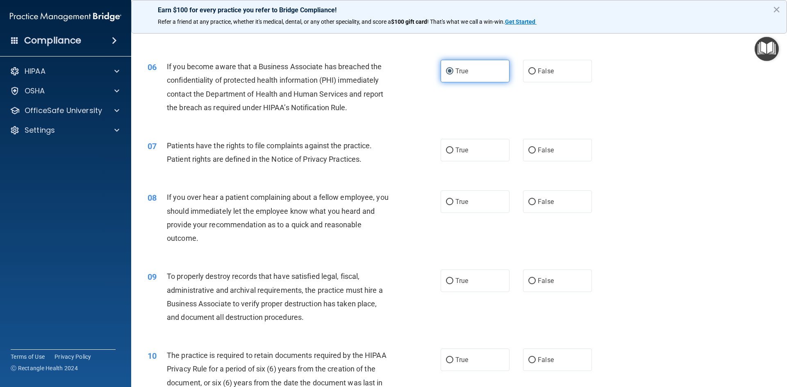
scroll to position [360, 0]
click at [475, 145] on label "True" at bounding box center [475, 150] width 69 height 23
click at [454, 147] on input "True" at bounding box center [449, 150] width 7 height 6
radio input "true"
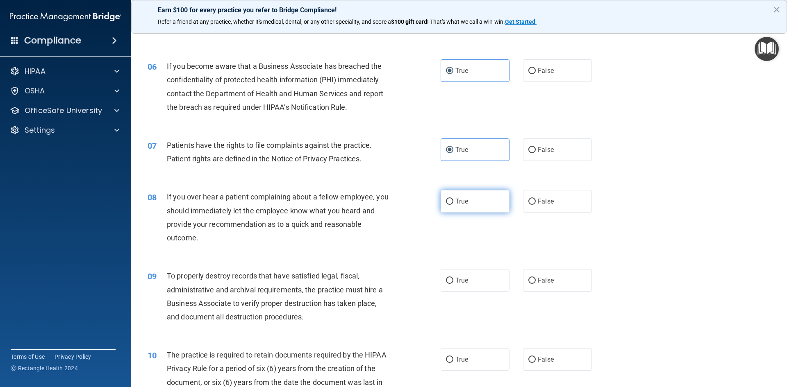
click at [483, 204] on label "True" at bounding box center [475, 201] width 69 height 23
click at [454, 204] on input "True" at bounding box center [449, 202] width 7 height 6
radio input "true"
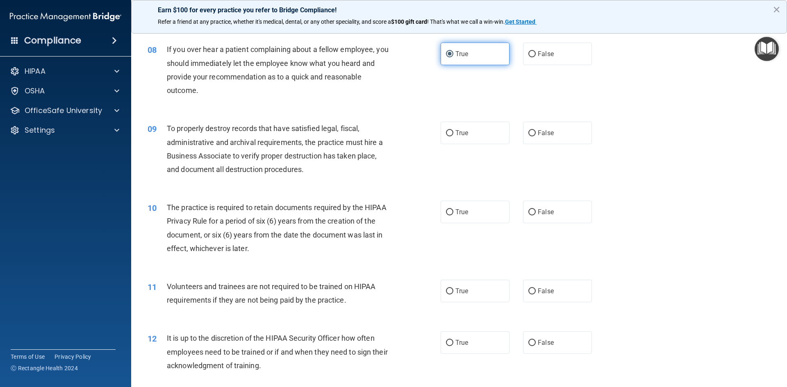
scroll to position [508, 0]
click at [542, 136] on span "False" at bounding box center [546, 133] width 16 height 8
click at [536, 136] on input "False" at bounding box center [532, 133] width 7 height 6
radio input "true"
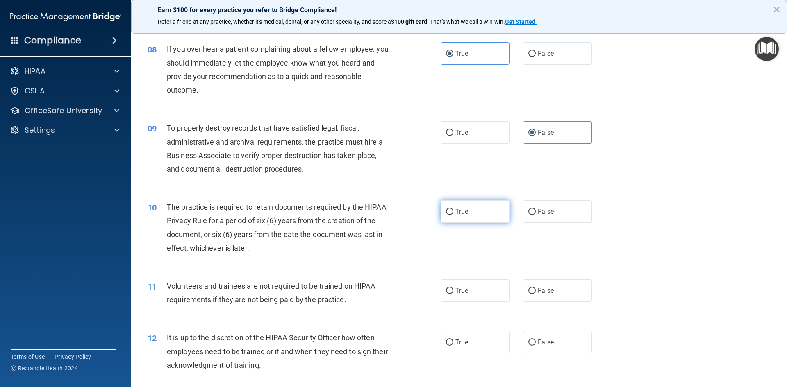
click at [493, 212] on label "True" at bounding box center [475, 212] width 69 height 23
click at [454, 212] on input "True" at bounding box center [449, 212] width 7 height 6
radio input "true"
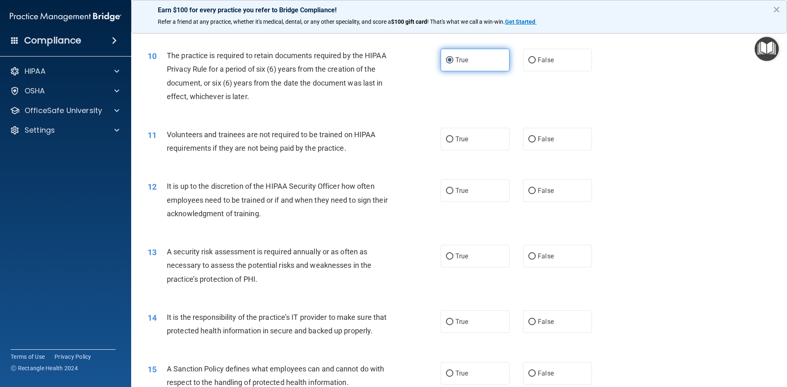
scroll to position [662, 0]
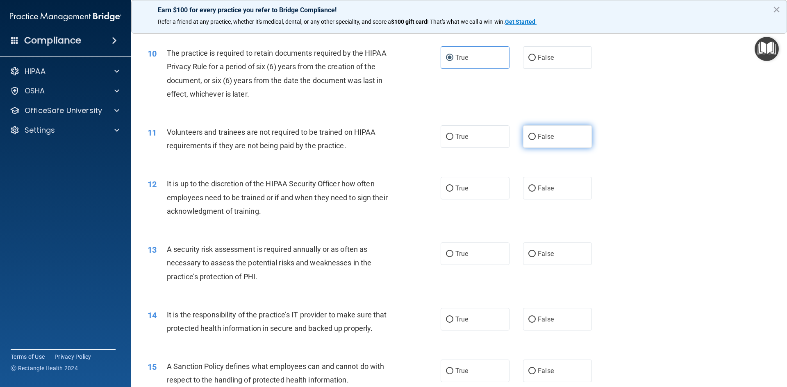
click at [544, 140] on span "False" at bounding box center [546, 137] width 16 height 8
click at [536, 140] on input "False" at bounding box center [532, 137] width 7 height 6
radio input "true"
click at [536, 186] on input "False" at bounding box center [532, 189] width 7 height 6
radio input "true"
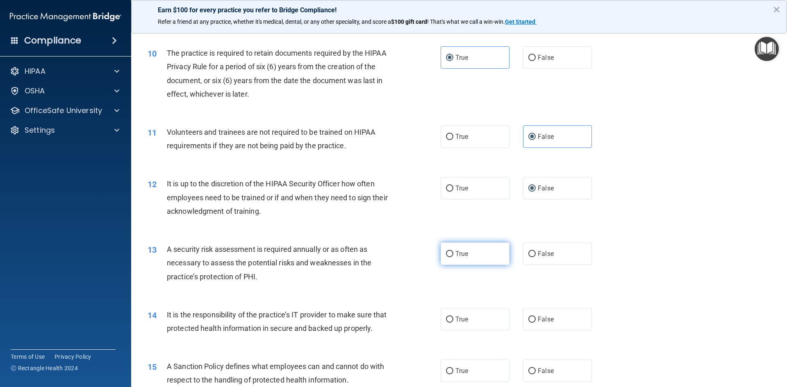
click at [475, 251] on label "True" at bounding box center [475, 254] width 69 height 23
click at [454, 251] on input "True" at bounding box center [449, 254] width 7 height 6
radio input "true"
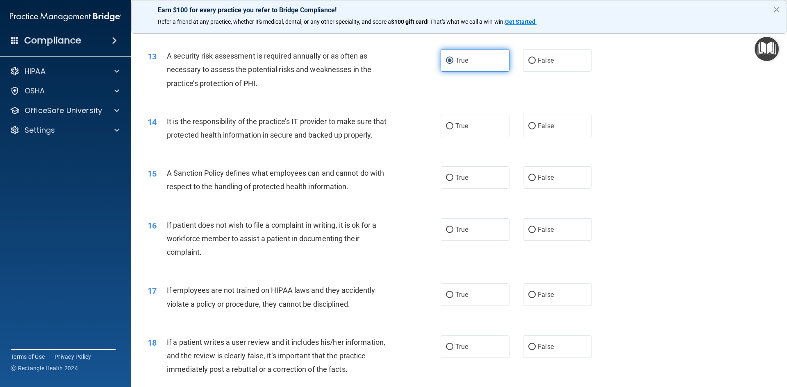
scroll to position [856, 0]
click at [546, 133] on label "False" at bounding box center [557, 125] width 69 height 23
click at [536, 129] on input "False" at bounding box center [532, 126] width 7 height 6
radio input "true"
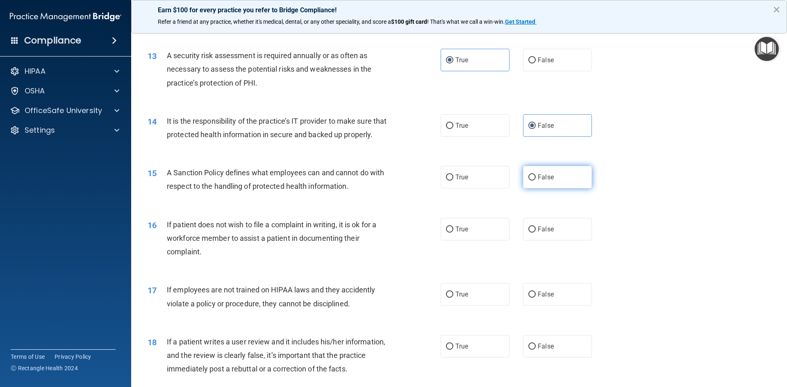
click at [548, 174] on span "False" at bounding box center [546, 177] width 16 height 8
click at [536, 175] on input "False" at bounding box center [532, 178] width 7 height 6
radio input "true"
click at [547, 226] on span "False" at bounding box center [546, 230] width 16 height 8
click at [536, 227] on input "False" at bounding box center [532, 230] width 7 height 6
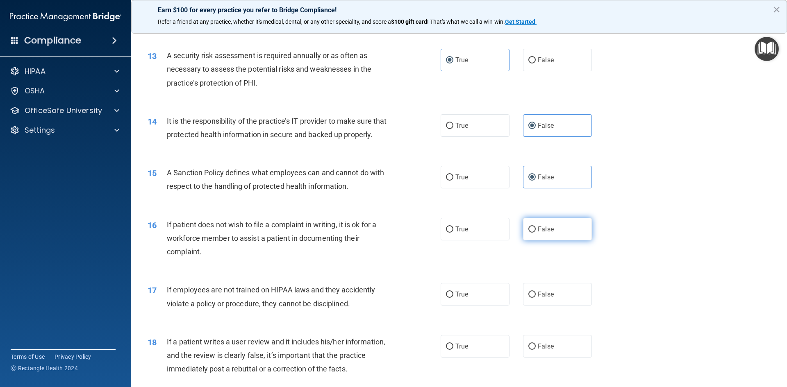
radio input "true"
click at [493, 226] on label "True" at bounding box center [475, 229] width 69 height 23
click at [454, 227] on input "True" at bounding box center [449, 230] width 7 height 6
radio input "true"
radio input "false"
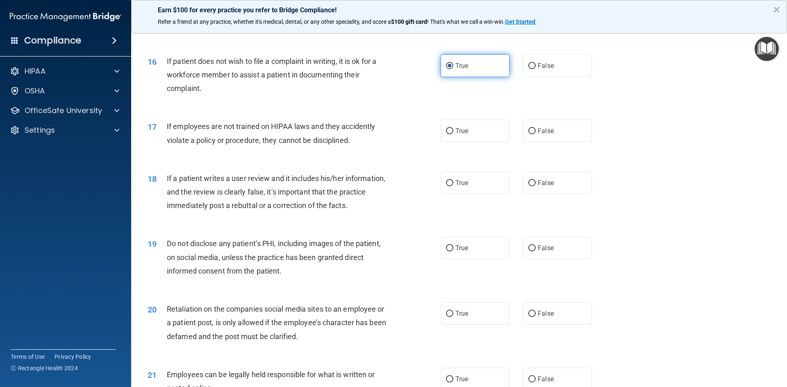
scroll to position [1021, 0]
click at [538, 128] on span "False" at bounding box center [546, 130] width 16 height 8
click at [536, 128] on input "False" at bounding box center [532, 131] width 7 height 6
radio input "true"
click at [536, 183] on label "False" at bounding box center [557, 182] width 69 height 23
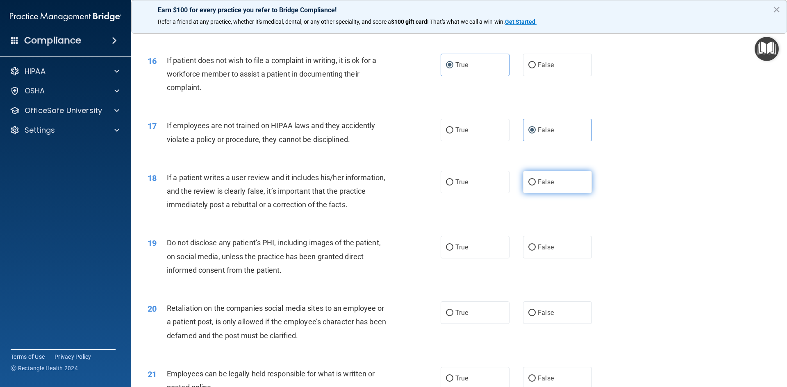
click at [536, 183] on input "False" at bounding box center [532, 183] width 7 height 6
radio input "true"
click at [453, 246] on input "True" at bounding box center [449, 248] width 7 height 6
radio input "true"
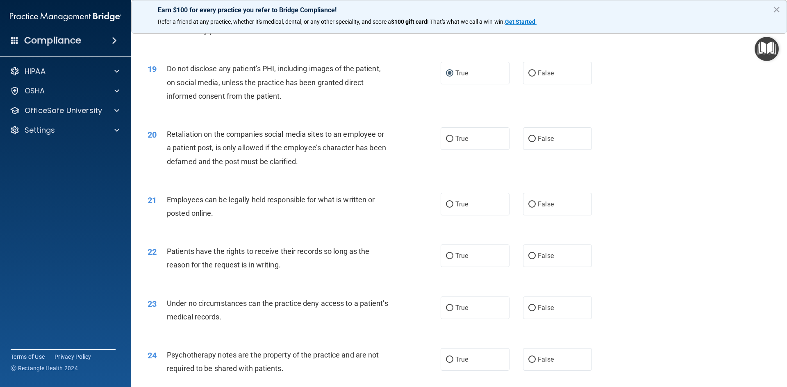
scroll to position [1200, 0]
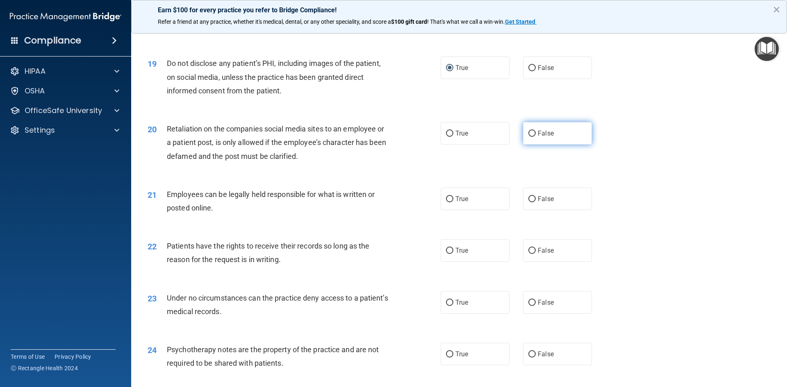
click at [552, 134] on span "False" at bounding box center [546, 134] width 16 height 8
click at [536, 134] on input "False" at bounding box center [532, 134] width 7 height 6
radio input "true"
click at [463, 197] on span "True" at bounding box center [462, 199] width 13 height 8
click at [454, 197] on input "True" at bounding box center [449, 199] width 7 height 6
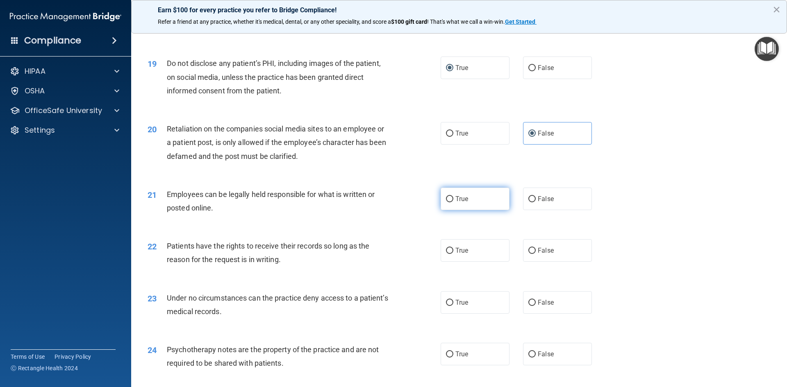
radio input "true"
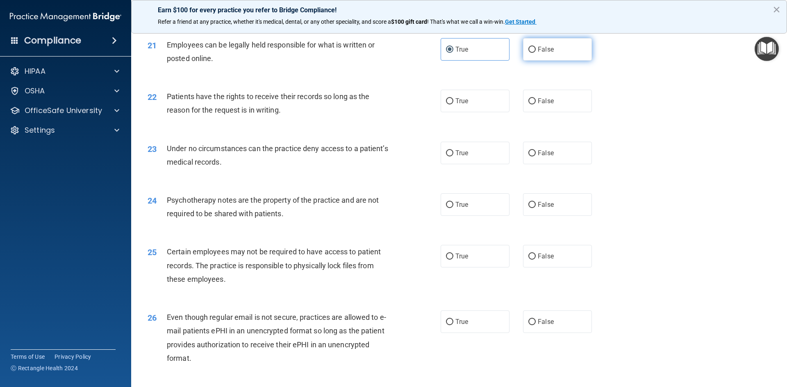
scroll to position [1353, 0]
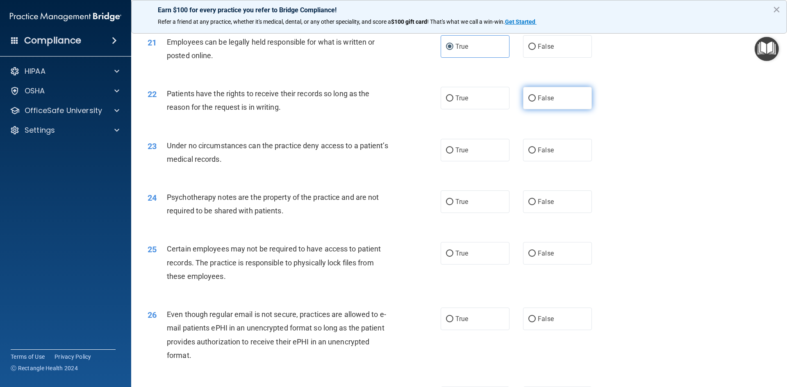
click at [541, 103] on label "False" at bounding box center [557, 98] width 69 height 23
click at [536, 102] on input "False" at bounding box center [532, 99] width 7 height 6
radio input "true"
click at [547, 151] on span "False" at bounding box center [546, 150] width 16 height 8
click at [536, 151] on input "False" at bounding box center [532, 151] width 7 height 6
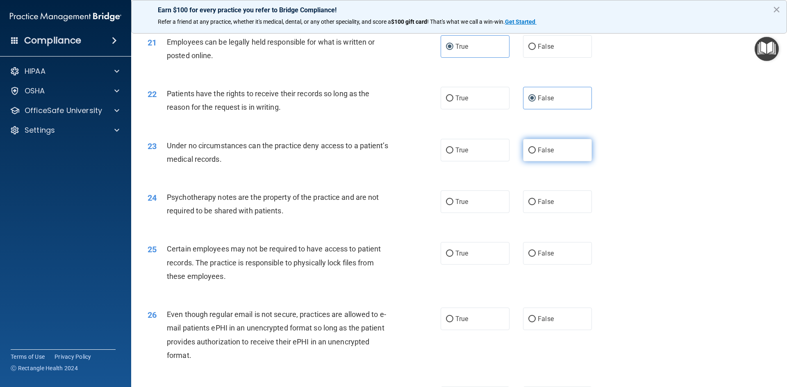
radio input "true"
click at [488, 200] on label "True" at bounding box center [475, 202] width 69 height 23
click at [454, 200] on input "True" at bounding box center [449, 202] width 7 height 6
radio input "true"
click at [479, 251] on label "True" at bounding box center [475, 253] width 69 height 23
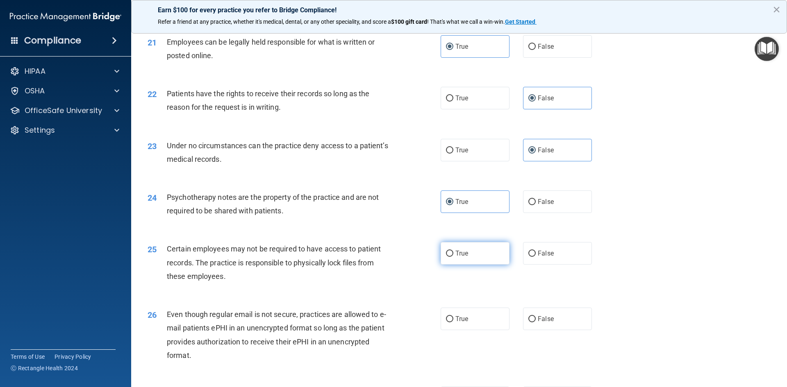
click at [454, 251] on input "True" at bounding box center [449, 254] width 7 height 6
radio input "true"
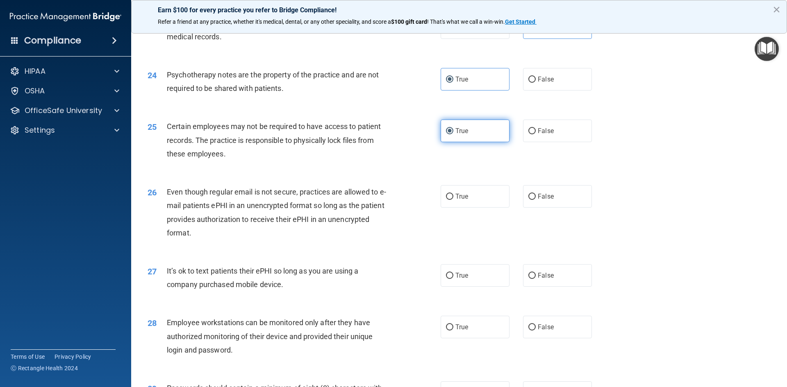
scroll to position [1476, 0]
click at [474, 194] on label "True" at bounding box center [475, 196] width 69 height 23
click at [454, 194] on input "True" at bounding box center [449, 197] width 7 height 6
radio input "true"
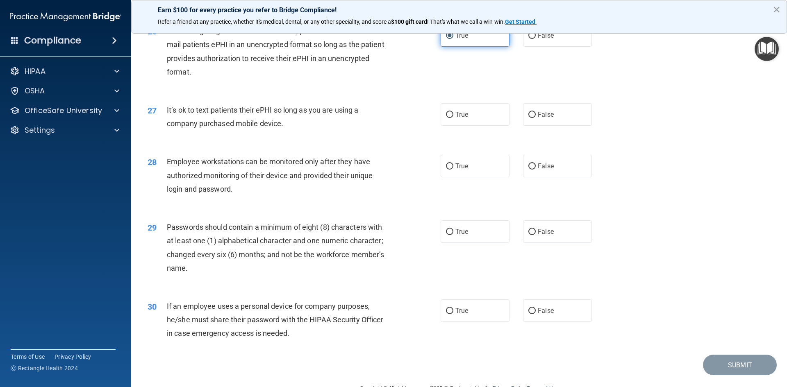
scroll to position [1644, 0]
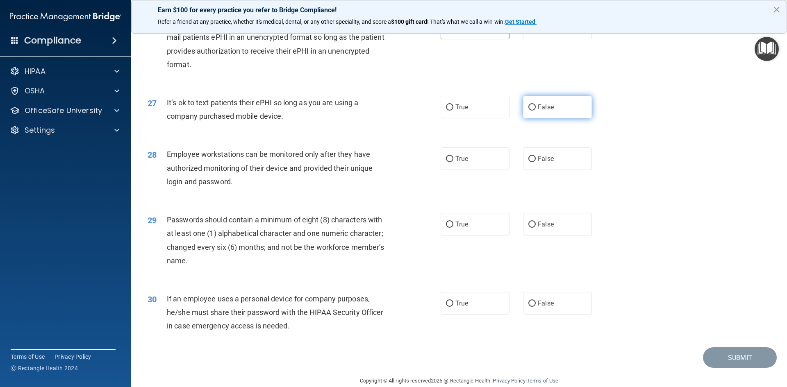
click at [542, 109] on span "False" at bounding box center [546, 107] width 16 height 8
click at [536, 109] on input "False" at bounding box center [532, 108] width 7 height 6
radio input "true"
click at [544, 158] on span "False" at bounding box center [546, 159] width 16 height 8
click at [536, 158] on input "False" at bounding box center [532, 159] width 7 height 6
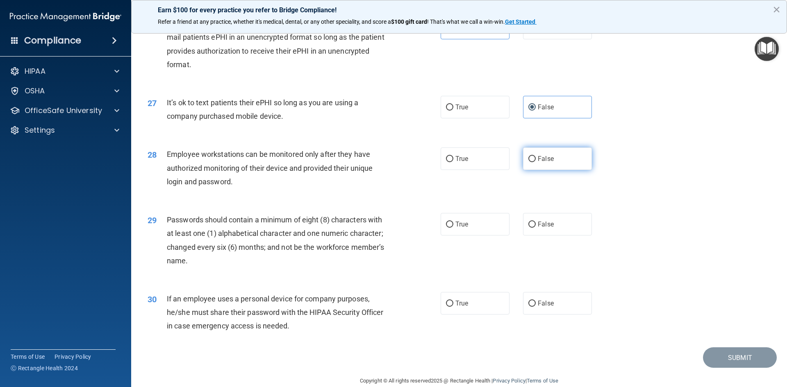
radio input "true"
click at [490, 224] on label "True" at bounding box center [475, 224] width 69 height 23
click at [454, 224] on input "True" at bounding box center [449, 225] width 7 height 6
radio input "true"
click at [547, 304] on span "False" at bounding box center [546, 304] width 16 height 8
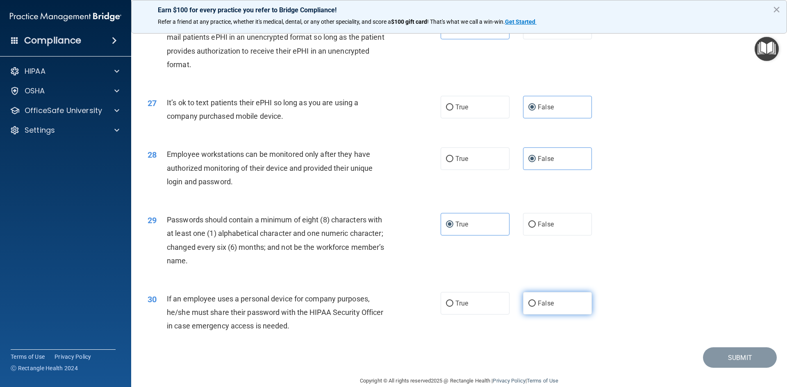
click at [536, 304] on input "False" at bounding box center [532, 304] width 7 height 6
radio input "true"
click at [718, 359] on button "Submit" at bounding box center [740, 358] width 74 height 21
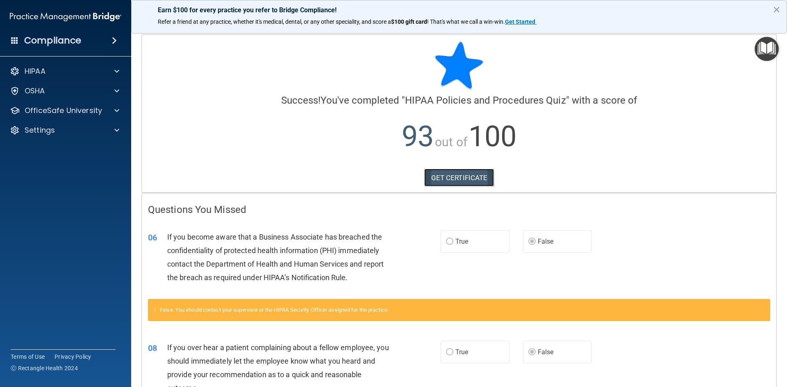
click at [458, 179] on link "GET CERTIFICATE" at bounding box center [459, 178] width 70 height 18
click at [89, 108] on p "OfficeSafe University" at bounding box center [63, 111] width 77 height 10
click at [76, 150] on div "OSHA Training" at bounding box center [61, 150] width 112 height 8
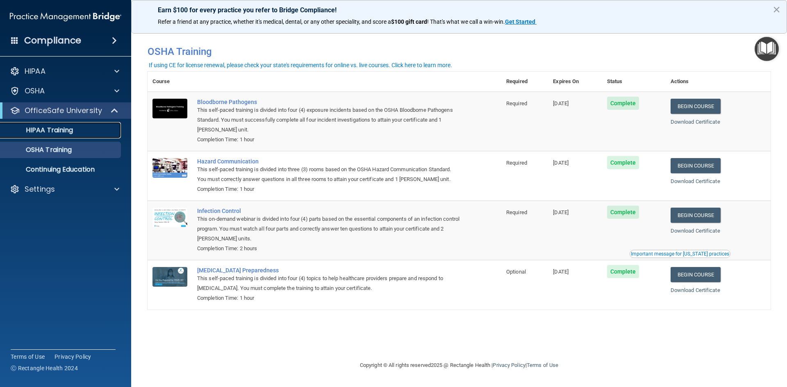
click at [57, 132] on p "HIPAA Training" at bounding box center [39, 130] width 68 height 8
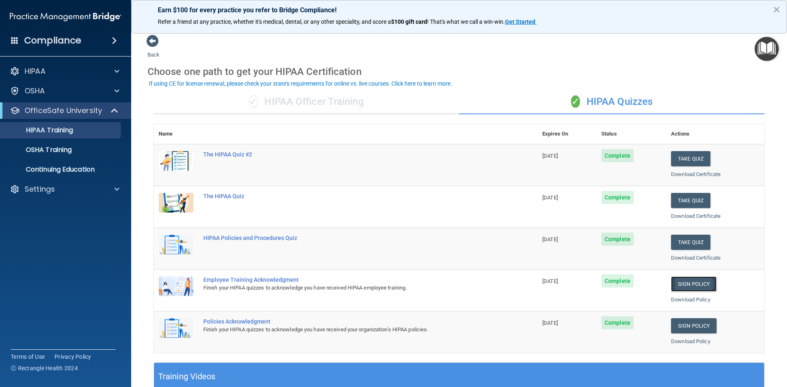
click at [704, 283] on link "Sign Policy" at bounding box center [694, 284] width 46 height 15
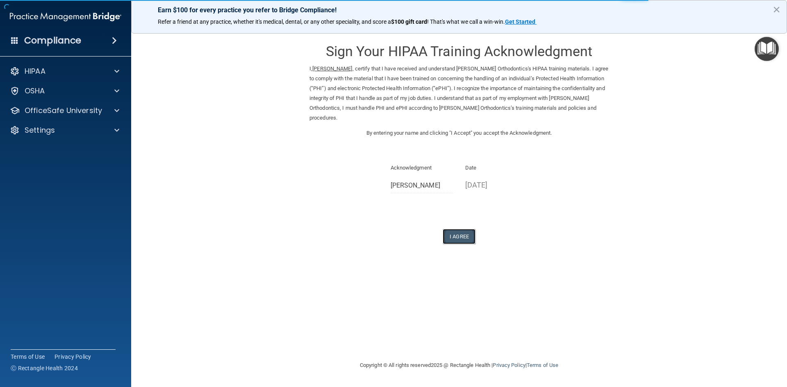
click at [452, 237] on button "I Agree" at bounding box center [459, 236] width 33 height 15
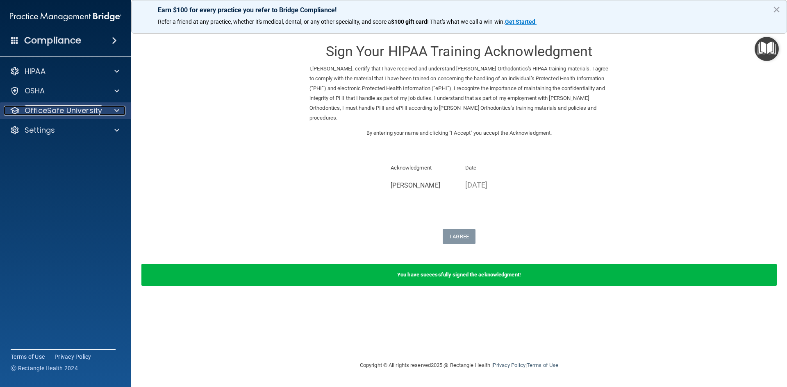
click at [83, 112] on p "OfficeSafe University" at bounding box center [63, 111] width 77 height 10
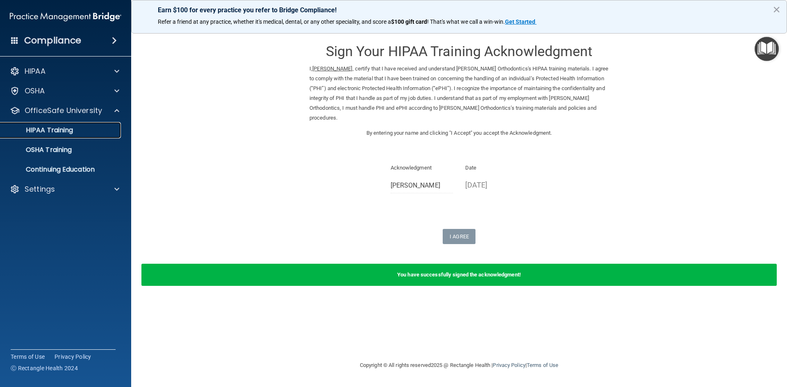
click at [84, 129] on div "HIPAA Training" at bounding box center [61, 130] width 112 height 8
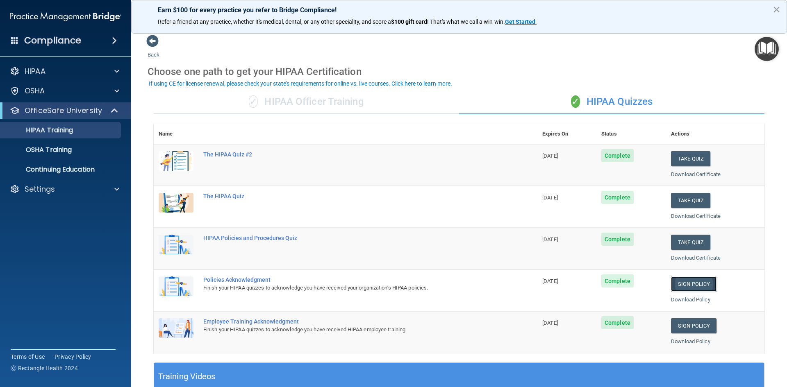
click at [697, 286] on link "Sign Policy" at bounding box center [694, 284] width 46 height 15
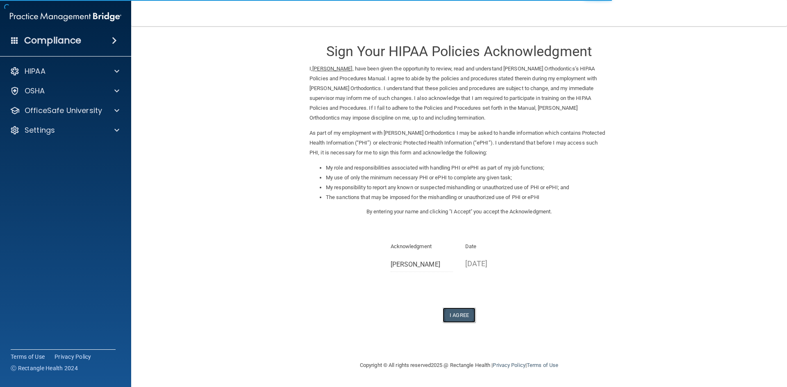
click at [457, 313] on button "I Agree" at bounding box center [459, 315] width 33 height 15
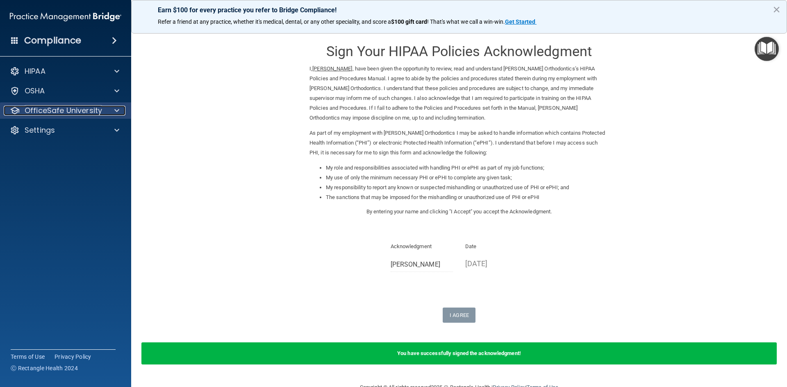
click at [85, 107] on p "OfficeSafe University" at bounding box center [63, 111] width 77 height 10
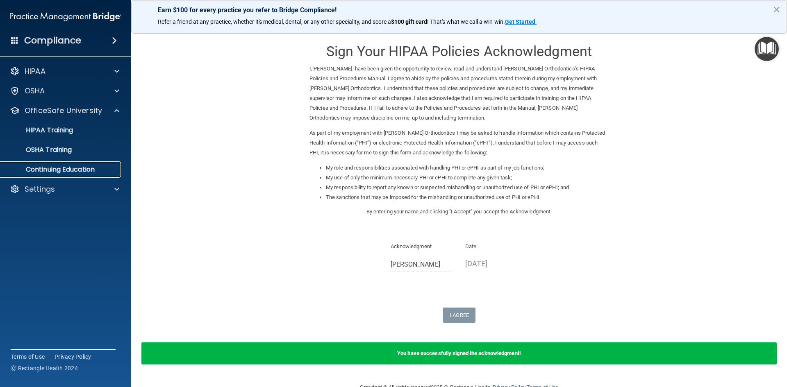
click at [88, 170] on p "Continuing Education" at bounding box center [61, 170] width 112 height 8
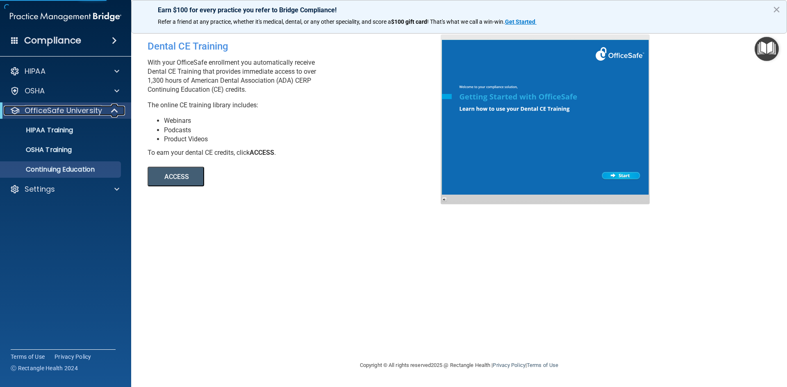
click at [88, 108] on p "OfficeSafe University" at bounding box center [63, 111] width 77 height 10
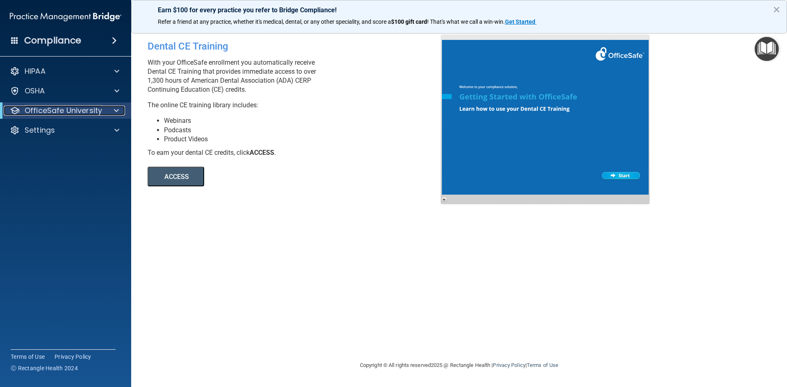
click at [82, 113] on p "OfficeSafe University" at bounding box center [63, 111] width 77 height 10
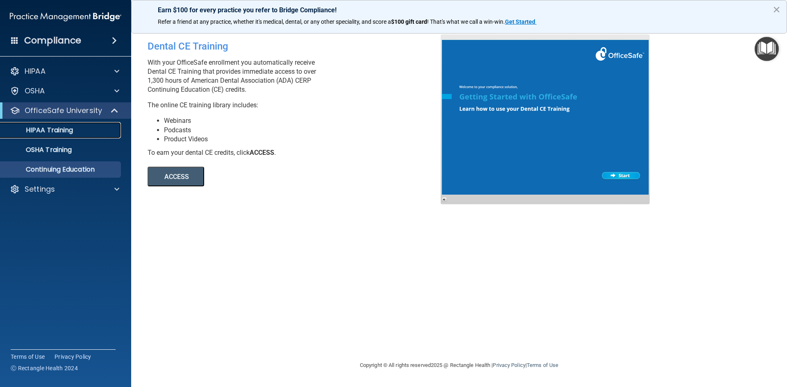
click at [59, 129] on p "HIPAA Training" at bounding box center [39, 130] width 68 height 8
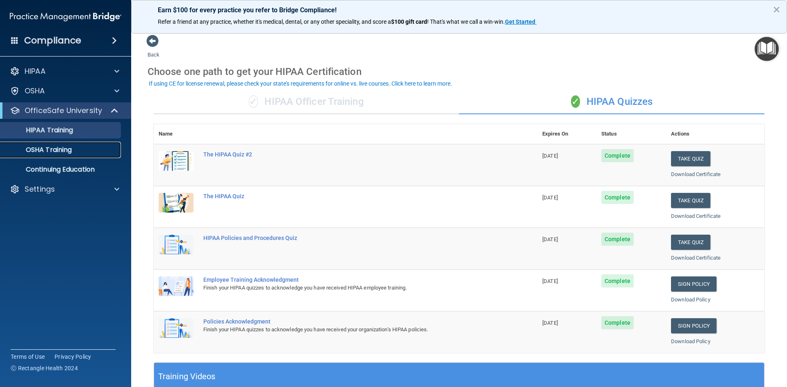
click at [78, 155] on link "OSHA Training" at bounding box center [56, 150] width 129 height 16
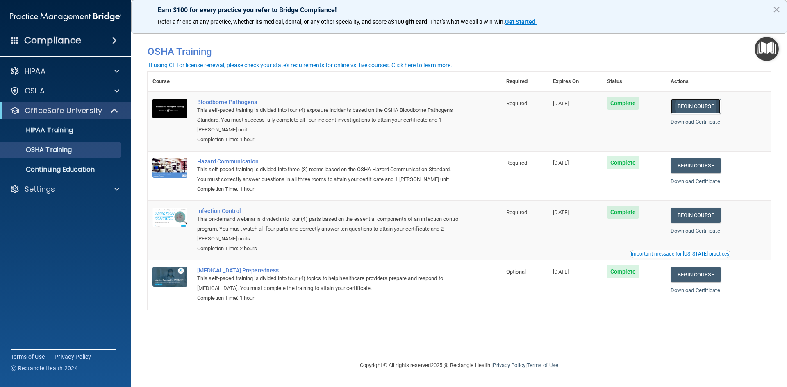
click at [697, 108] on link "Begin Course" at bounding box center [696, 106] width 50 height 15
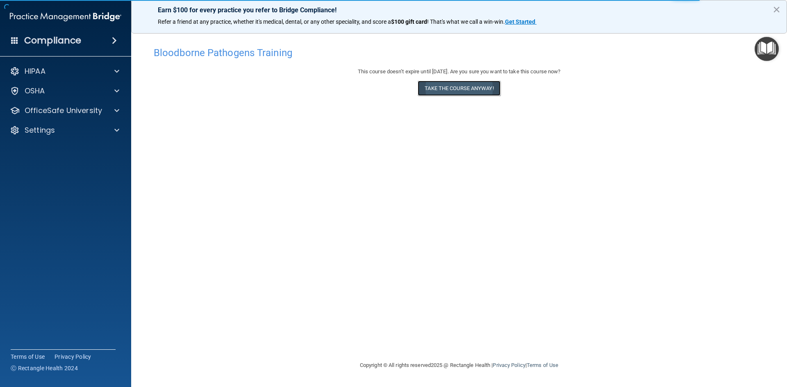
click at [479, 89] on button "Take the course anyway!" at bounding box center [459, 88] width 82 height 15
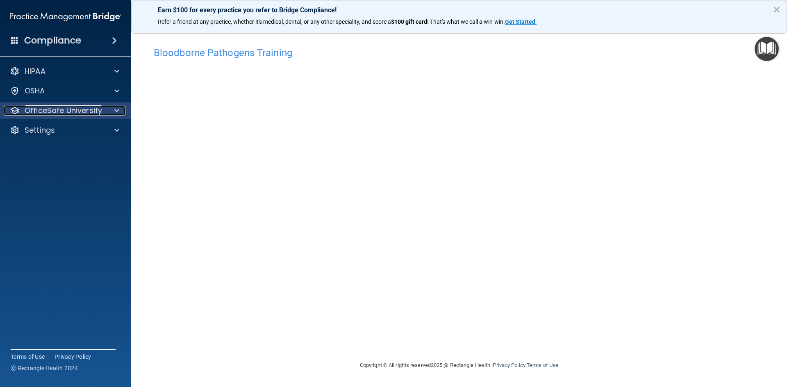
click at [103, 115] on div "OfficeSafe University" at bounding box center [55, 111] width 102 height 10
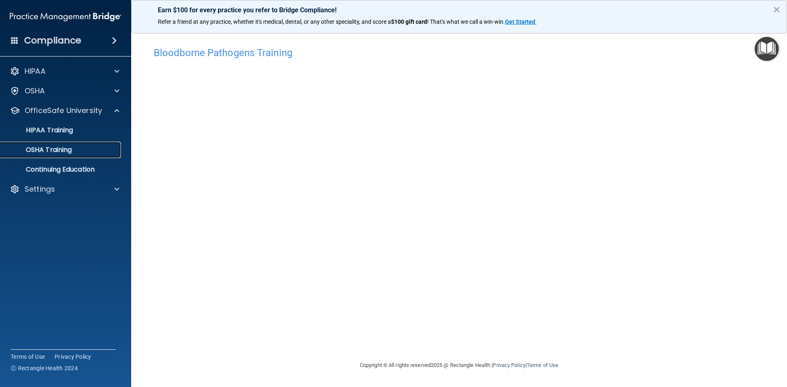
click at [72, 149] on p "OSHA Training" at bounding box center [38, 150] width 66 height 8
